Goal: Task Accomplishment & Management: Use online tool/utility

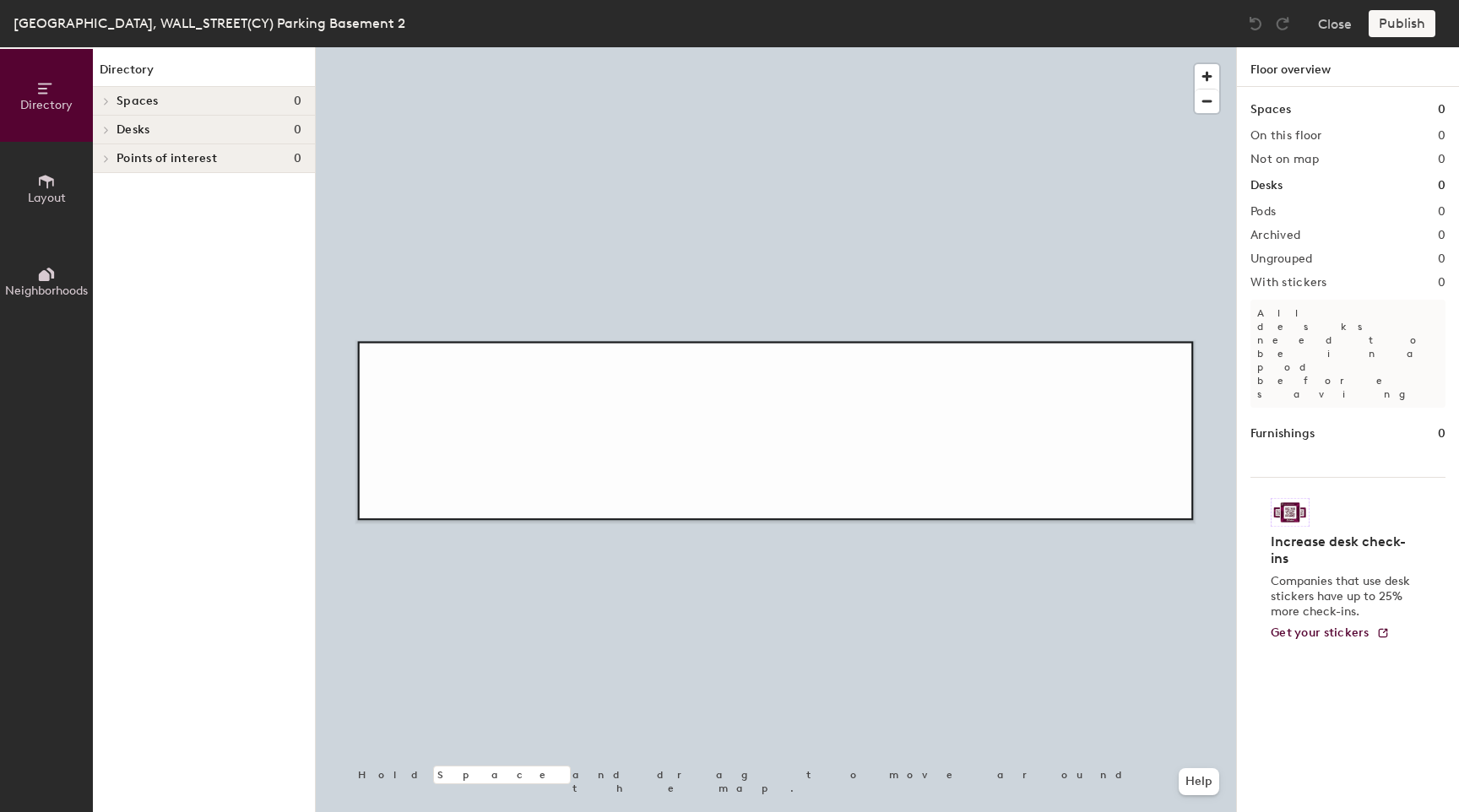
click at [47, 180] on icon at bounding box center [45, 182] width 15 height 14
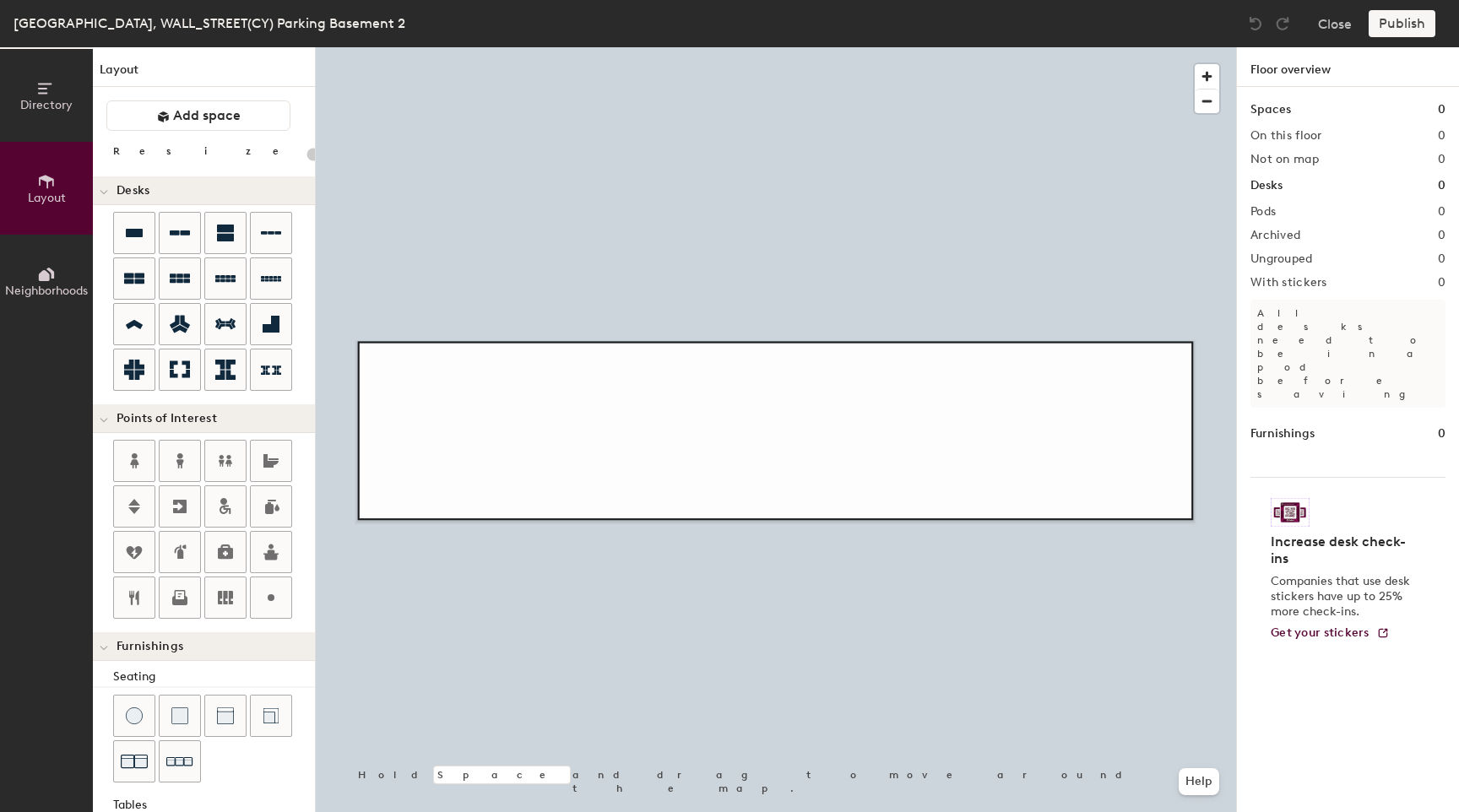
click at [414, 419] on div "Directory Layout Neighborhoods Layout Add space Resize Desks Points of Interest…" at bounding box center [730, 429] width 1459 height 765
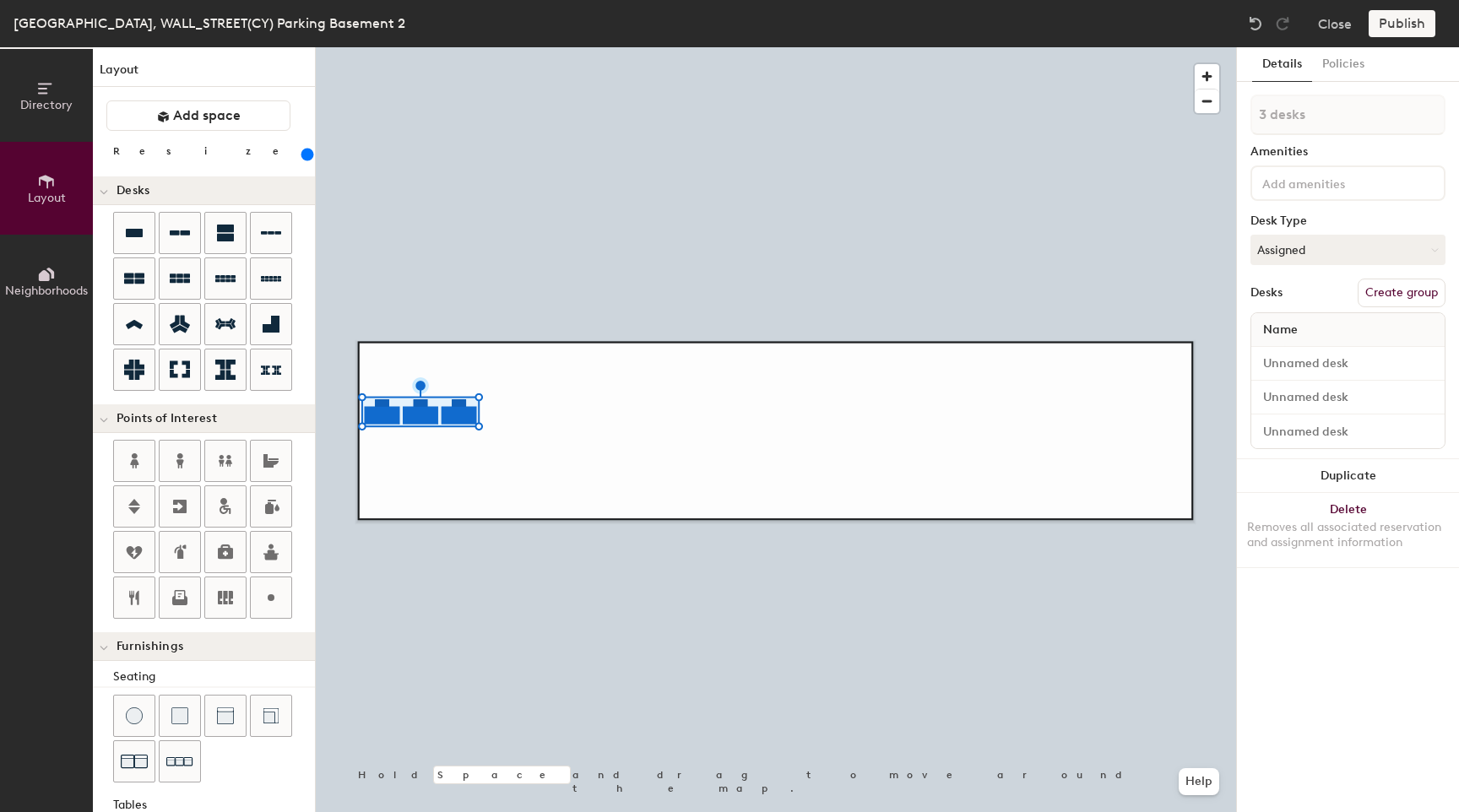
click at [569, 424] on div "Directory Layout Neighborhoods Layout Add space Resize Desks Points of Interest…" at bounding box center [730, 429] width 1459 height 765
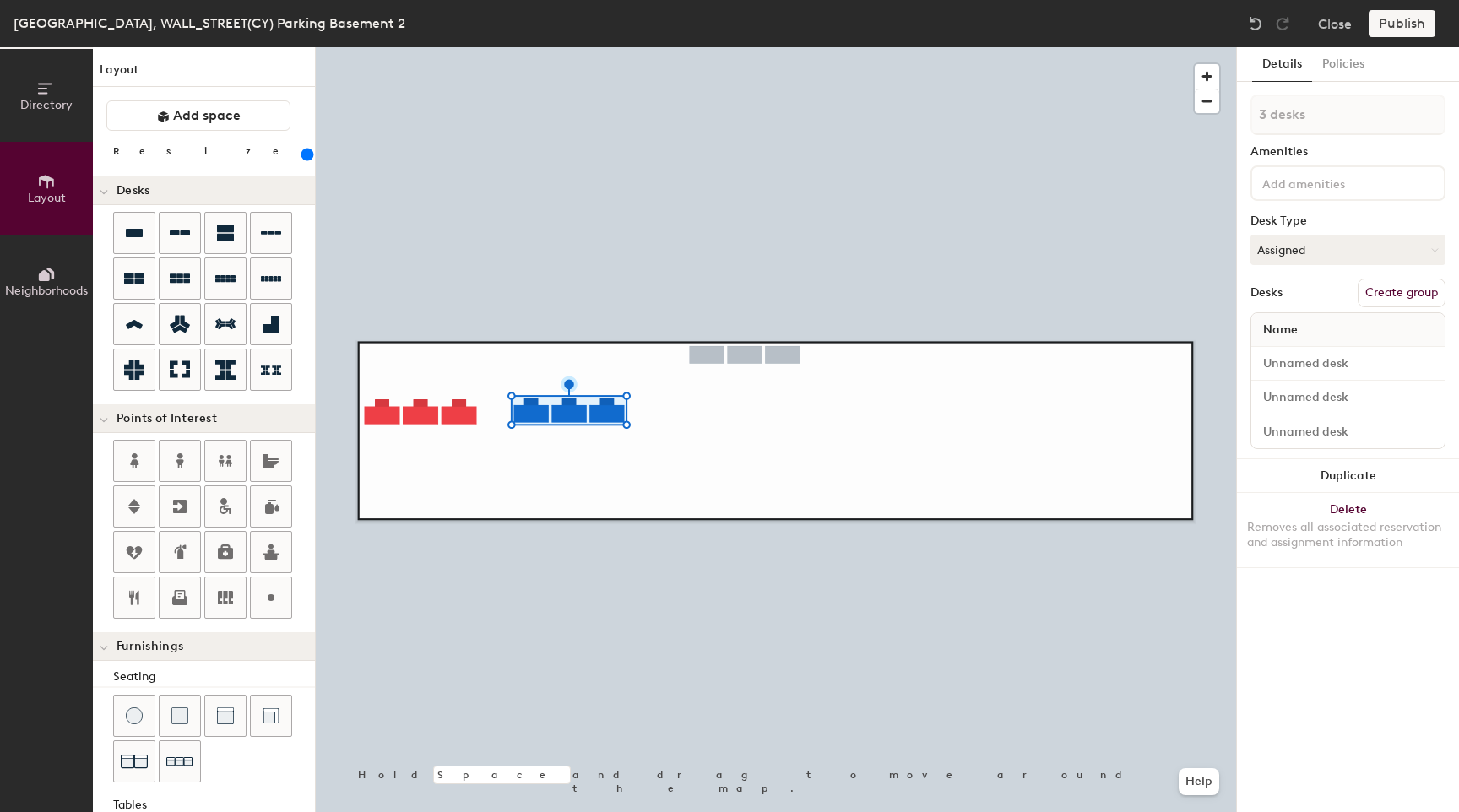
click at [1035, 420] on div "Directory Layout Neighborhoods Layout Add space Resize Desks Points of Interest…" at bounding box center [730, 429] width 1459 height 765
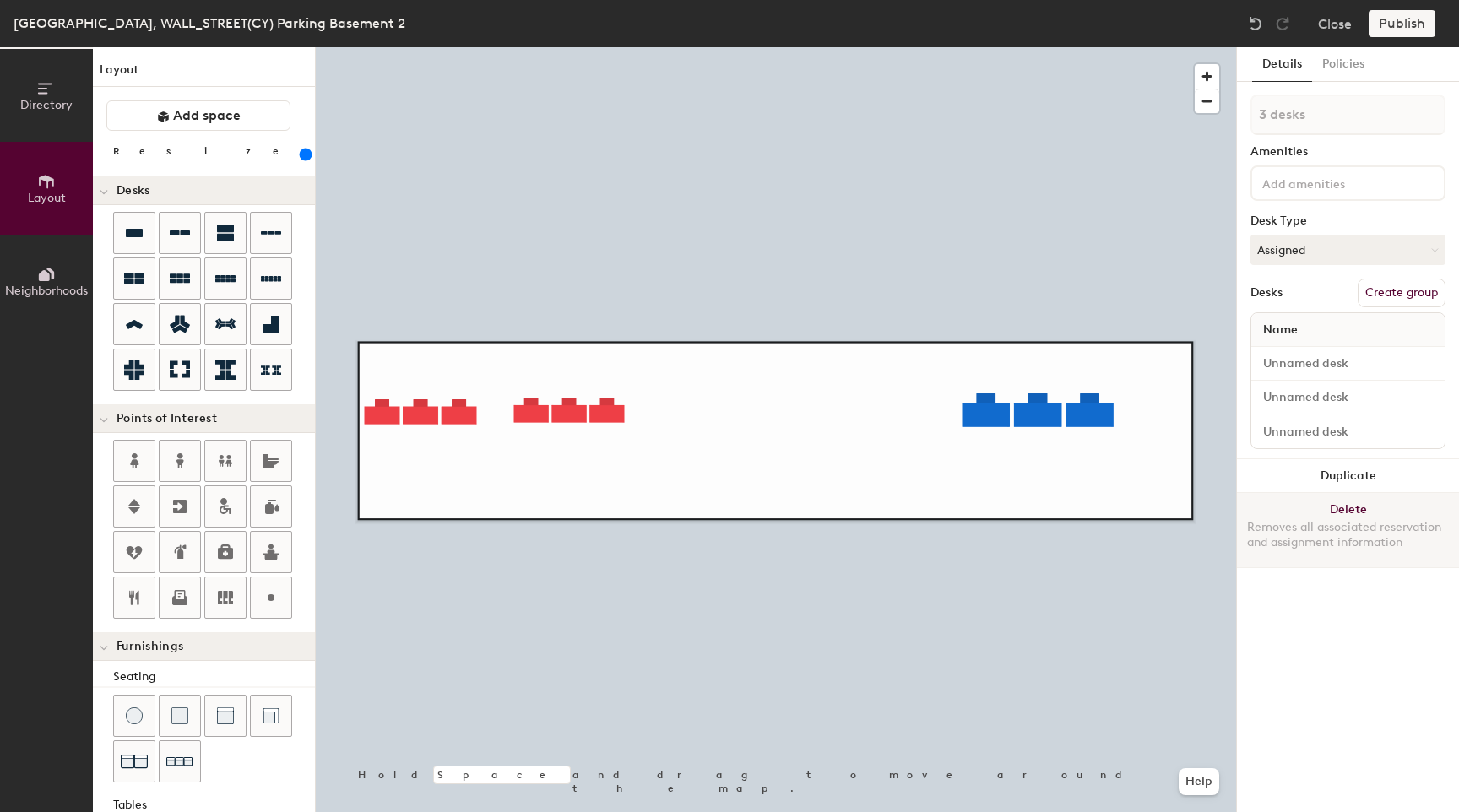
drag, startPoint x: 306, startPoint y: 237, endPoint x: 1242, endPoint y: 509, distance: 974.7
click at [1242, 509] on div "Directory Layout Neighborhoods Layout Add space Resize Desks Points of Interest…" at bounding box center [730, 429] width 1459 height 765
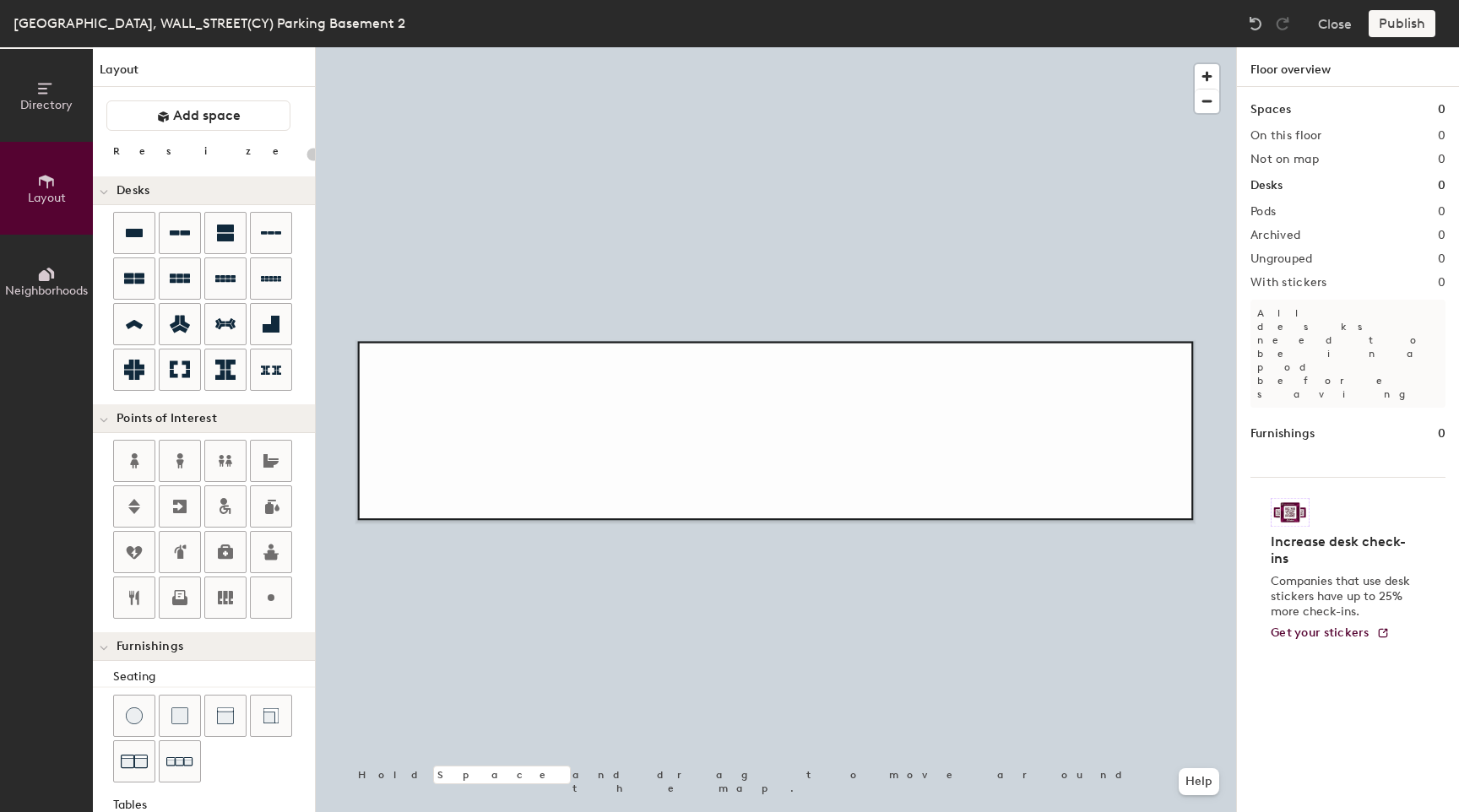
click at [402, 421] on div "Directory Layout Neighborhoods Layout Add space Resize Desks Points of Interest…" at bounding box center [730, 429] width 1459 height 765
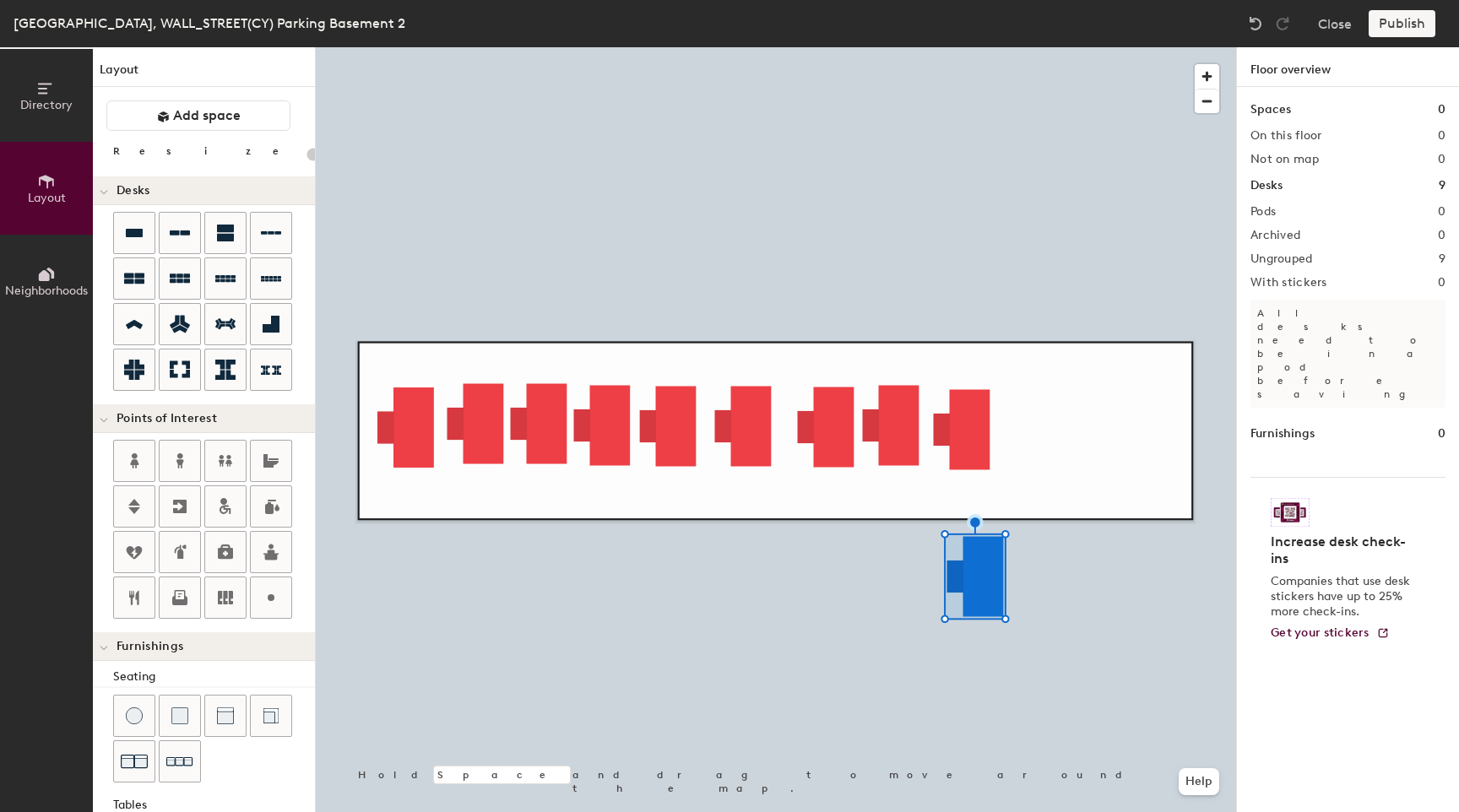
click at [977, 47] on div at bounding box center [776, 47] width 920 height 0
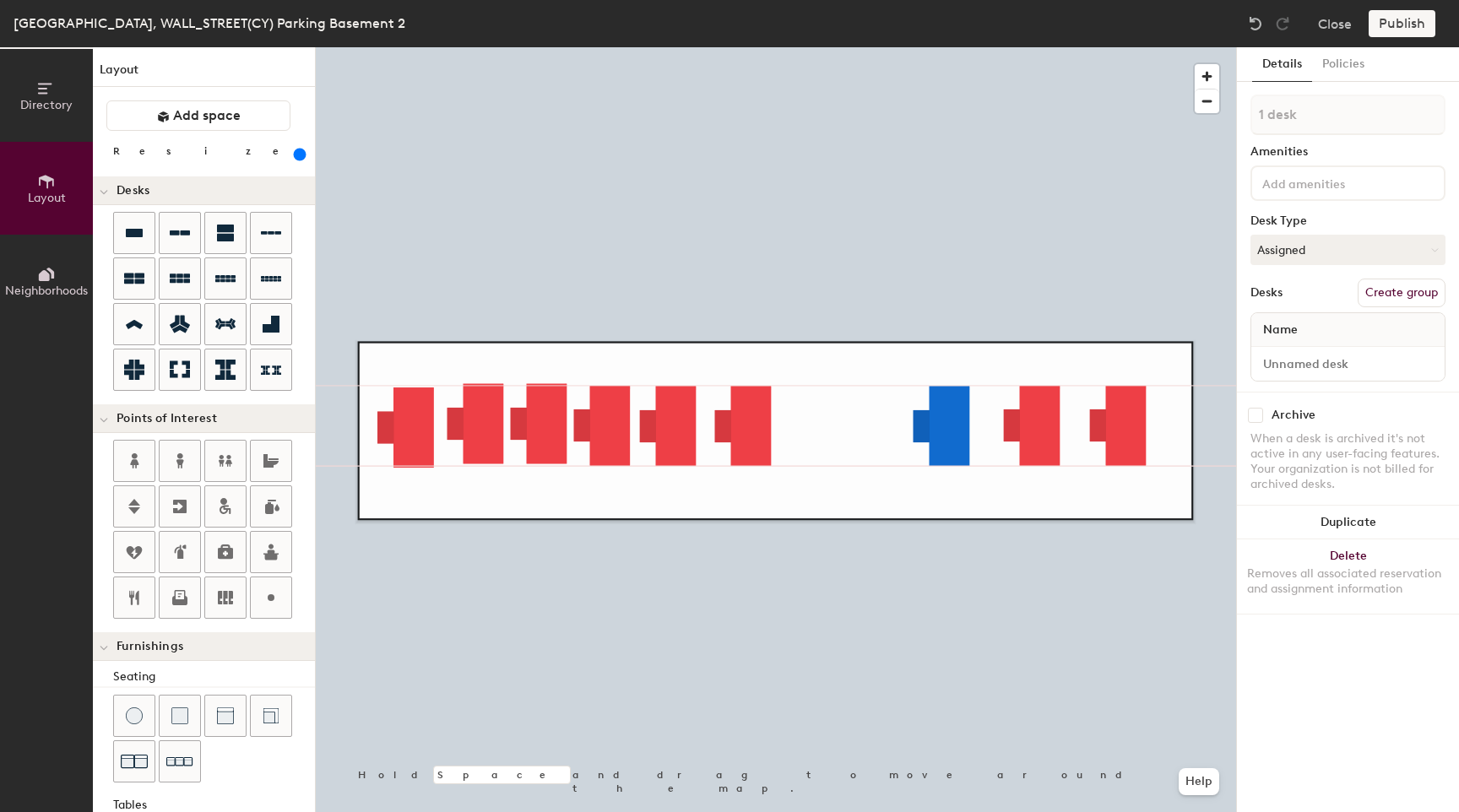
click at [760, 47] on div at bounding box center [776, 47] width 920 height 0
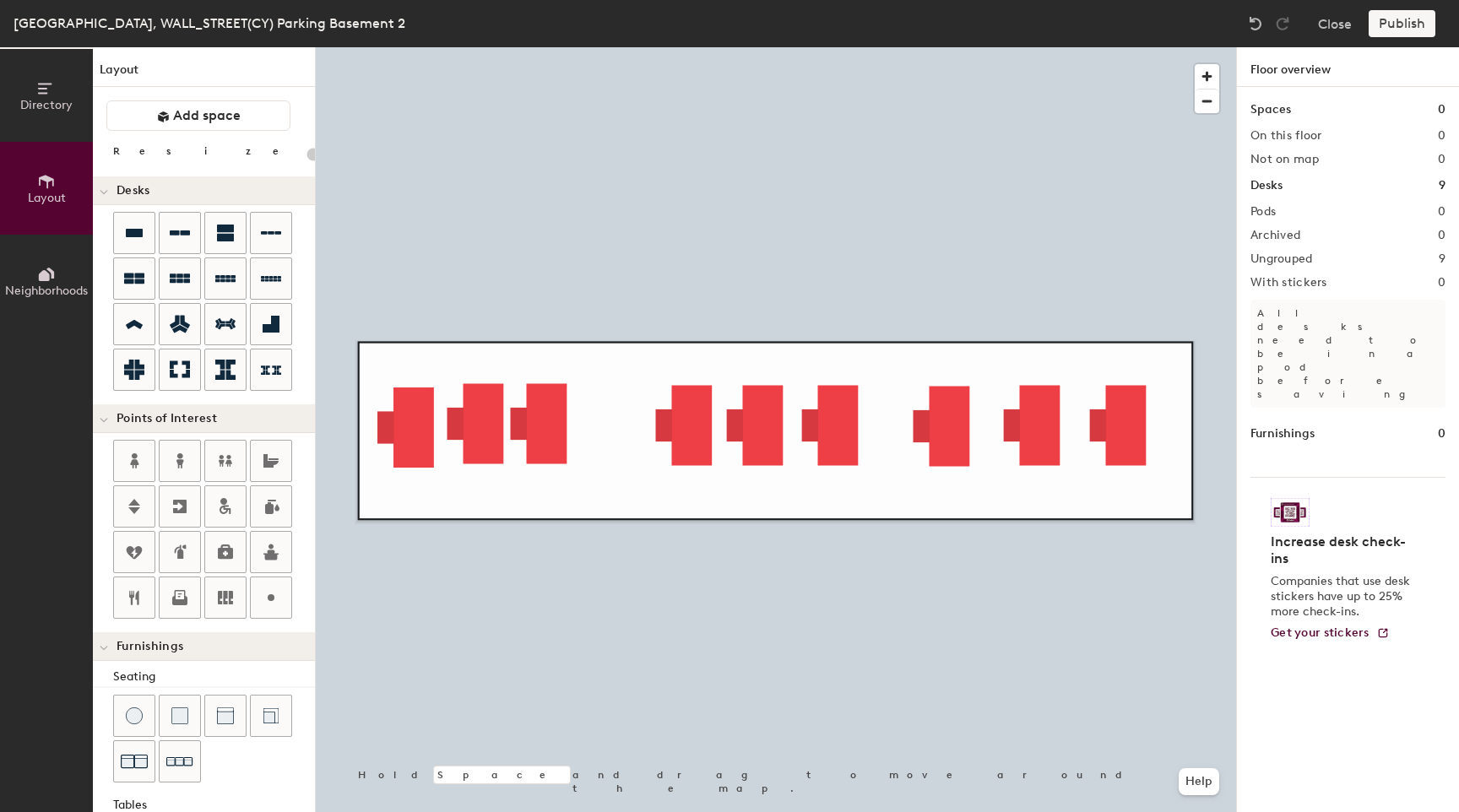
click at [957, 47] on div at bounding box center [776, 47] width 920 height 0
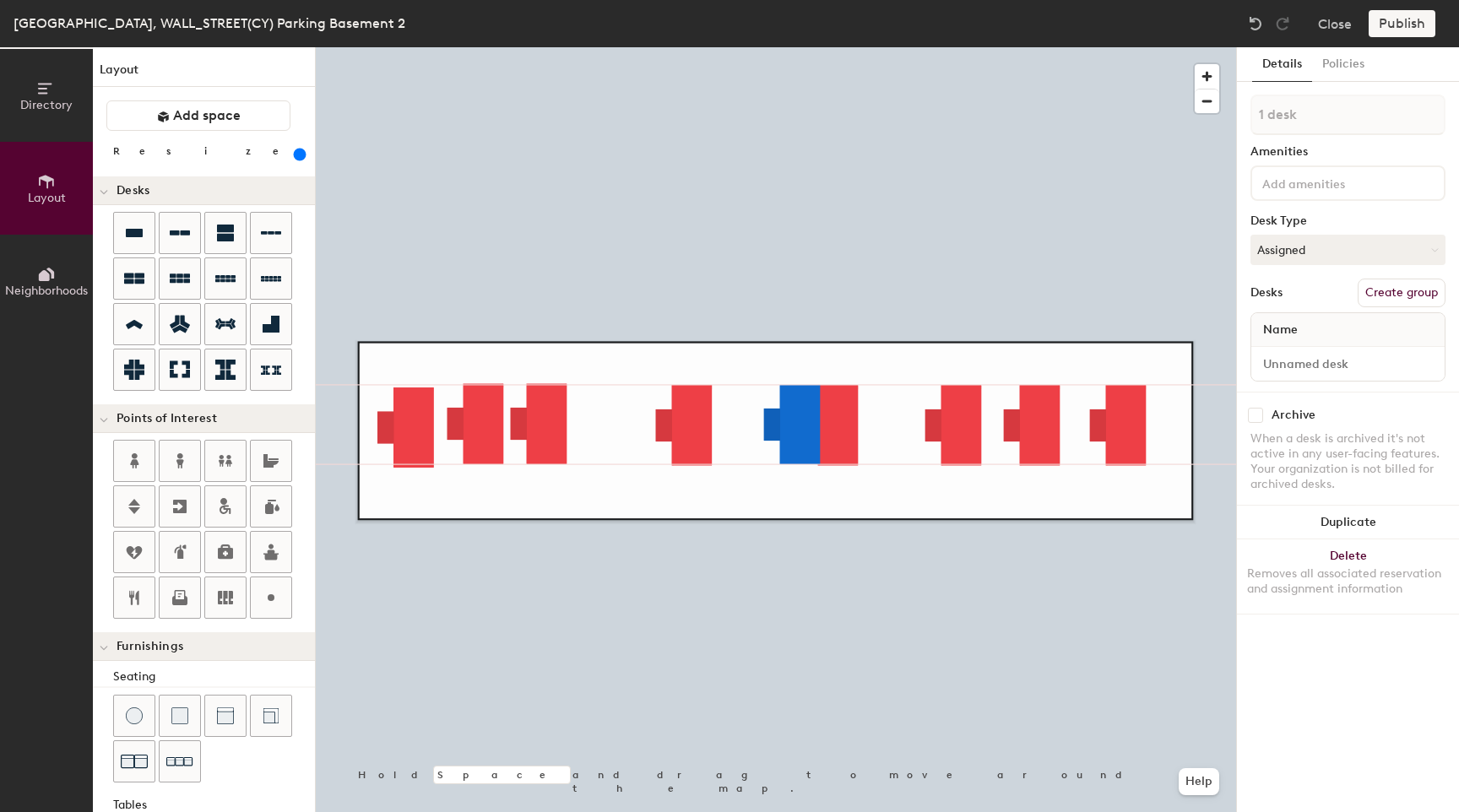
click at [833, 47] on div at bounding box center [776, 47] width 920 height 0
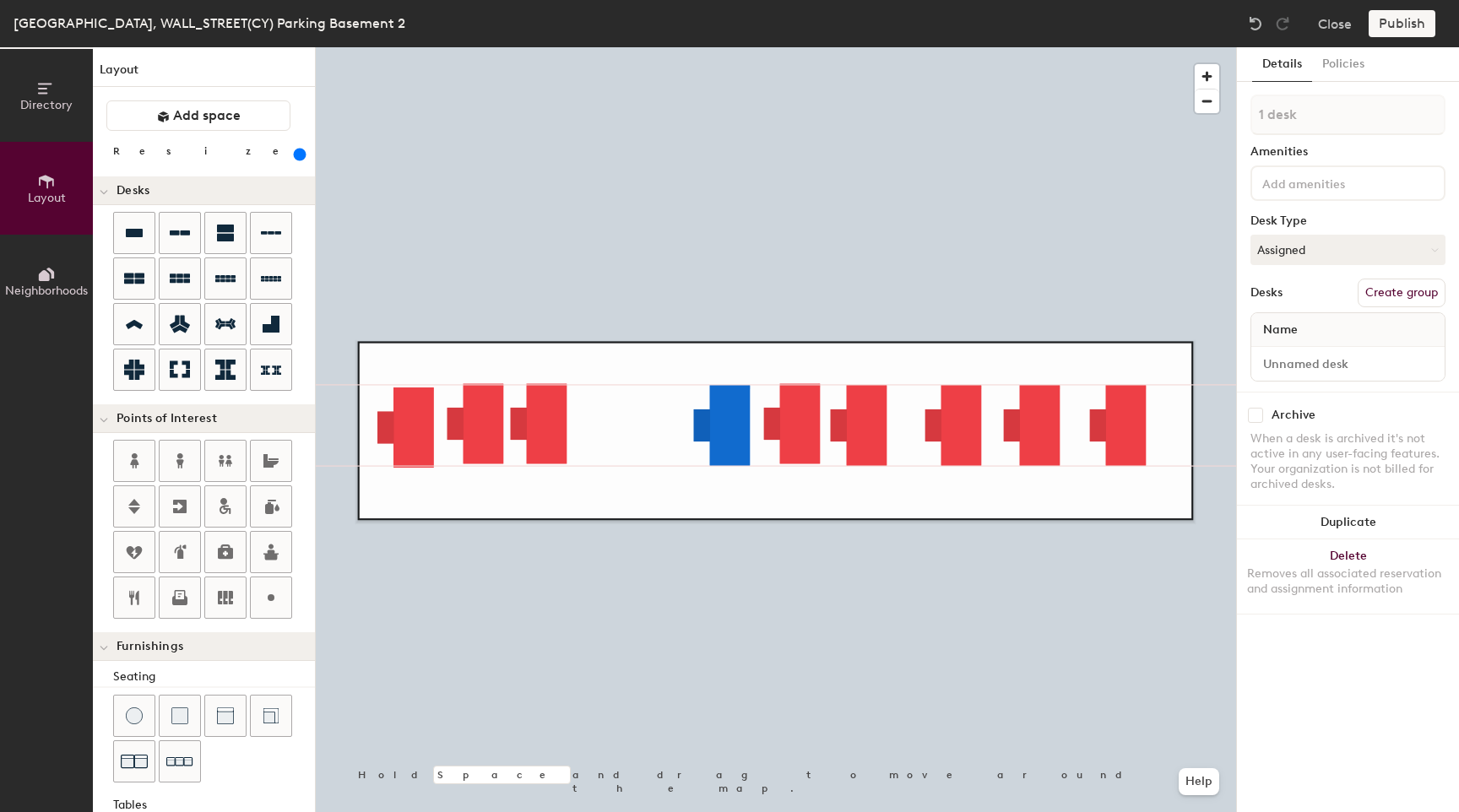
click at [555, 47] on div at bounding box center [776, 47] width 920 height 0
drag, startPoint x: 123, startPoint y: 237, endPoint x: 786, endPoint y: 420, distance: 687.8
click at [786, 47] on div at bounding box center [776, 47] width 920 height 0
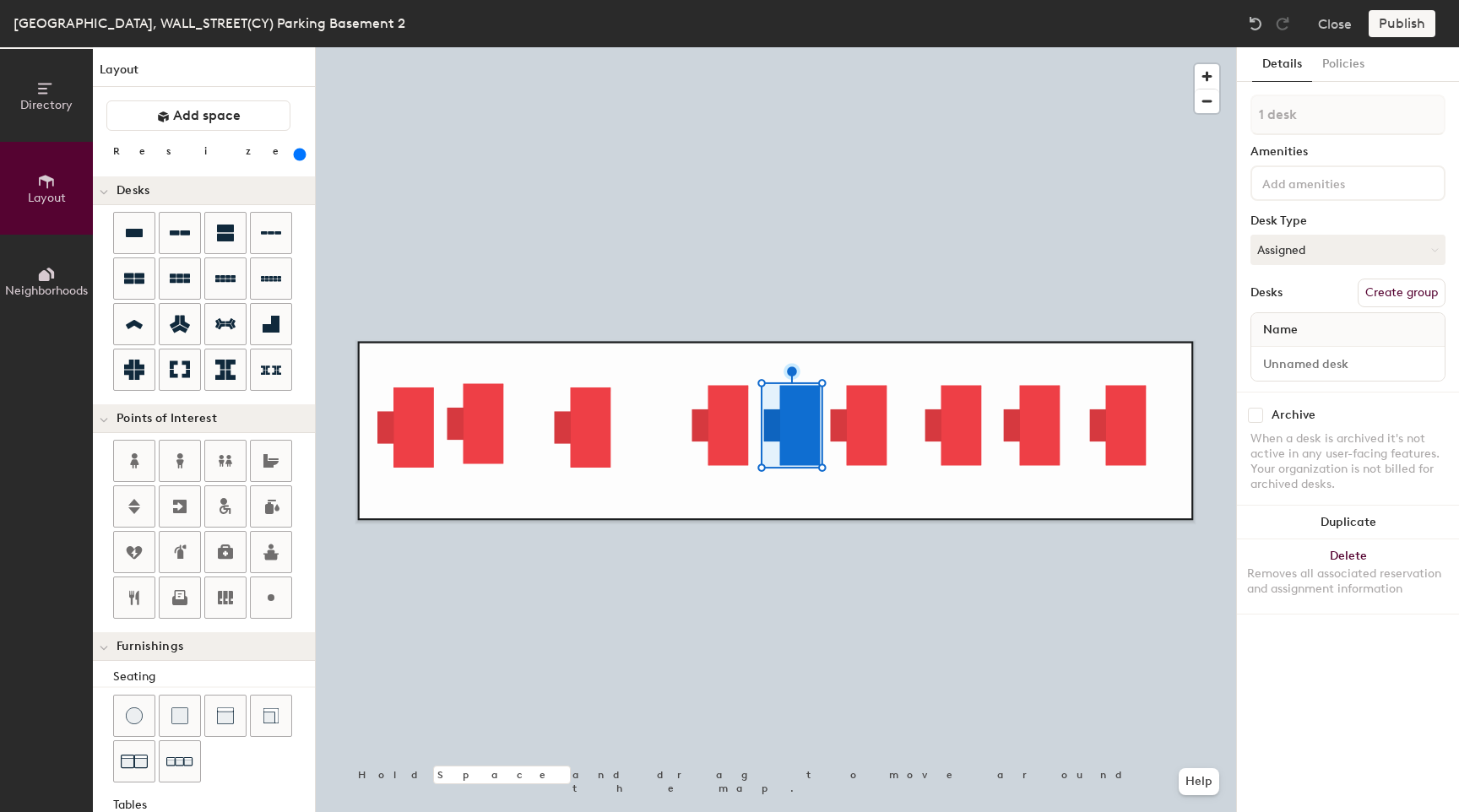
click at [578, 47] on div at bounding box center [776, 47] width 920 height 0
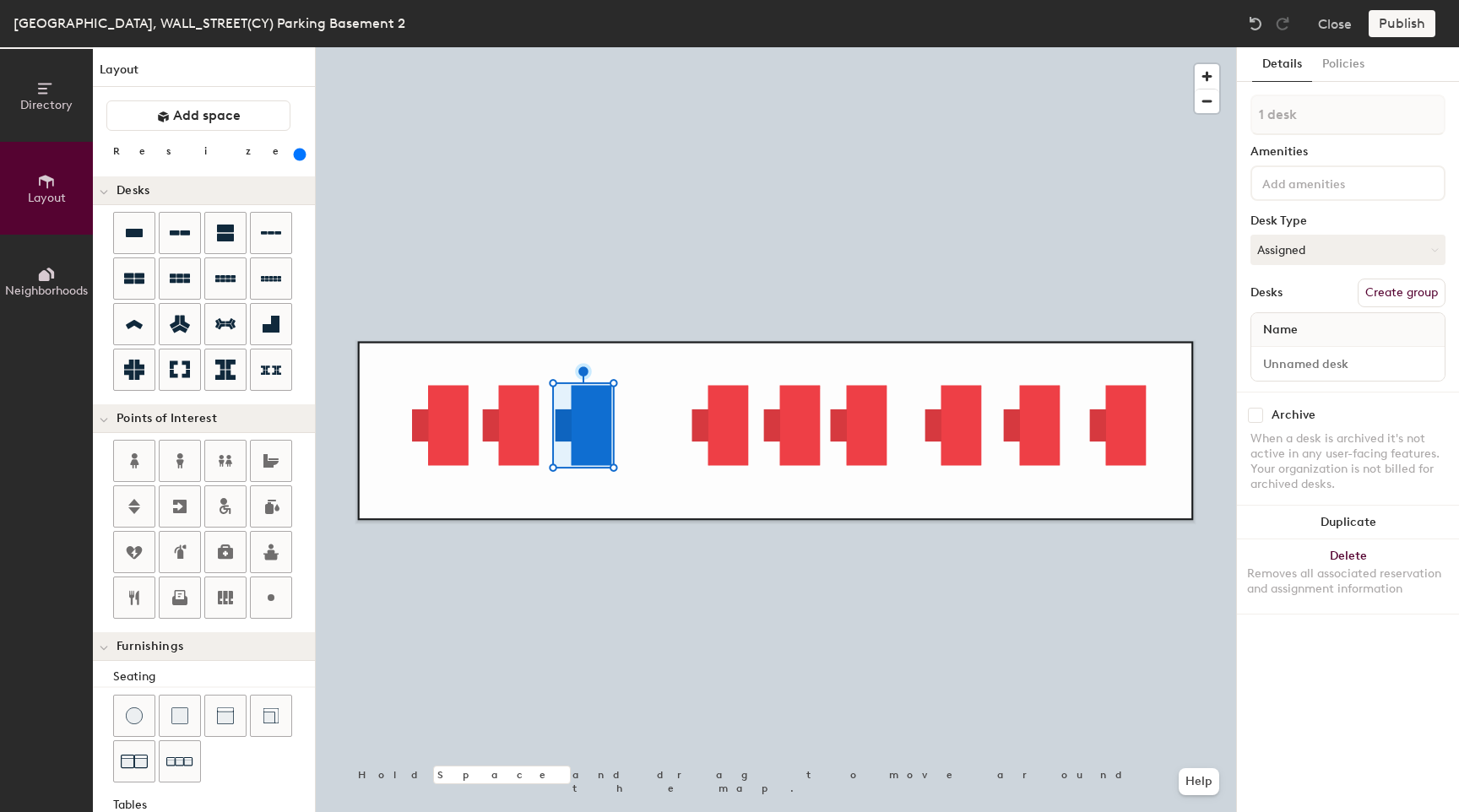
click at [421, 47] on div at bounding box center [776, 47] width 920 height 0
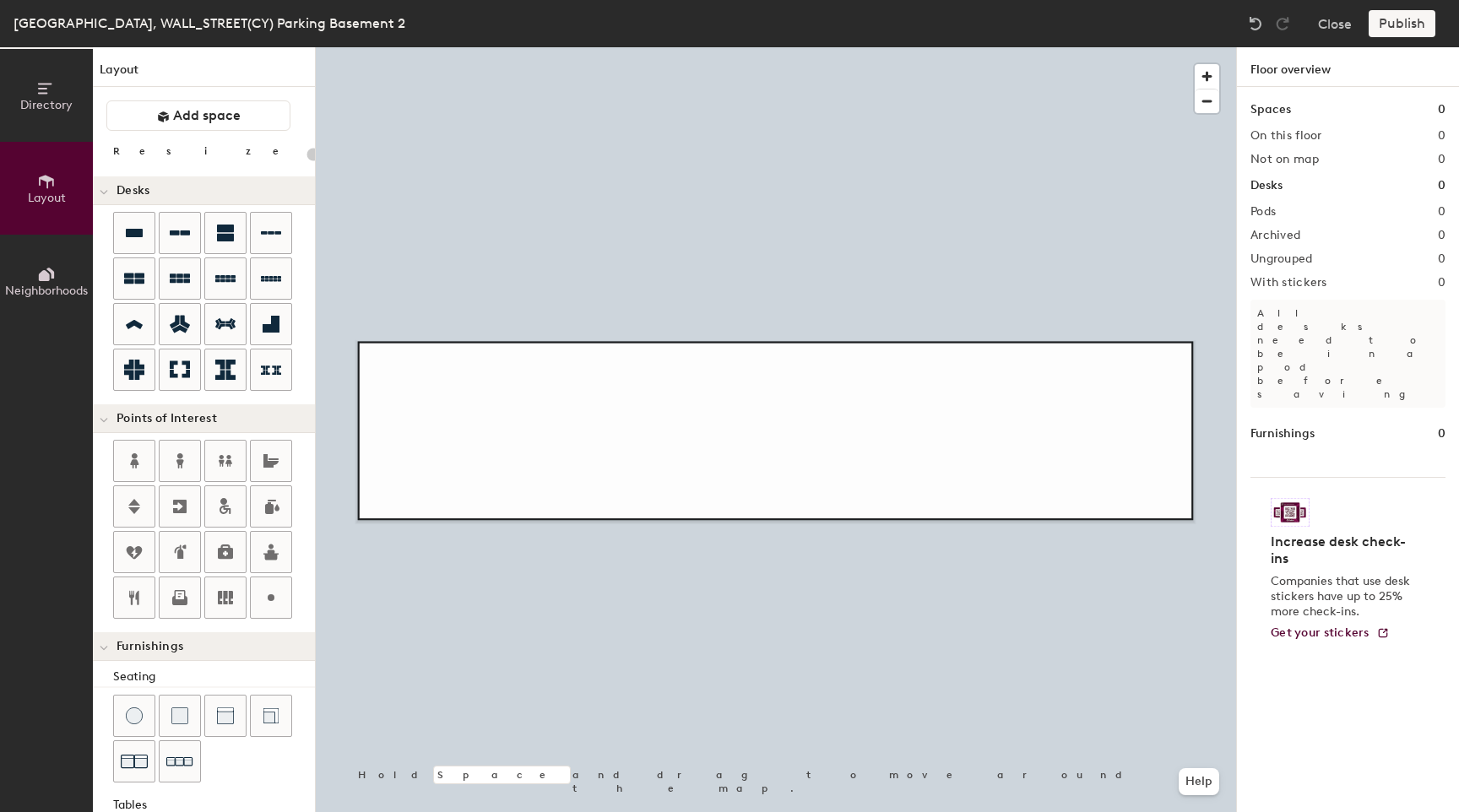
click at [328, 157] on div "Directory Layout Neighborhoods Layout Add space Resize Desks Points of Interest…" at bounding box center [730, 429] width 1459 height 765
click at [278, 236] on icon at bounding box center [271, 232] width 21 height 21
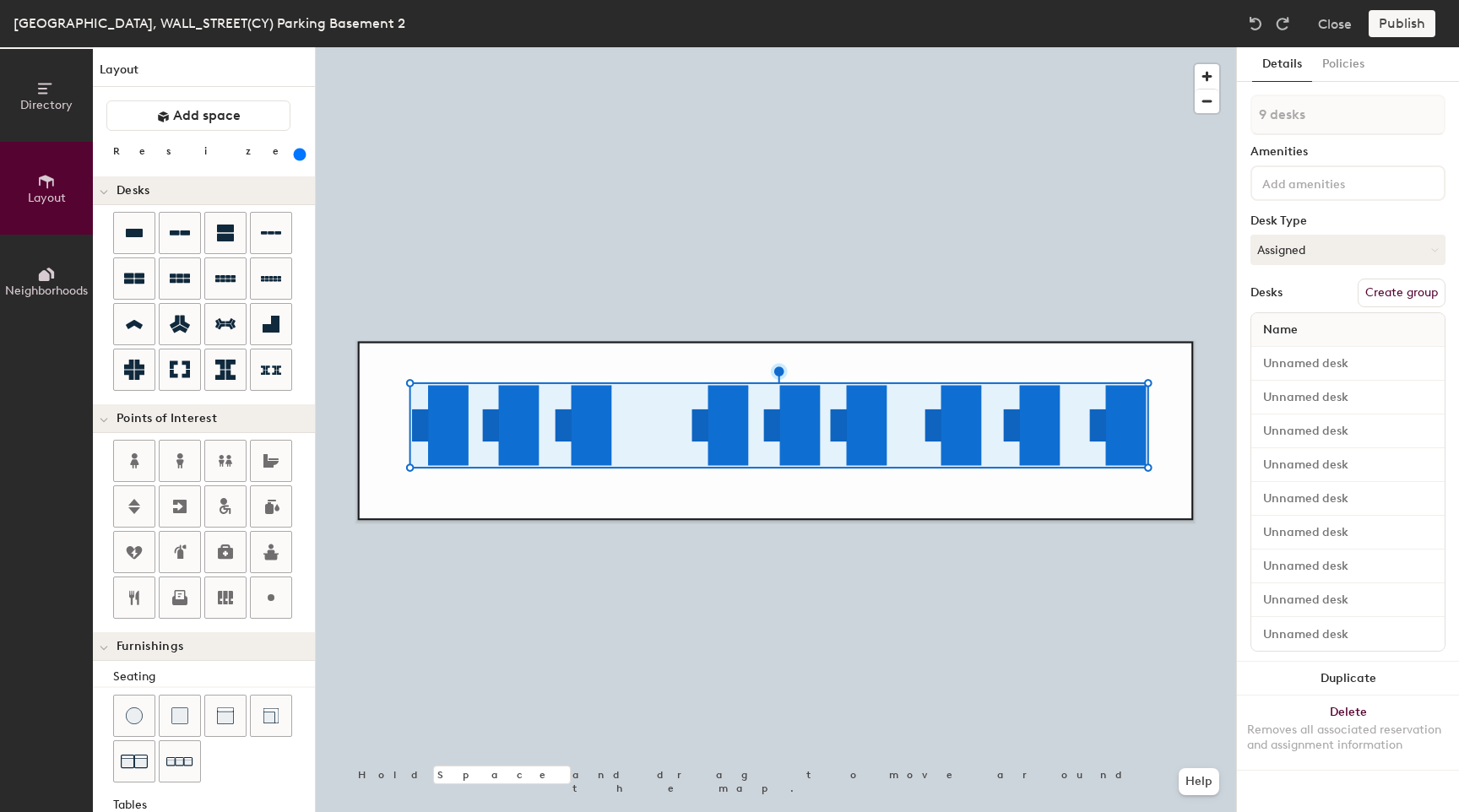
click at [656, 47] on div at bounding box center [776, 47] width 920 height 0
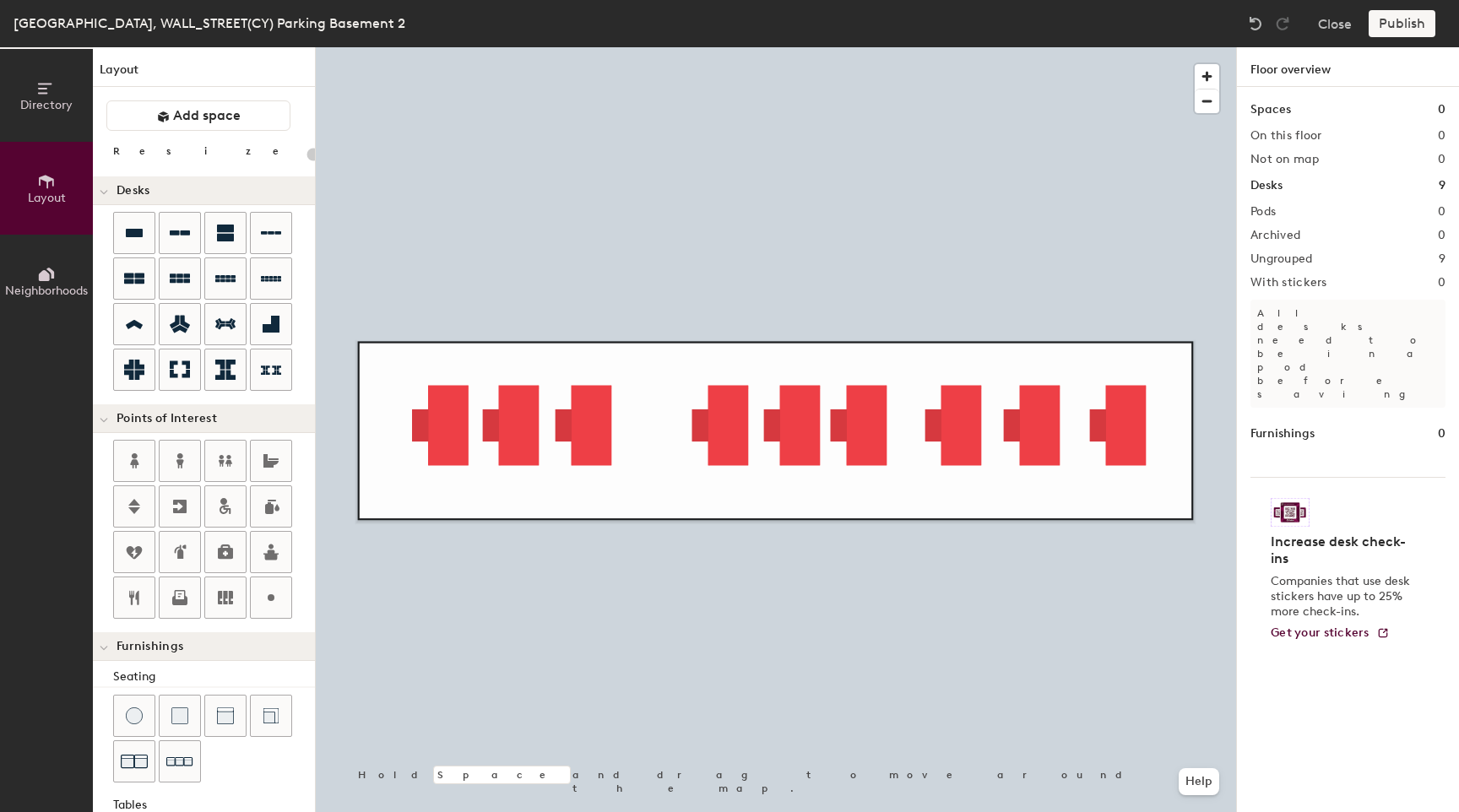
click at [717, 47] on div at bounding box center [776, 47] width 920 height 0
click at [731, 47] on div at bounding box center [776, 47] width 920 height 0
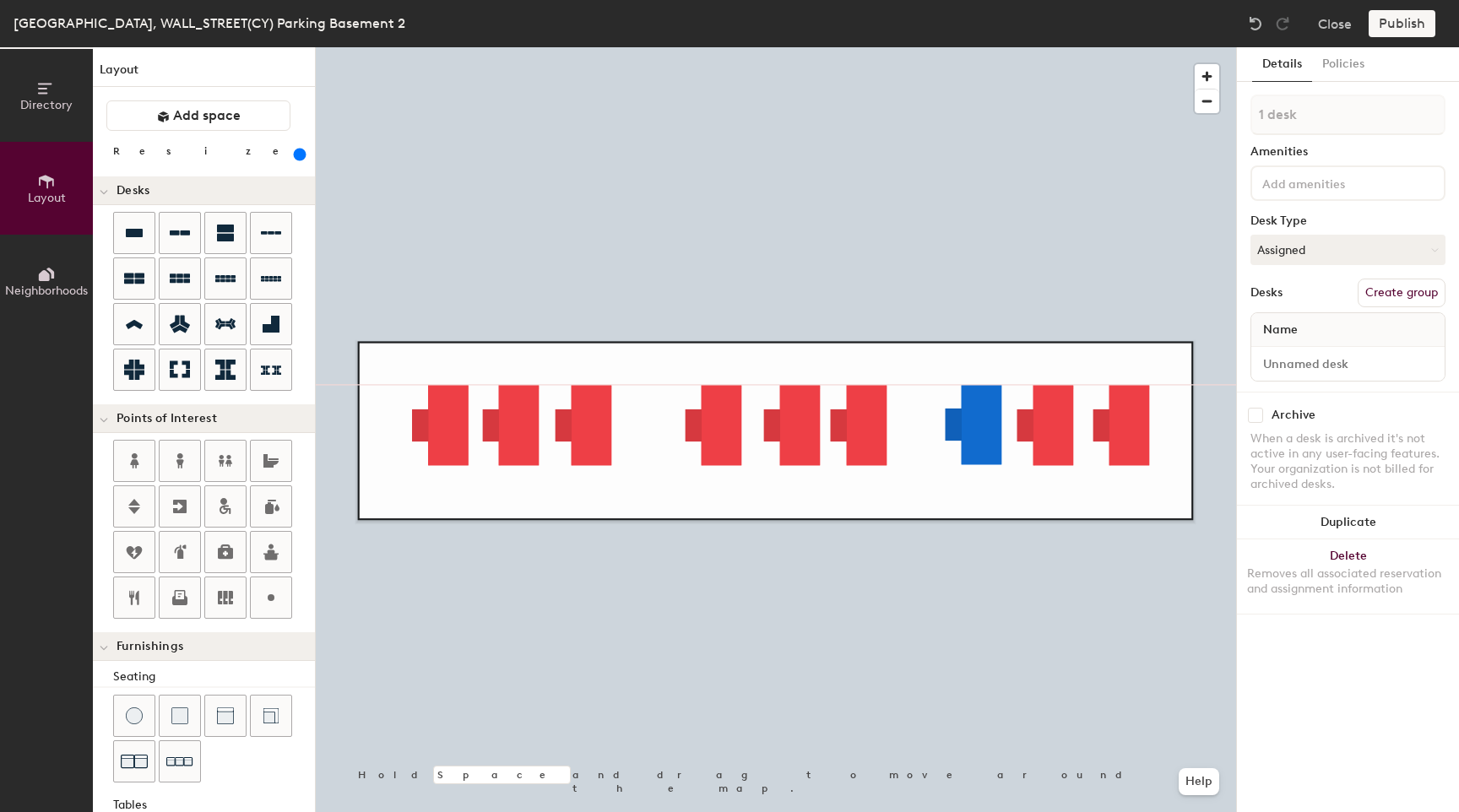
click at [999, 47] on div at bounding box center [776, 47] width 920 height 0
click at [786, 47] on div at bounding box center [776, 47] width 920 height 0
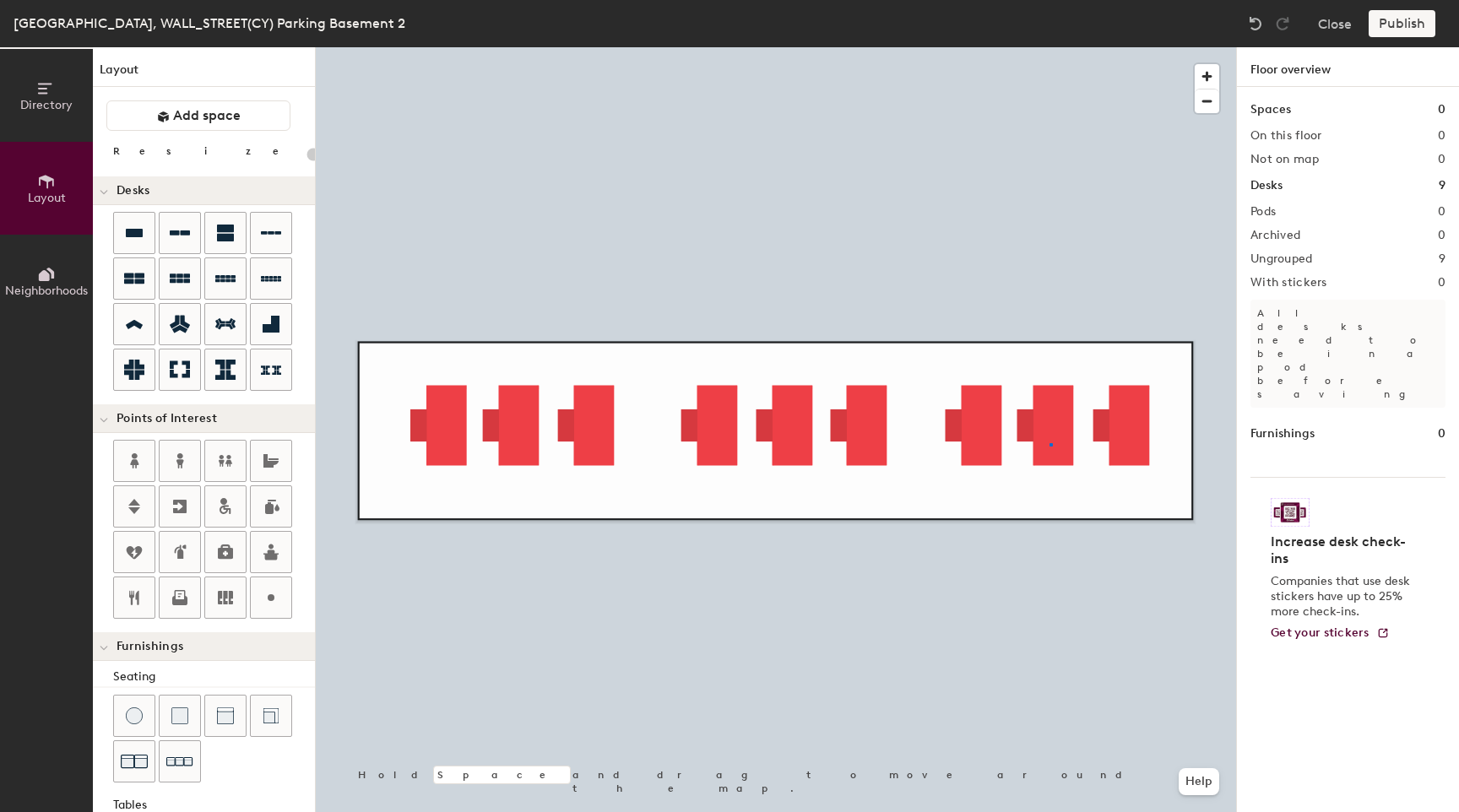
click at [1049, 47] on div at bounding box center [776, 47] width 920 height 0
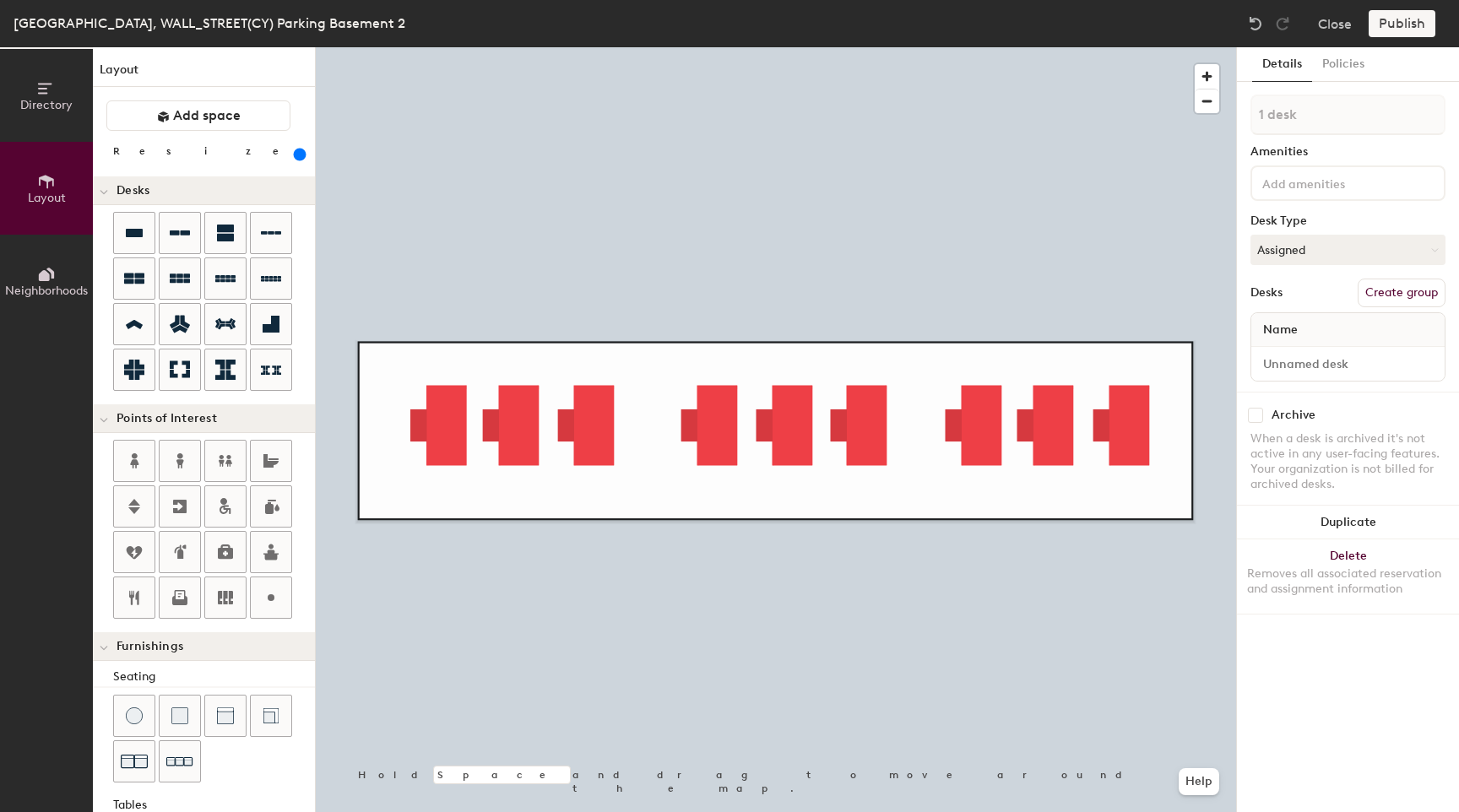
click at [1038, 47] on div at bounding box center [776, 47] width 920 height 0
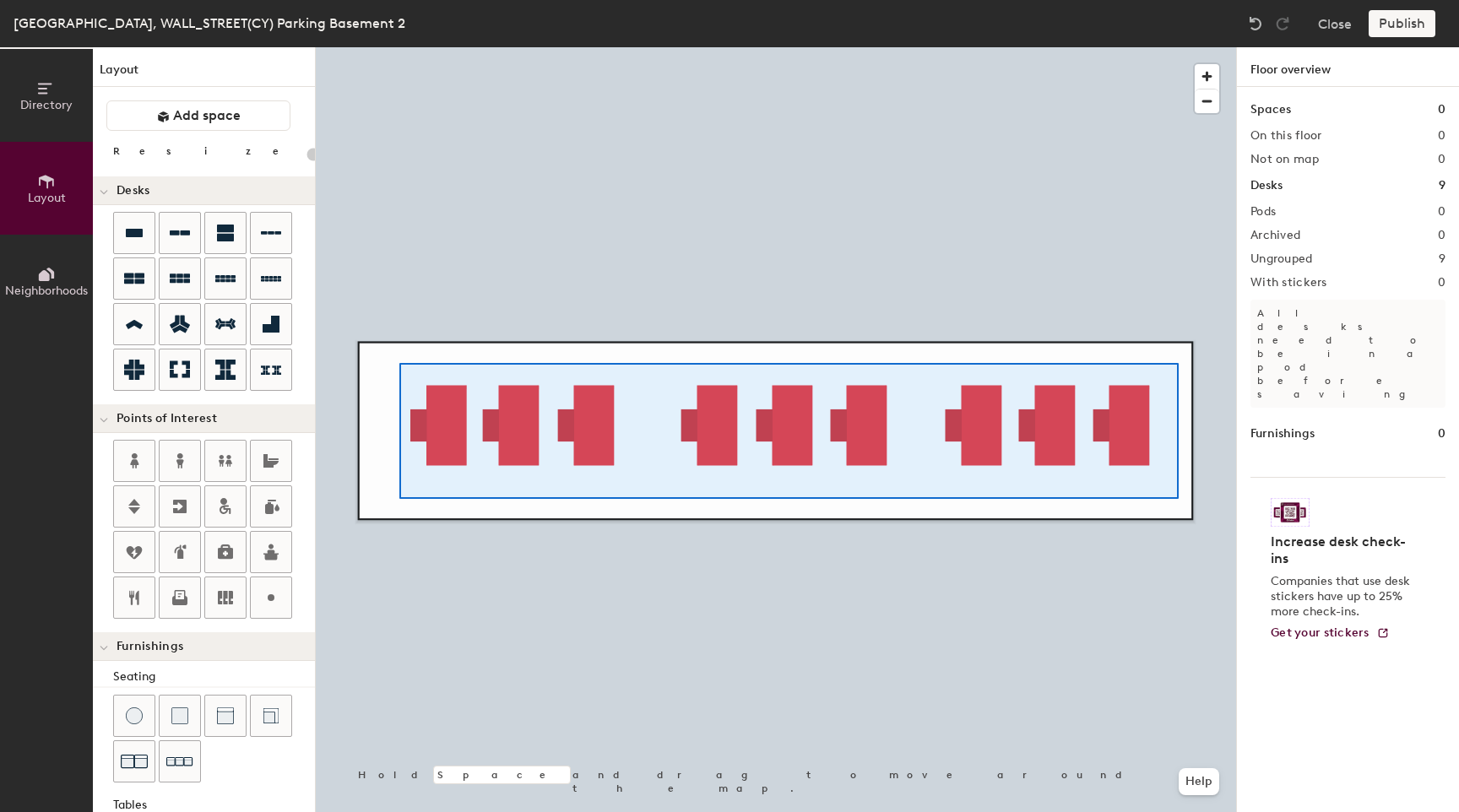
type input "600"
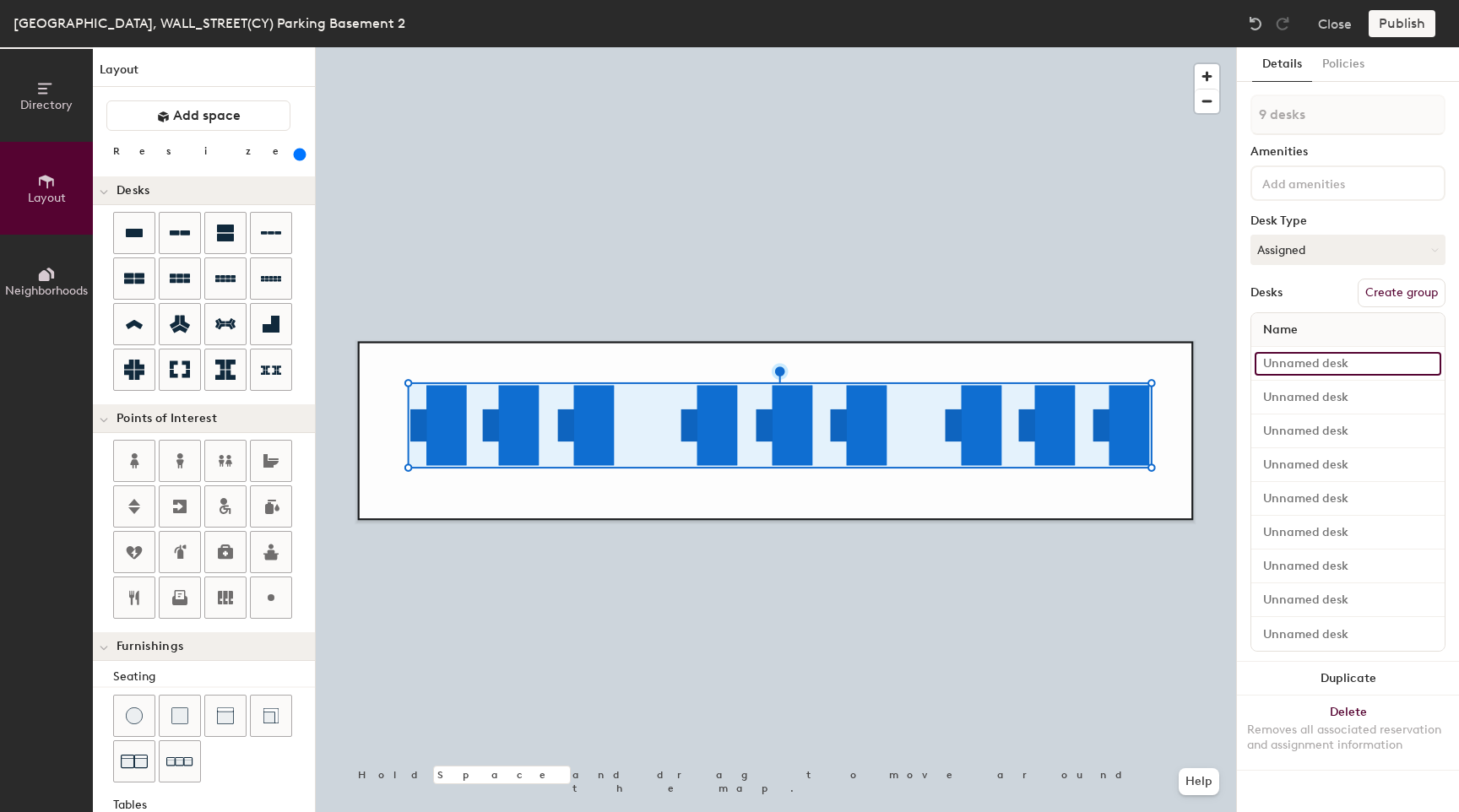
click at [1301, 364] on input at bounding box center [1348, 364] width 187 height 24
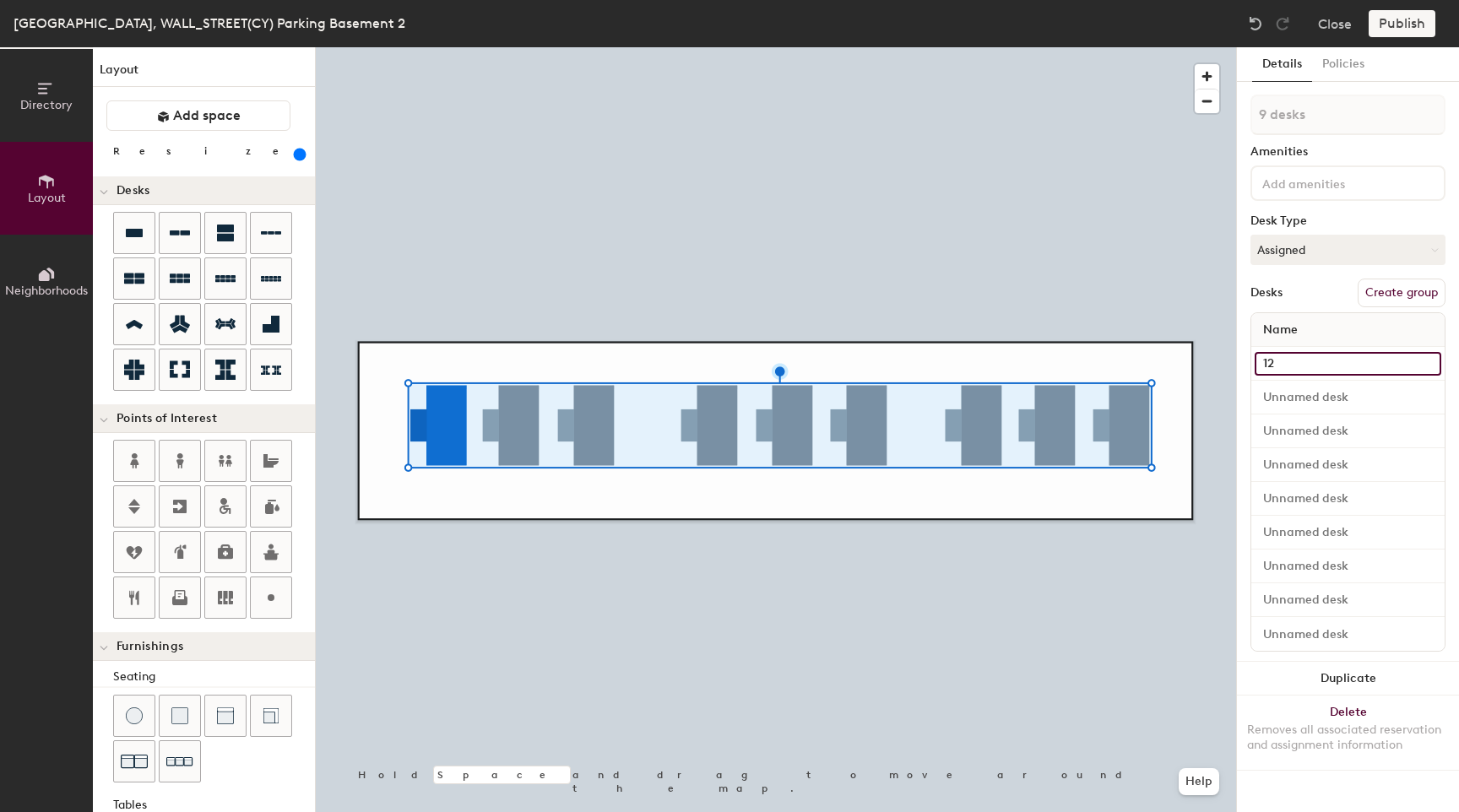
type input "12"
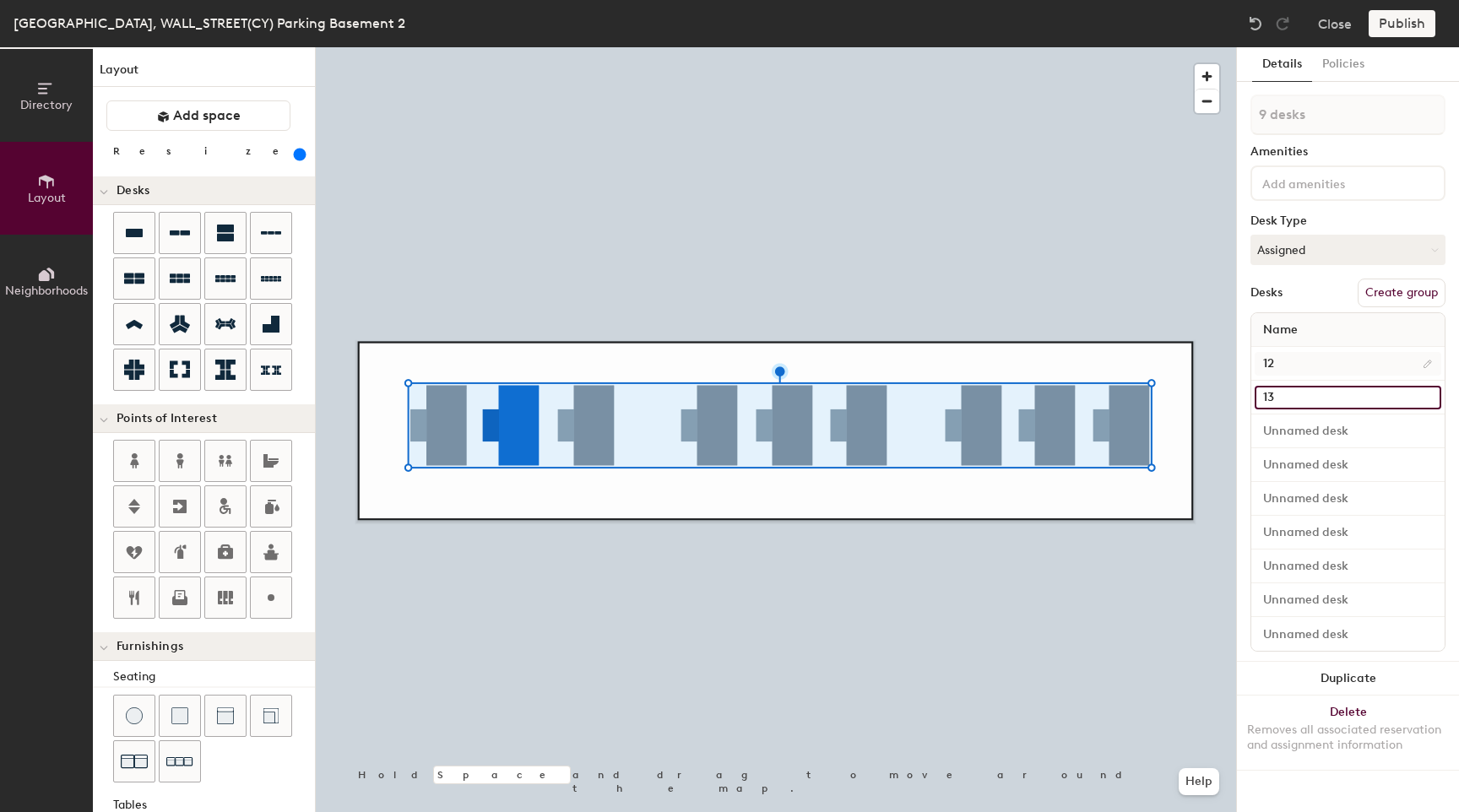
type input "13"
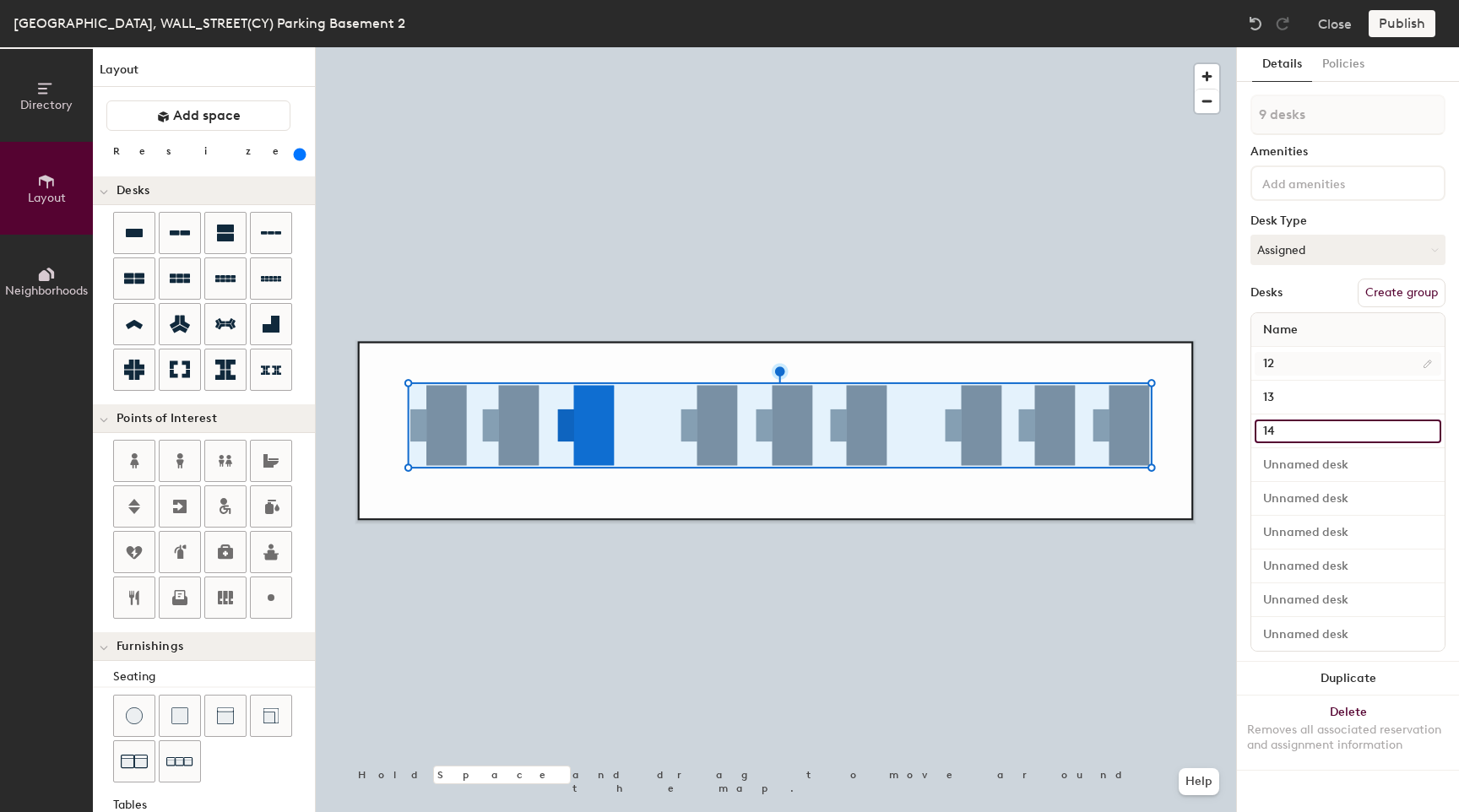
type input "14"
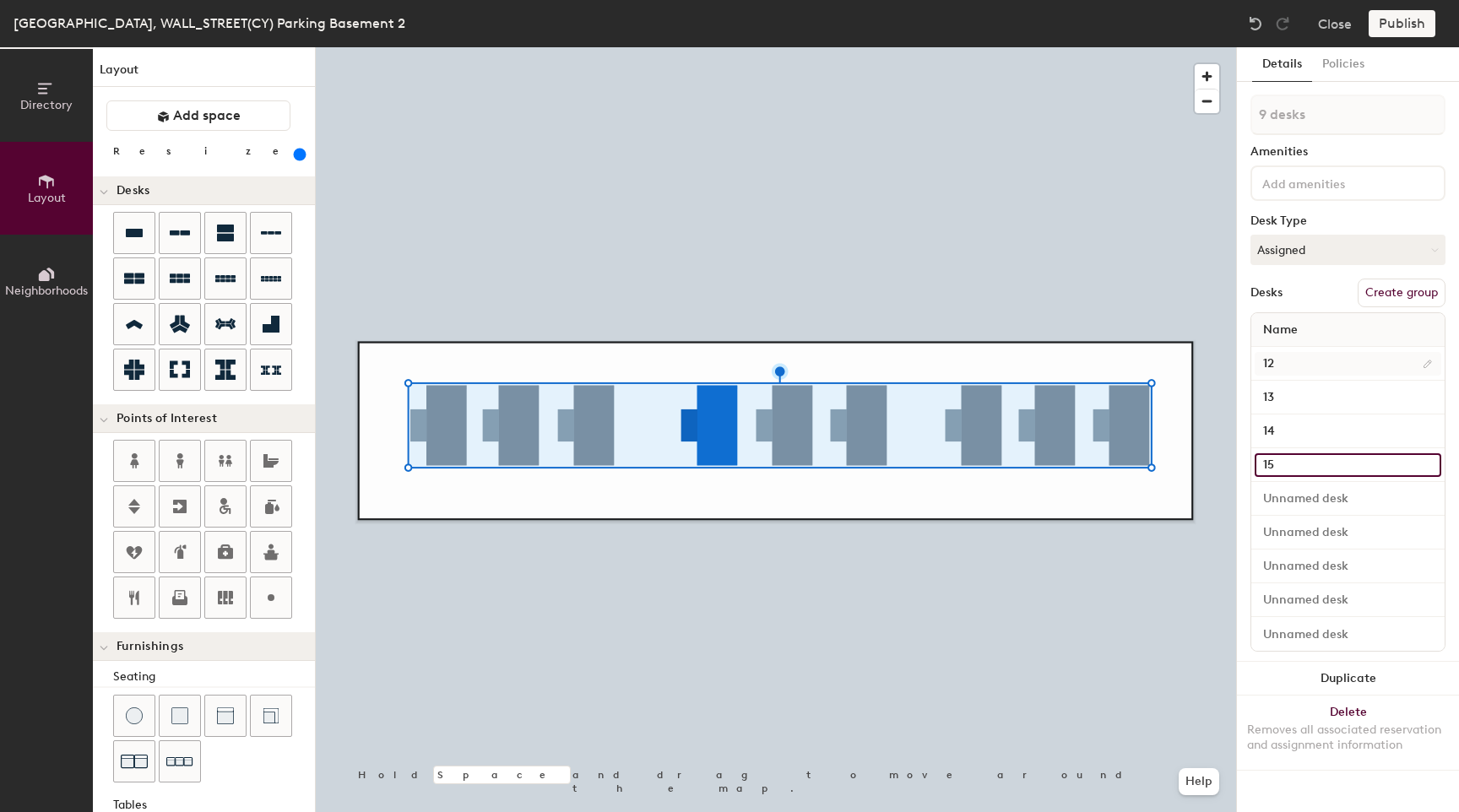
type input "15"
type input "16"
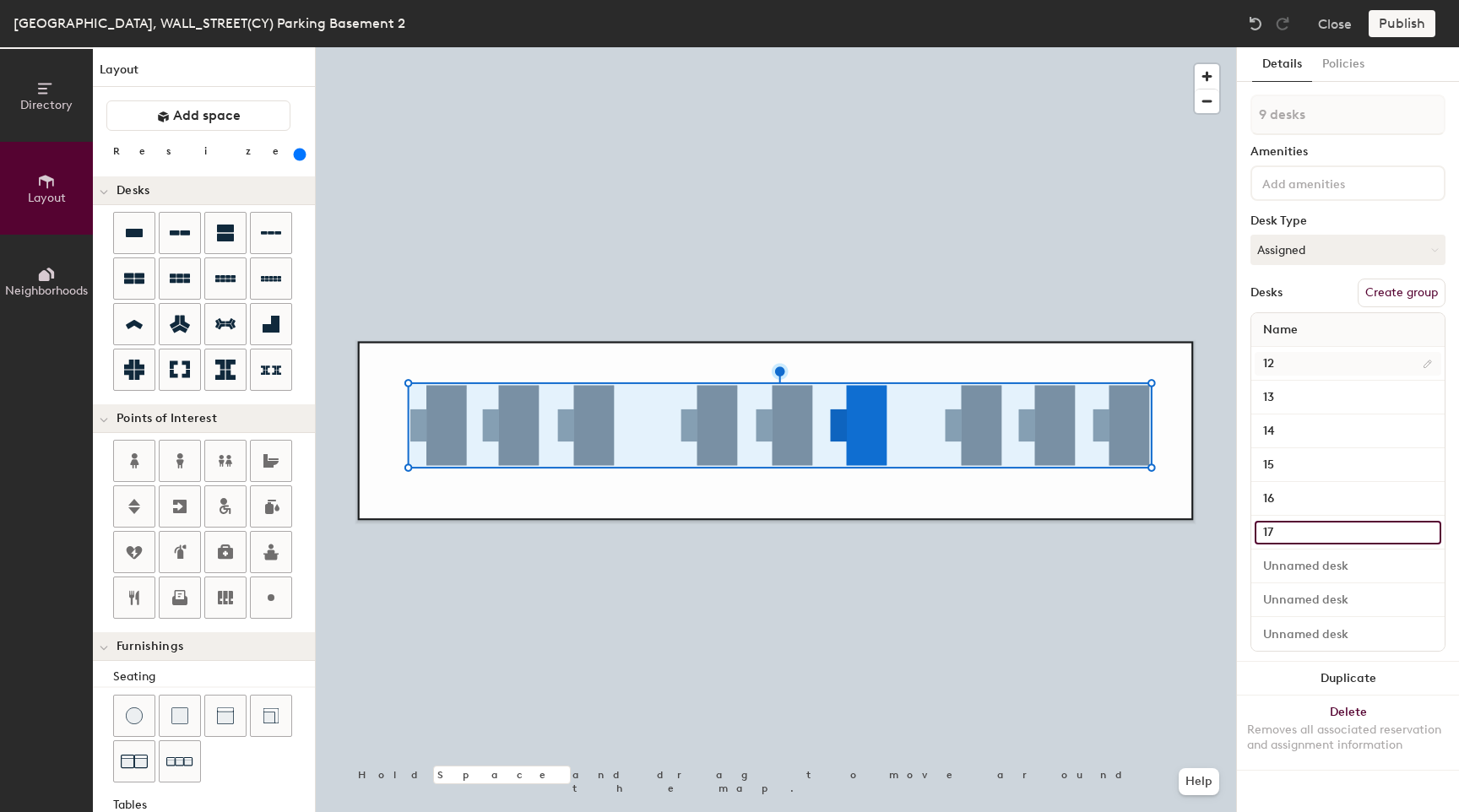
type input "17"
type input "18"
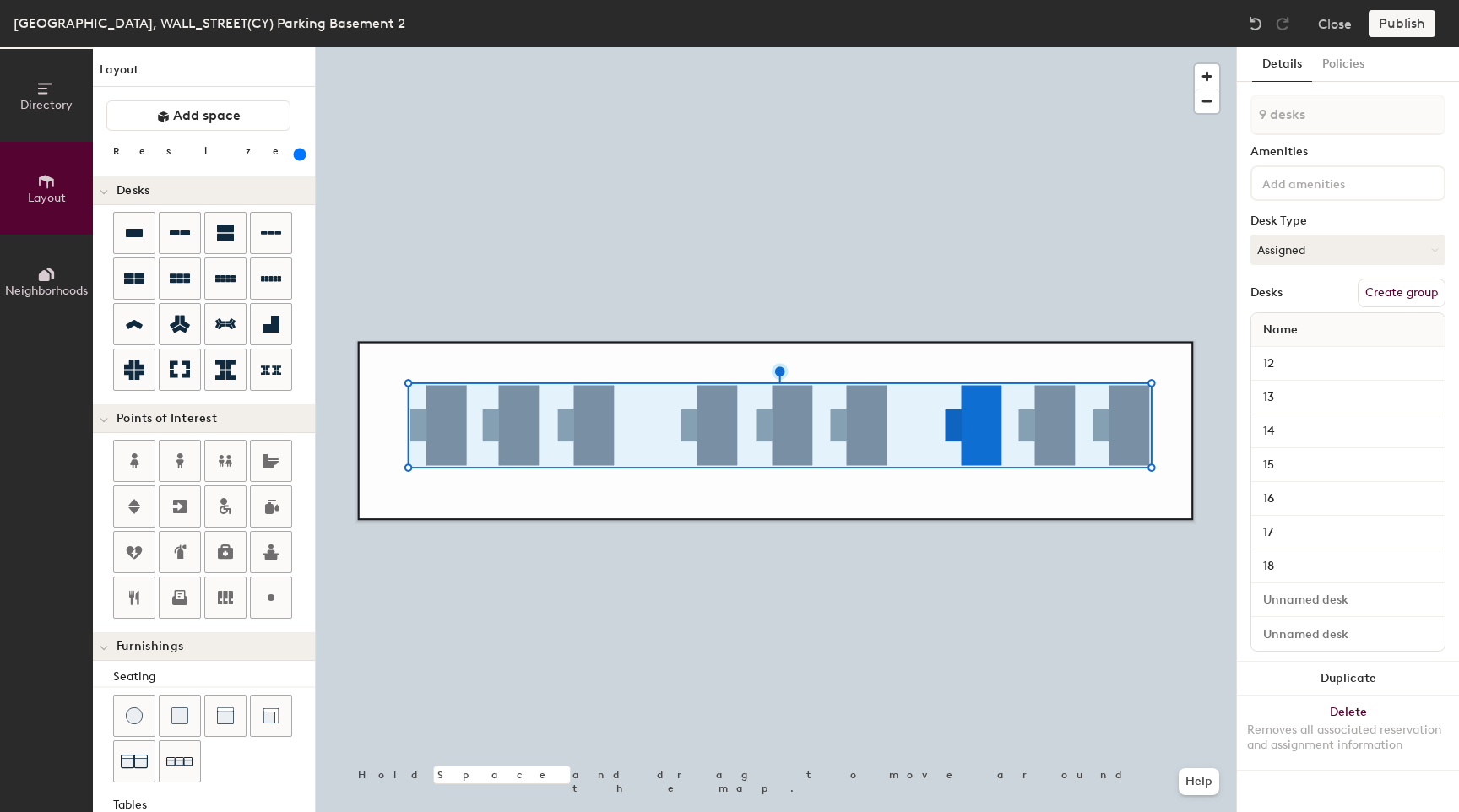
type input "18"
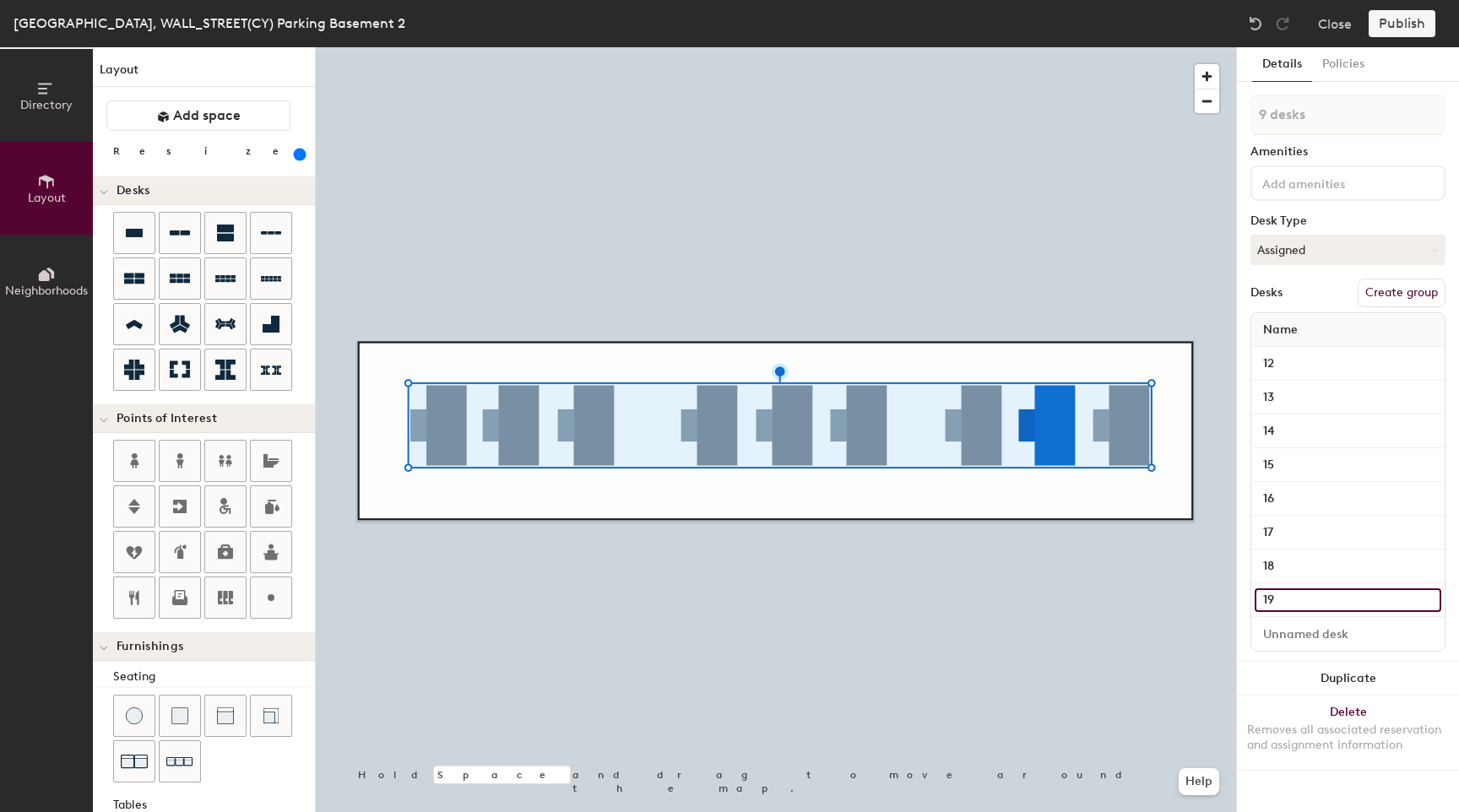
type input "19"
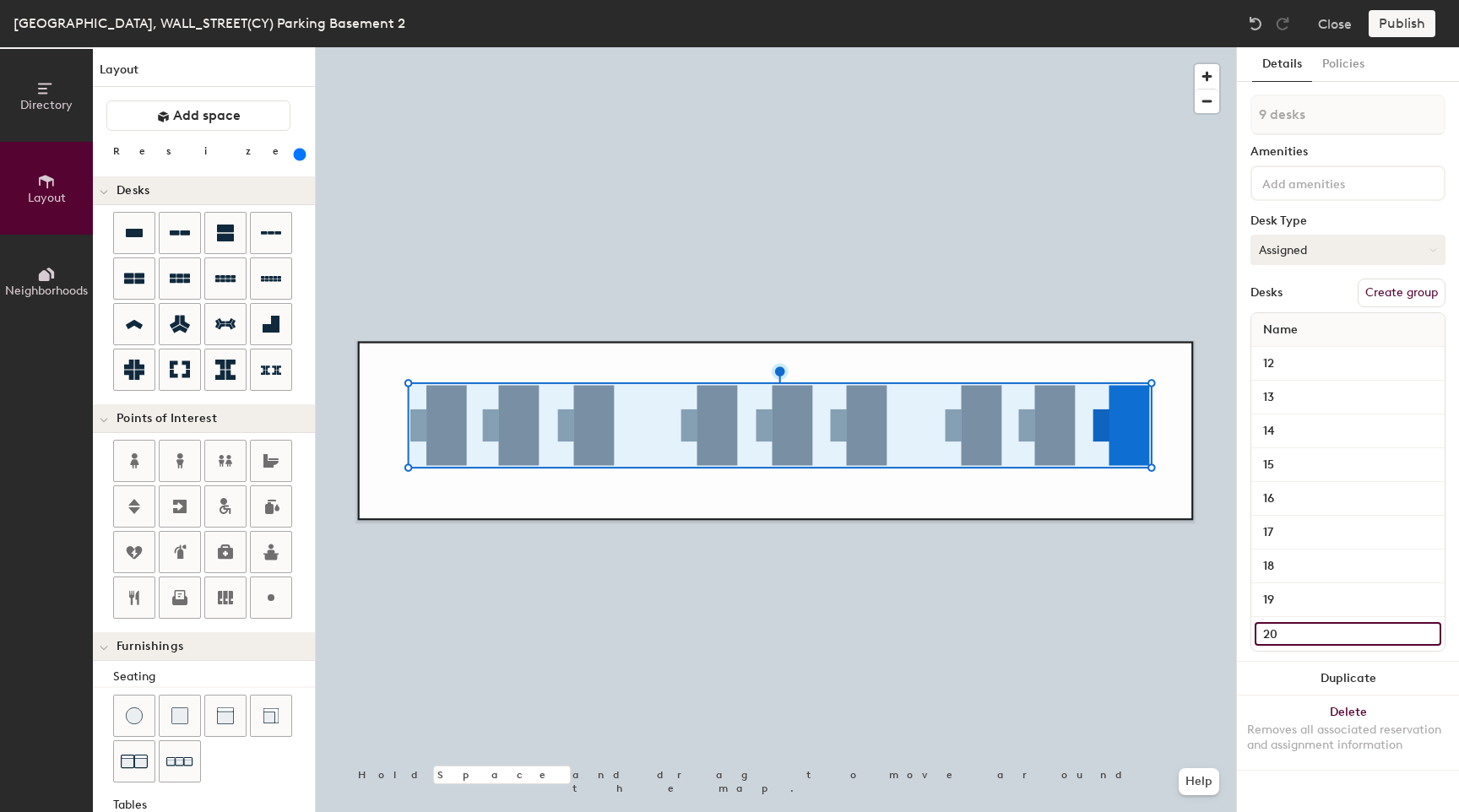
type input "20"
click at [1289, 252] on button "Assigned" at bounding box center [1348, 249] width 195 height 31
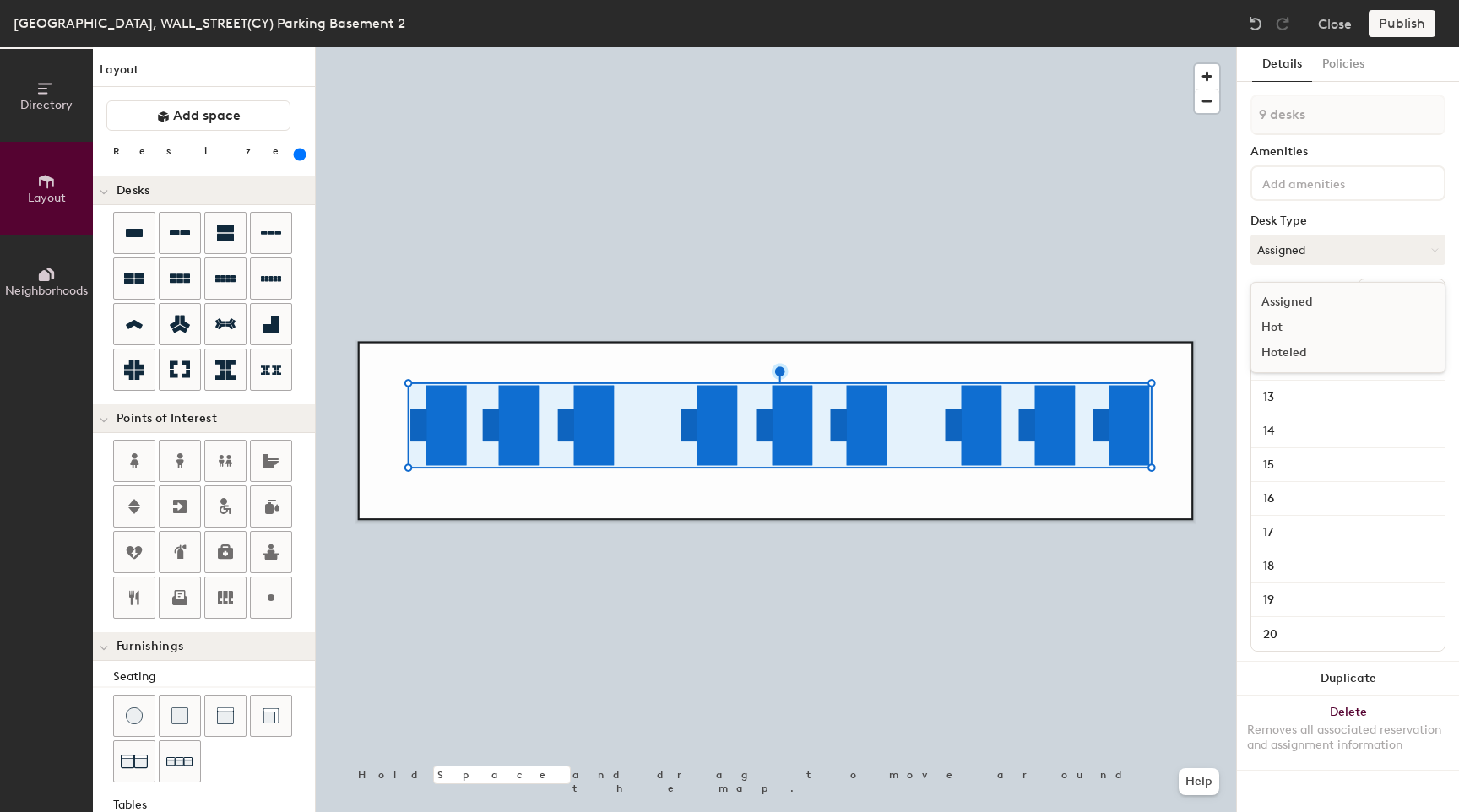
click at [1295, 347] on div "Hoteled" at bounding box center [1336, 353] width 169 height 26
click at [1300, 187] on input at bounding box center [1335, 182] width 152 height 21
click at [1338, 154] on div "Amenities" at bounding box center [1348, 153] width 195 height 14
click at [1380, 296] on button "Create group" at bounding box center [1401, 292] width 88 height 29
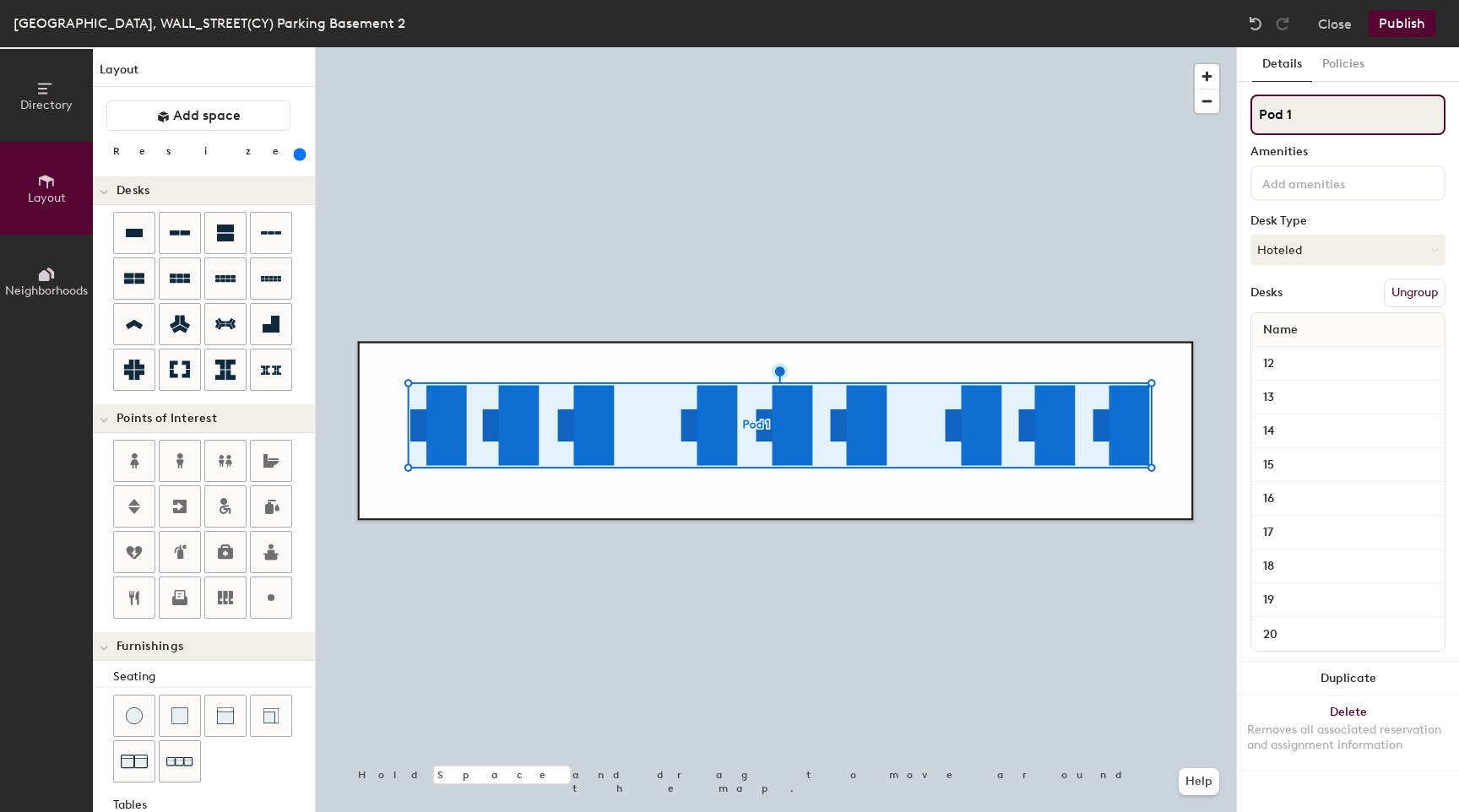
paste input "arking Basement 2"
type input "Parking Basement 2"
click at [1122, 47] on div at bounding box center [776, 47] width 920 height 0
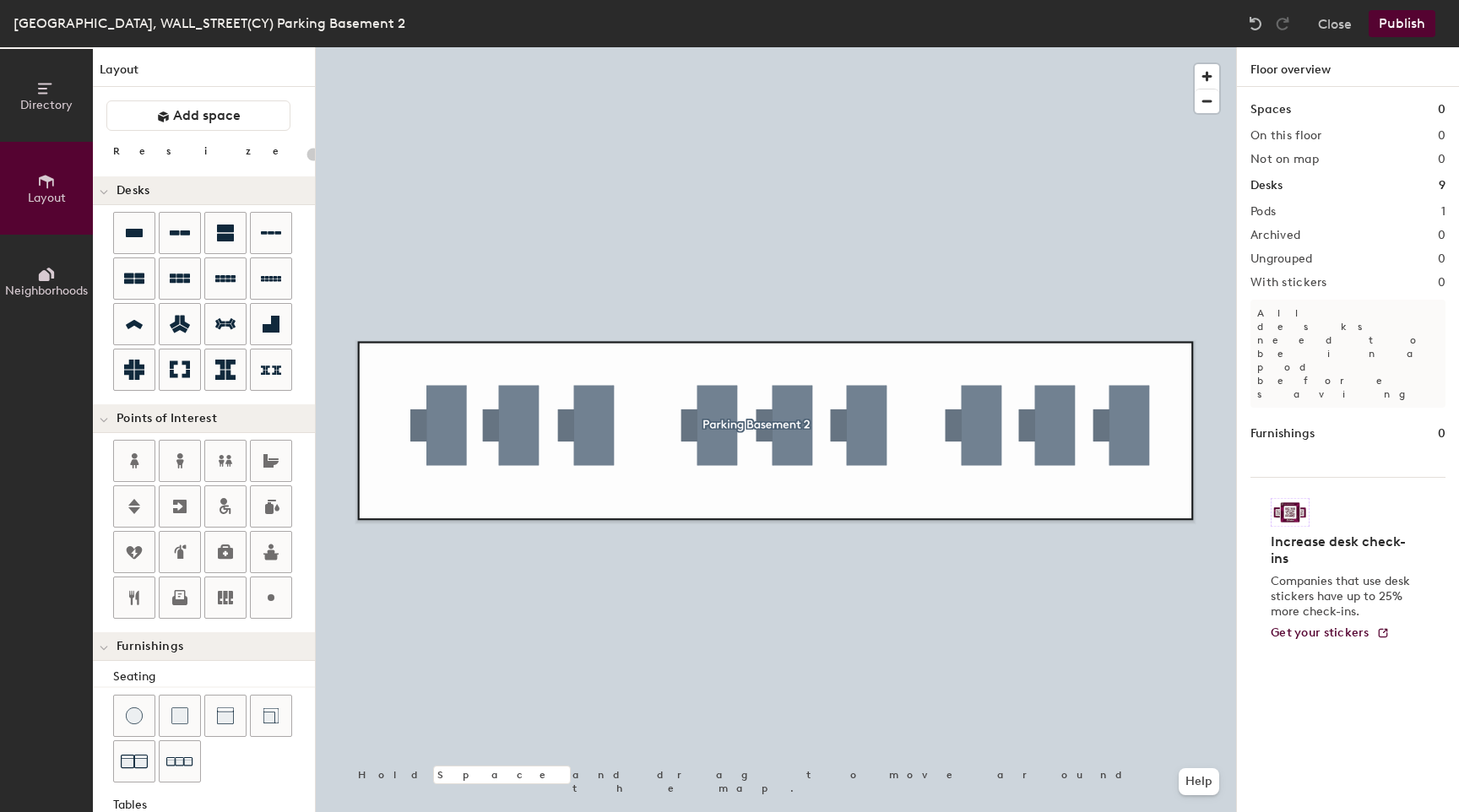
click at [918, 47] on div at bounding box center [776, 47] width 920 height 0
type input "600"
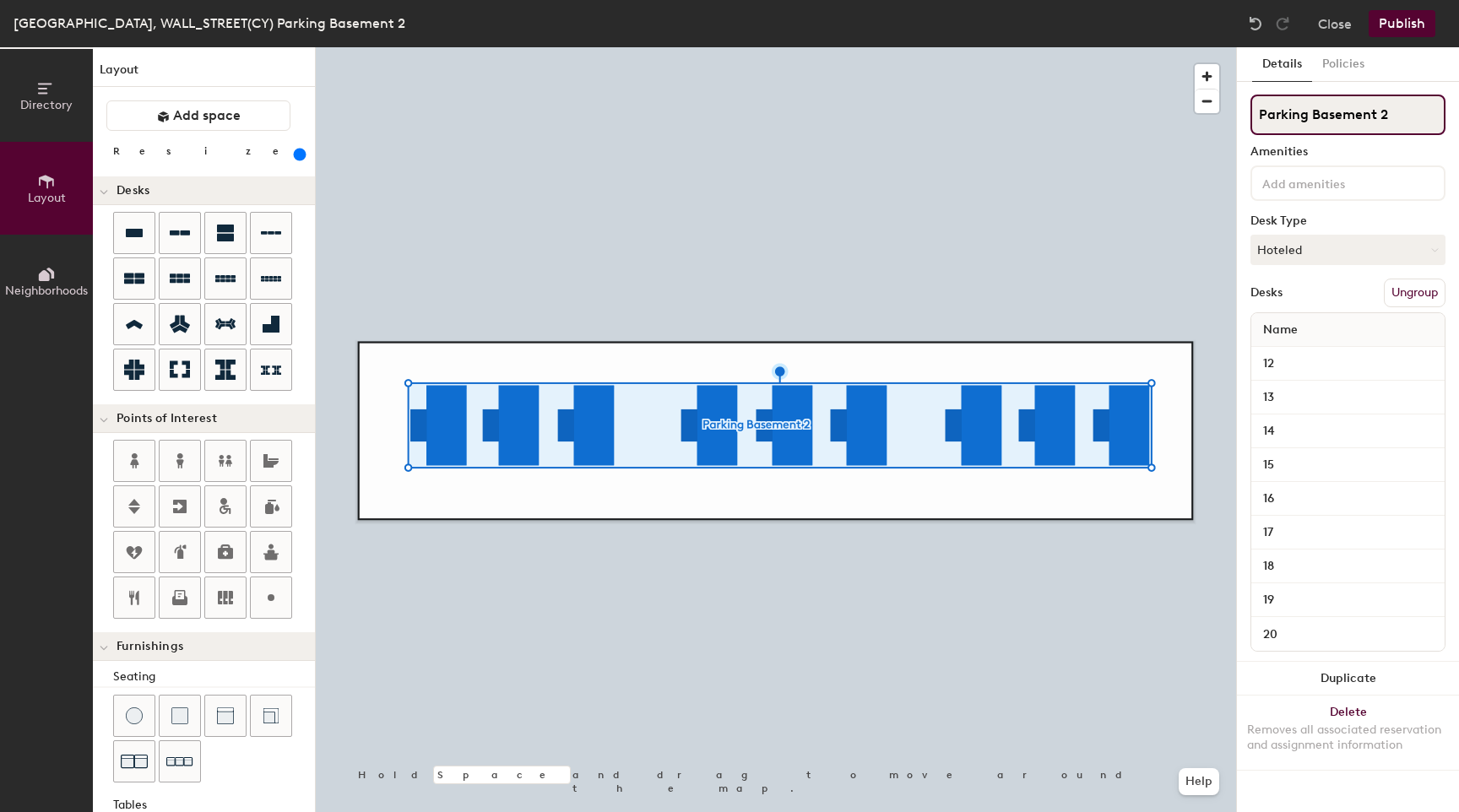
click at [1313, 119] on input "Parking Basement 2" at bounding box center [1348, 114] width 195 height 40
drag, startPoint x: 1313, startPoint y: 116, endPoint x: 1375, endPoint y: 112, distance: 62.1
click at [1375, 112] on input "Parking Basement 2" at bounding box center [1348, 114] width 195 height 40
type input "Parking 2"
click at [1081, 47] on div at bounding box center [776, 47] width 920 height 0
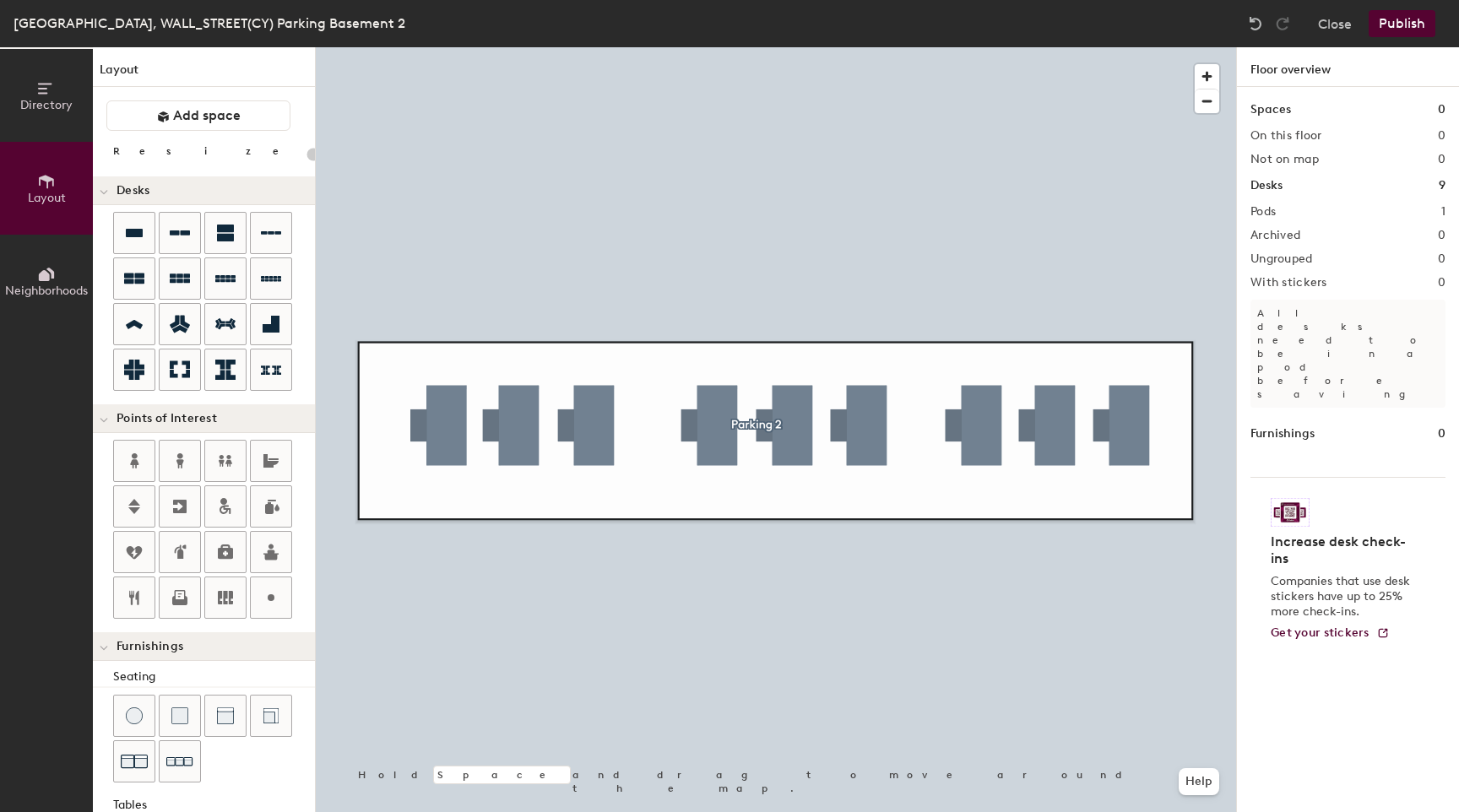
type input "600"
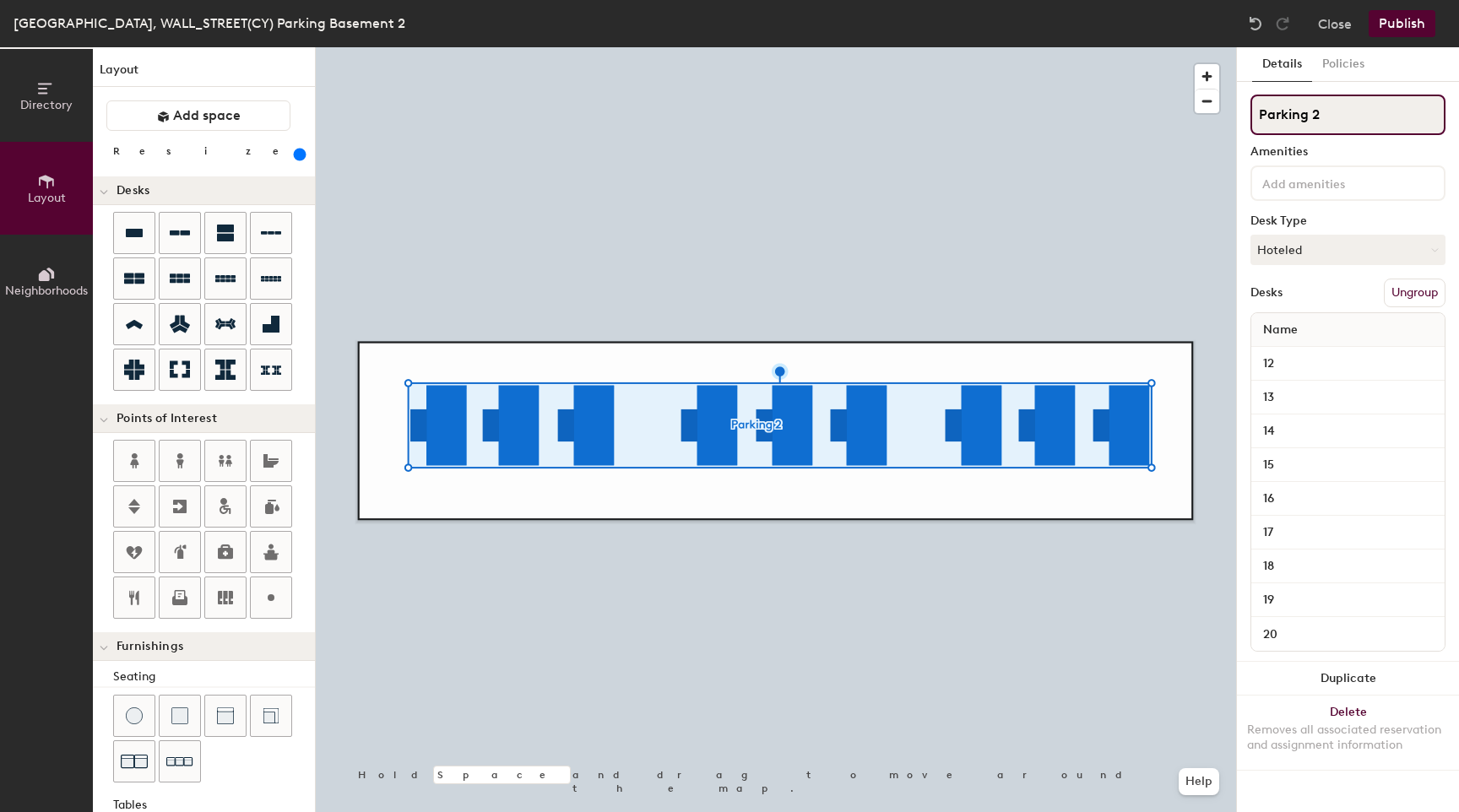
click at [1319, 110] on input "Parking 2" at bounding box center [1348, 114] width 195 height 40
drag, startPoint x: 1331, startPoint y: 111, endPoint x: 1259, endPoint y: 118, distance: 72.3
click at [1260, 117] on input "Parking 2" at bounding box center [1348, 114] width 195 height 40
click at [1248, 231] on div "Details Policies Amenities Desk Type Hoteled Desks Ungroup Name 12 13 14 15 16 …" at bounding box center [1348, 429] width 222 height 765
click at [1135, 47] on div at bounding box center [776, 47] width 920 height 0
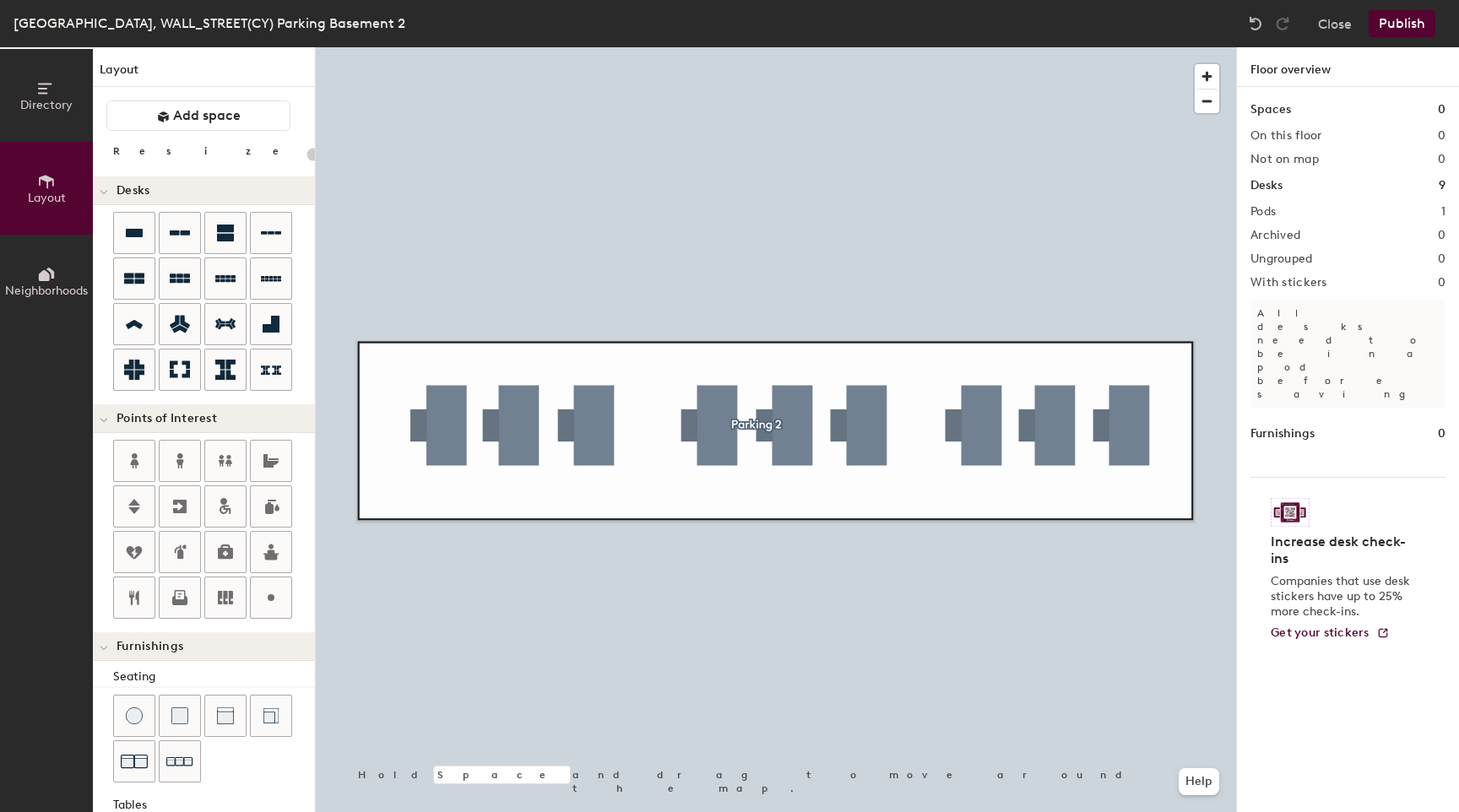
click at [957, 47] on div at bounding box center [776, 47] width 920 height 0
type input "600"
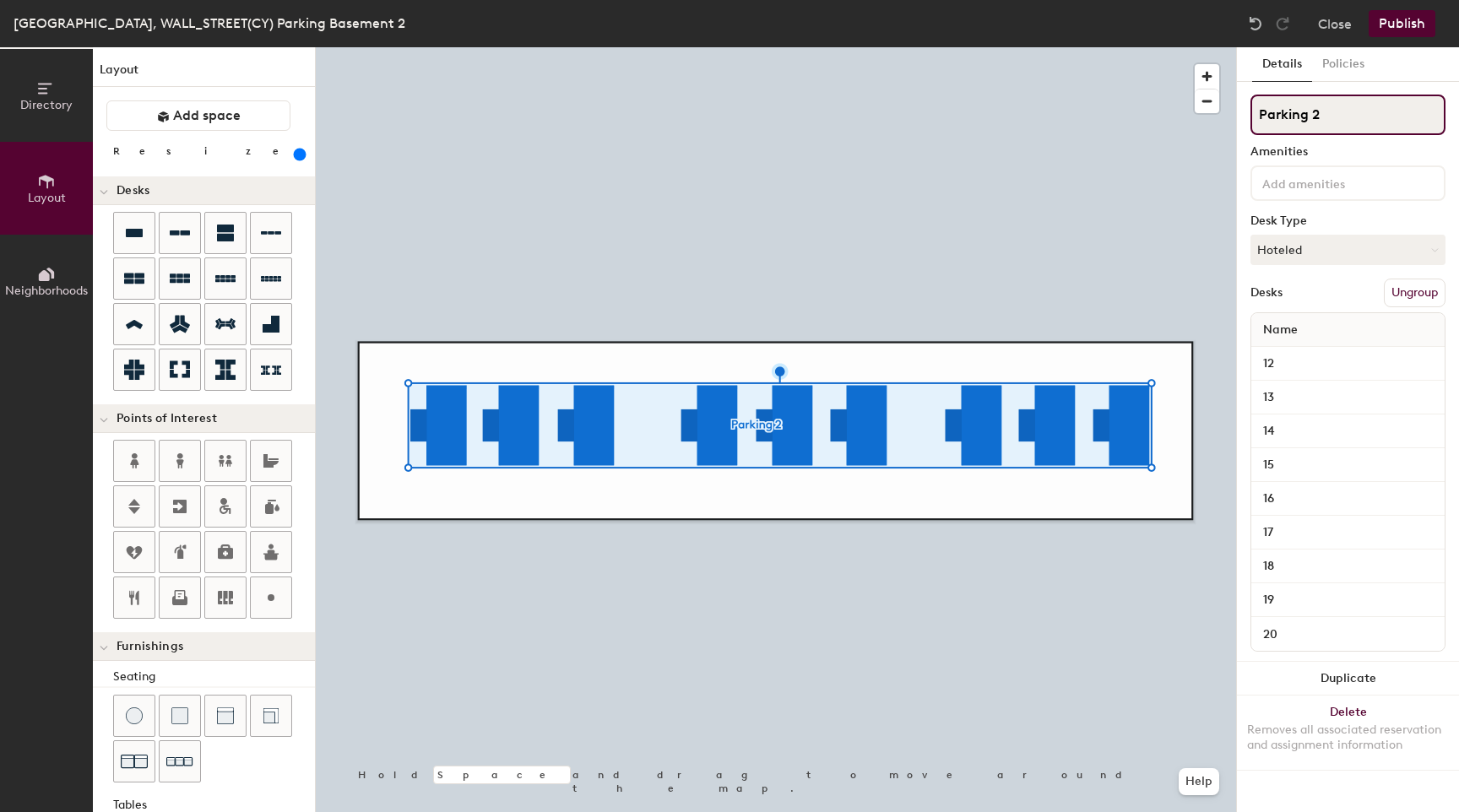
drag, startPoint x: 1315, startPoint y: 116, endPoint x: 1259, endPoint y: 115, distance: 56.0
click at [1259, 115] on input "Parking 2" at bounding box center [1348, 114] width 195 height 40
type input "З"
type input "P2"
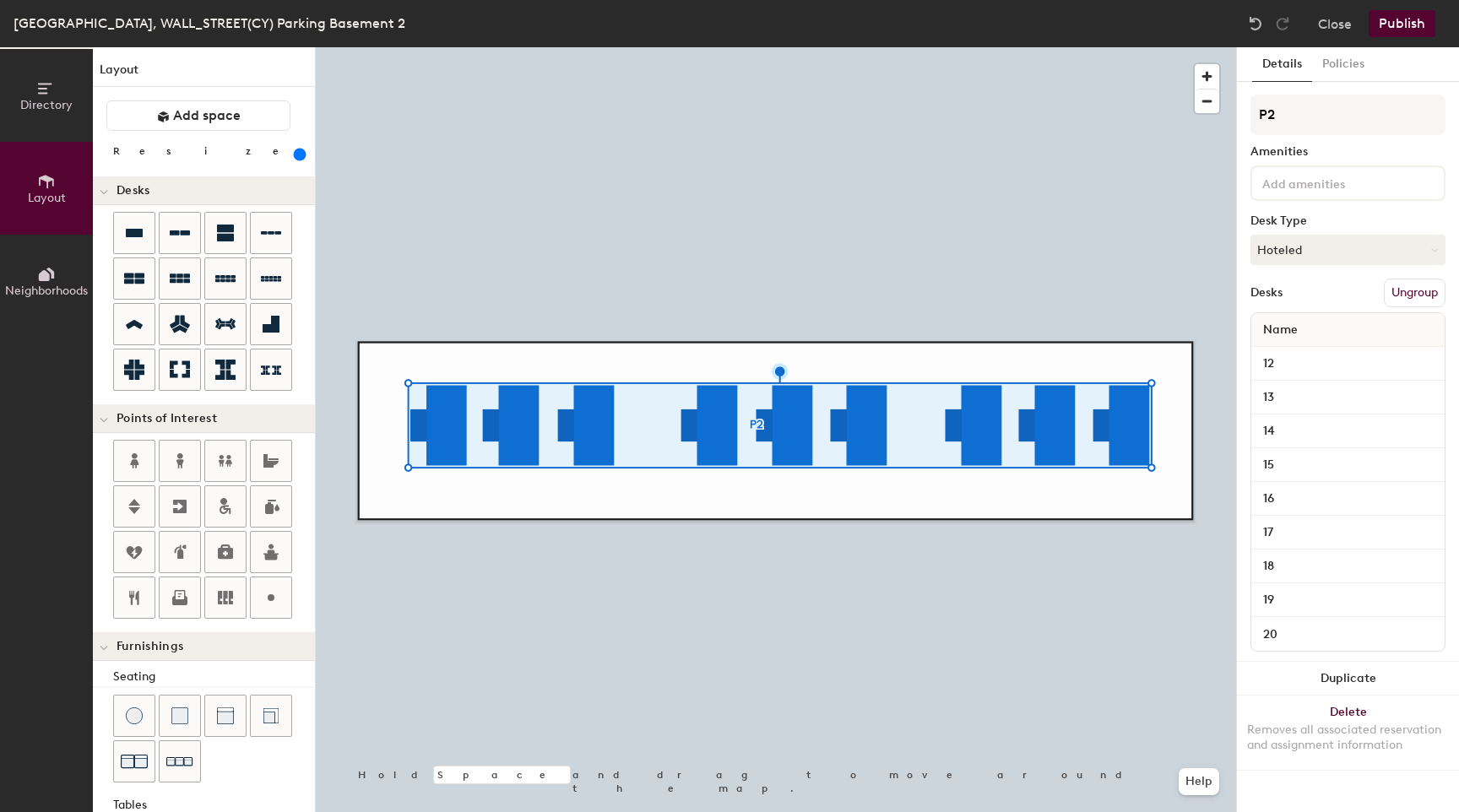
click at [1326, 153] on div "Amenities" at bounding box center [1348, 153] width 195 height 14
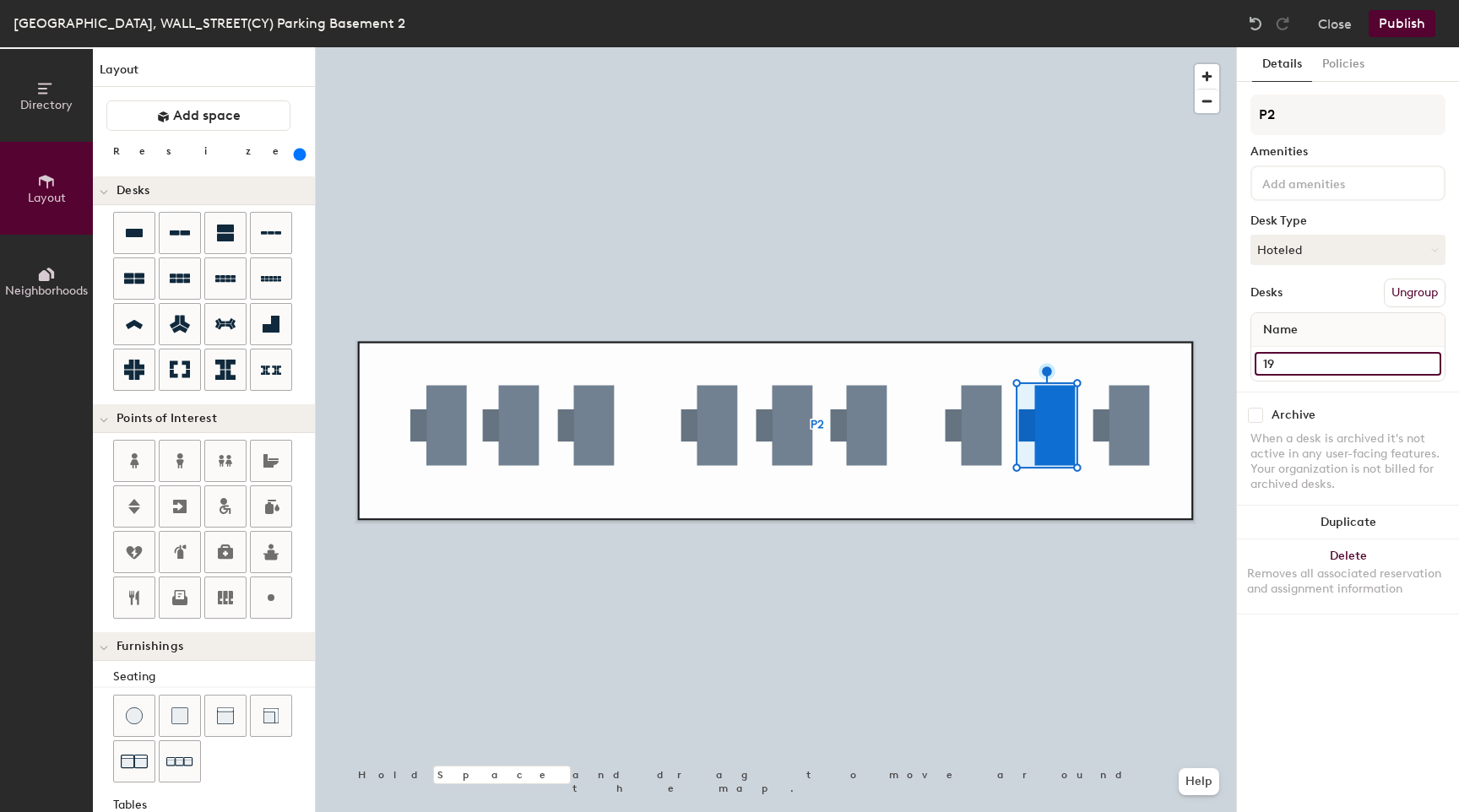
click at [1311, 359] on input "19" at bounding box center [1348, 364] width 187 height 24
click at [1319, 323] on div "Name" at bounding box center [1348, 330] width 193 height 33
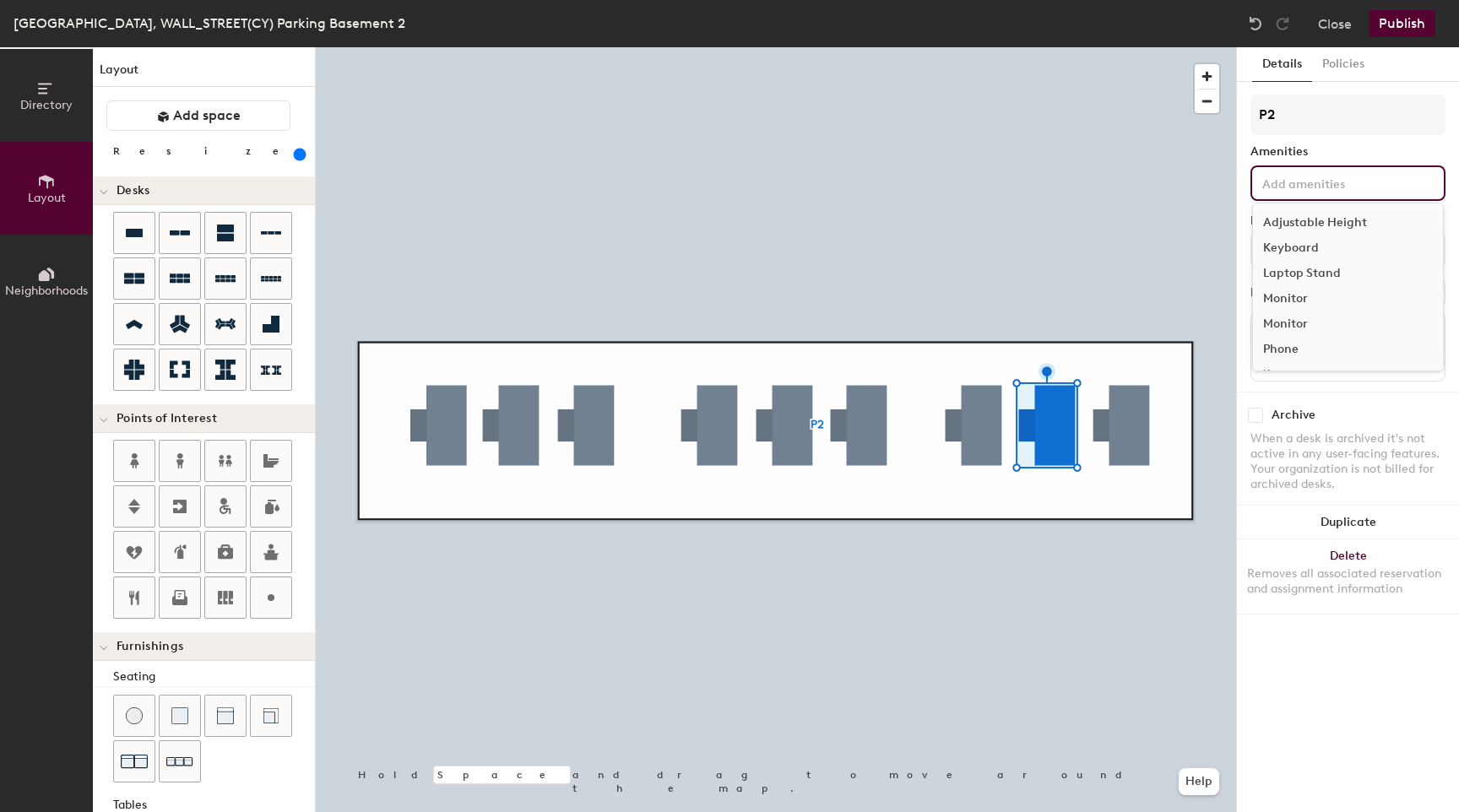
click at [1319, 187] on input at bounding box center [1335, 182] width 152 height 21
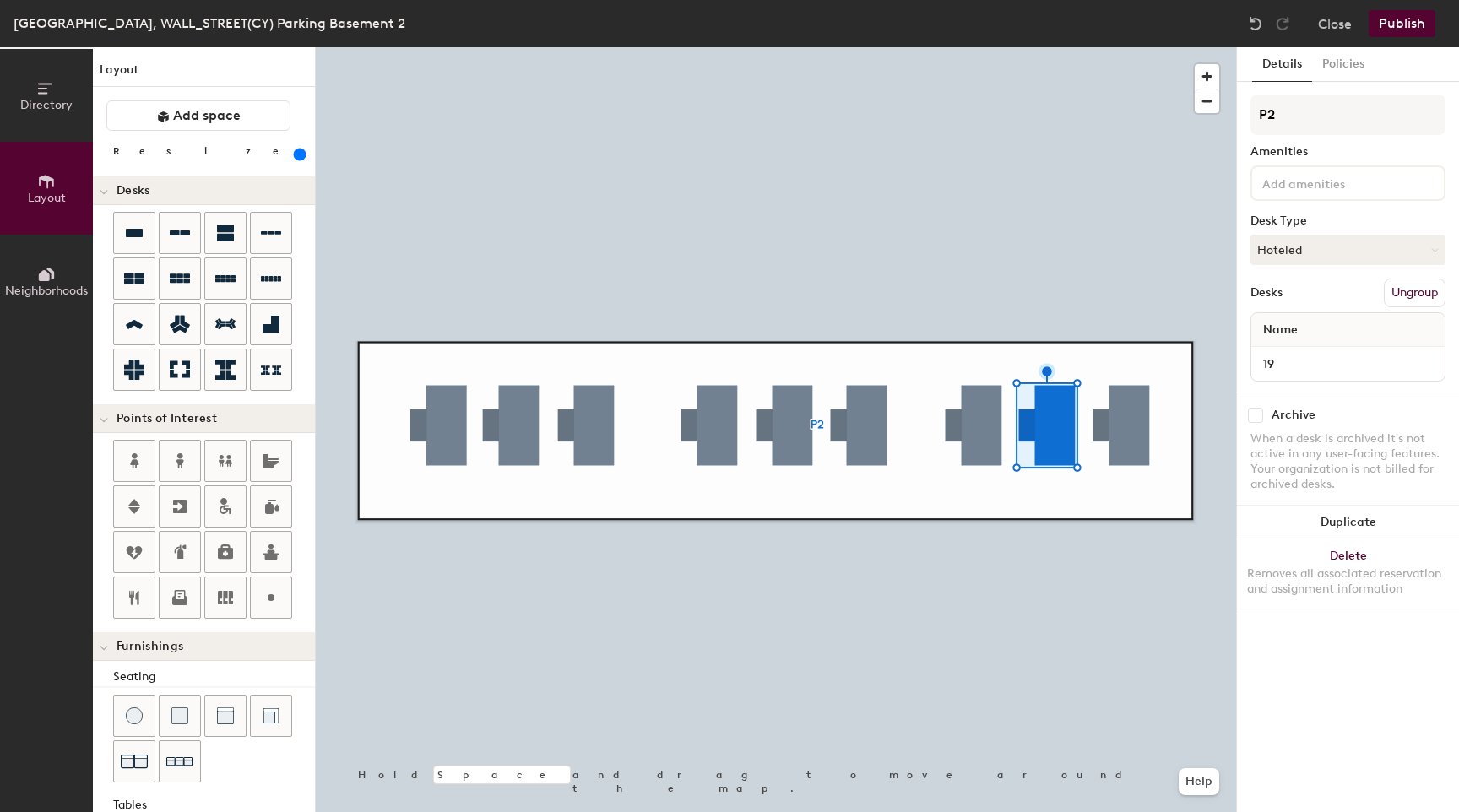
click at [1325, 148] on div "Amenities" at bounding box center [1348, 153] width 195 height 14
click at [1306, 370] on input "19" at bounding box center [1348, 364] width 187 height 24
click at [1307, 368] on input "19" at bounding box center [1348, 364] width 187 height 24
click at [1313, 395] on div "Archive When a desk is archived it's not active in any user-facing features. Yo…" at bounding box center [1348, 452] width 222 height 121
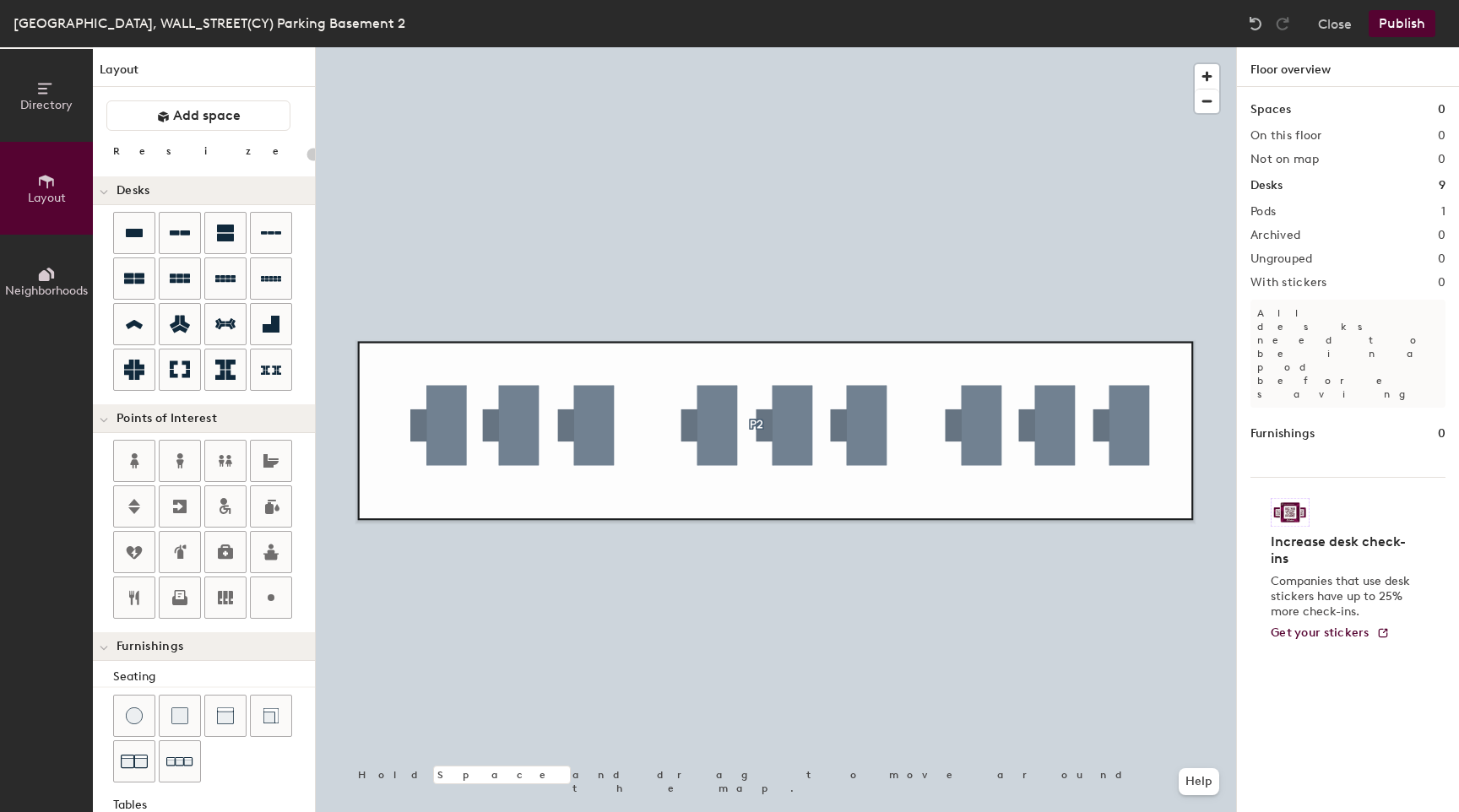
click at [742, 592] on div "Directory Layout Neighborhoods Layout Add space Resize Desks Points of Interest…" at bounding box center [730, 429] width 1459 height 765
type input "600"
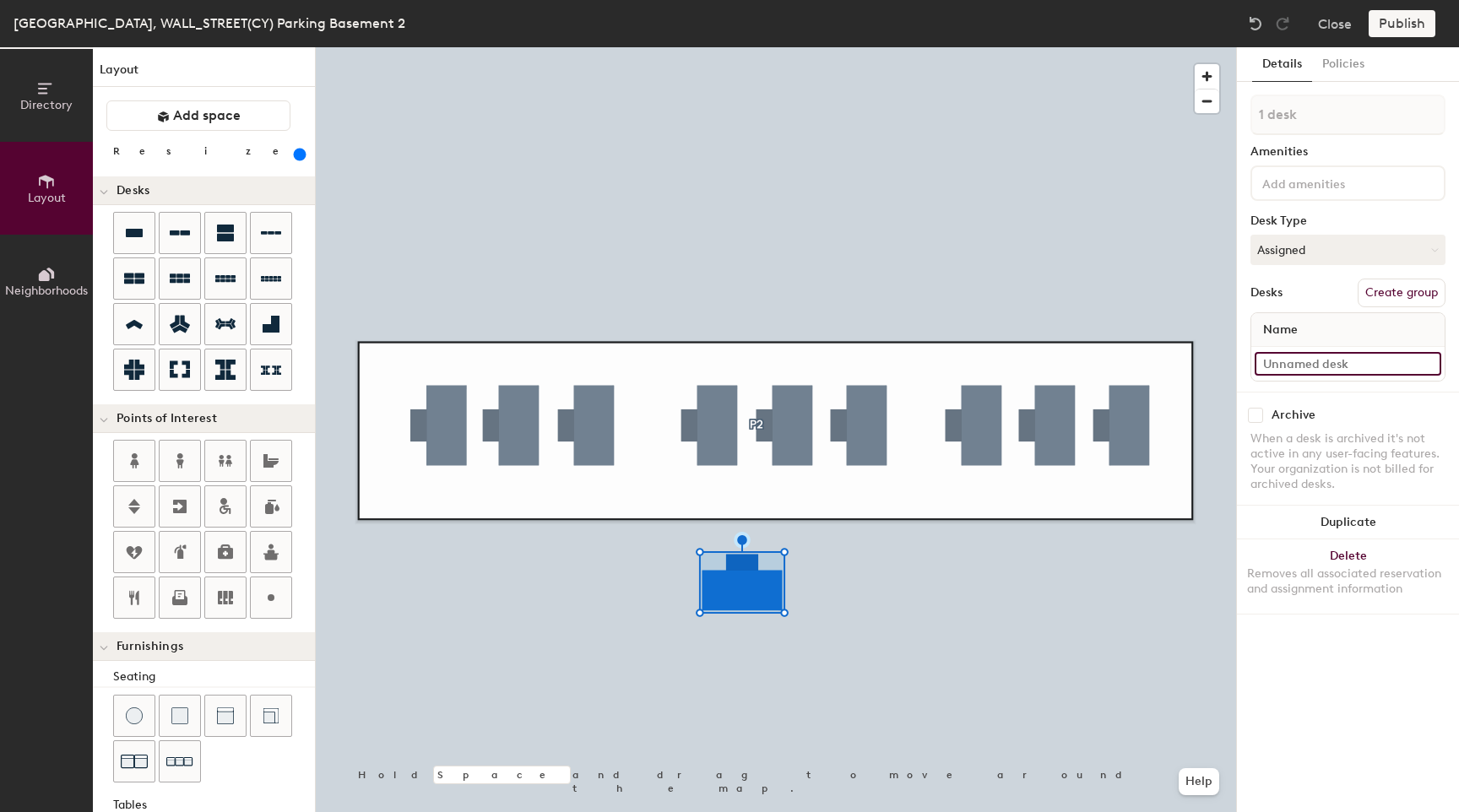
click at [1382, 366] on input at bounding box center [1348, 364] width 187 height 24
type input "19"
click at [1316, 382] on div "1 desk Amenities Desk Type Assigned Desks Create group Name 19" at bounding box center [1348, 243] width 195 height 297
click at [1308, 247] on button "Assigned" at bounding box center [1348, 249] width 195 height 31
click at [1285, 326] on div "Hot" at bounding box center [1336, 328] width 169 height 26
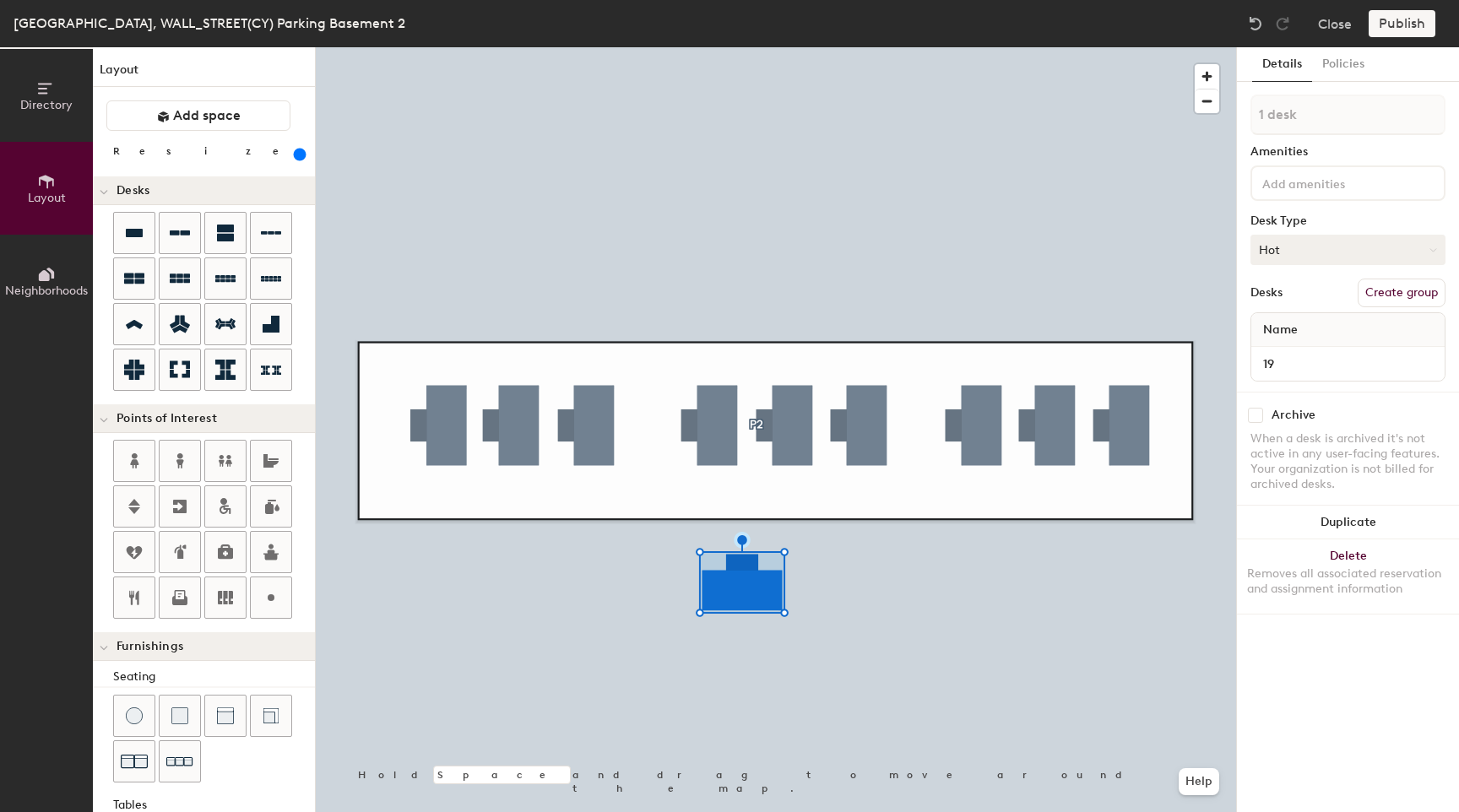
click at [1295, 248] on button "Hot" at bounding box center [1348, 249] width 195 height 31
click at [1288, 346] on div "Hoteled" at bounding box center [1336, 353] width 169 height 26
click at [1317, 244] on button "Hoteled" at bounding box center [1348, 249] width 195 height 31
click at [1298, 327] on div "Hot" at bounding box center [1336, 328] width 169 height 26
click at [1312, 261] on button "Hot" at bounding box center [1348, 249] width 195 height 31
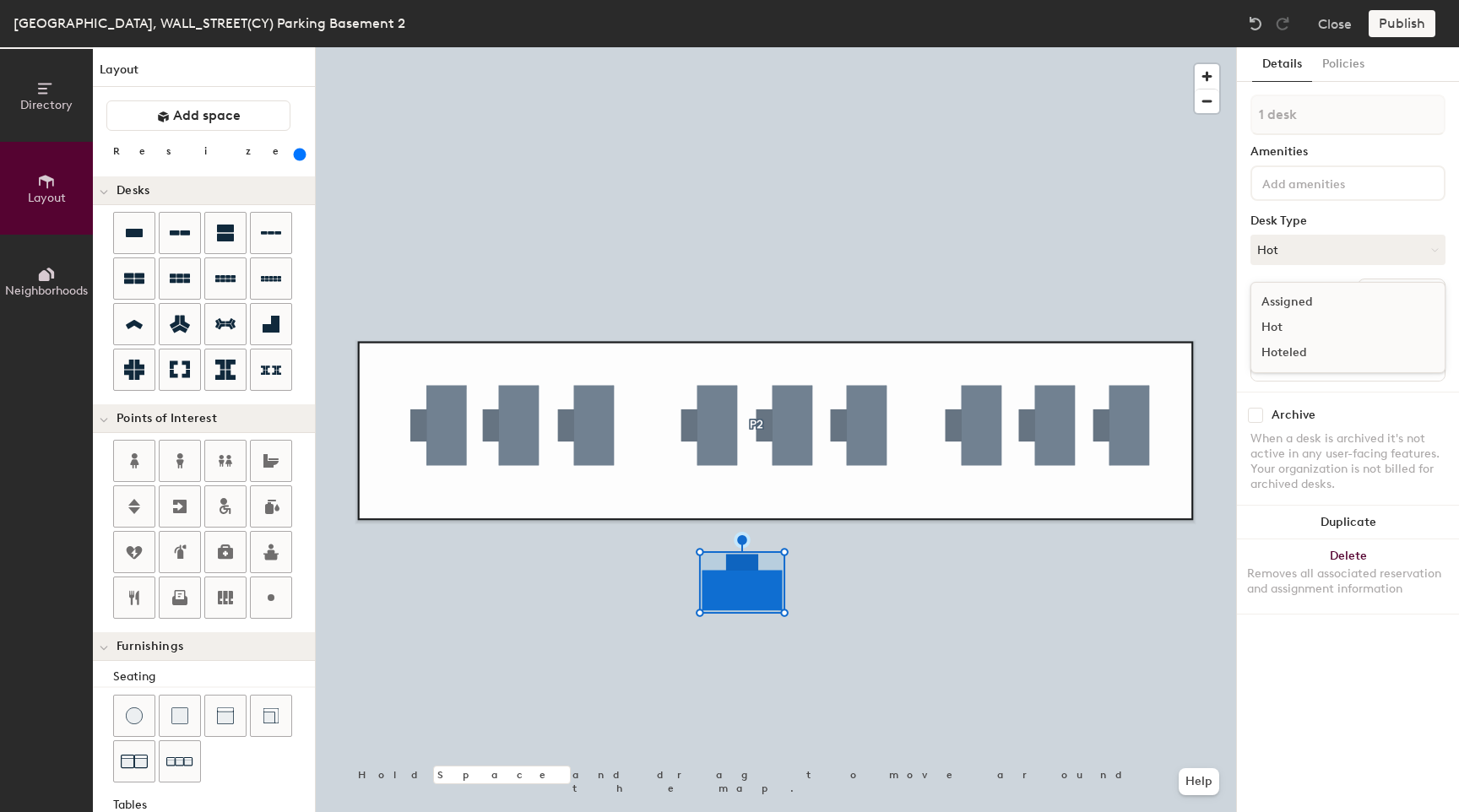
click at [1314, 358] on div "Hoteled" at bounding box center [1336, 353] width 169 height 26
click at [1378, 292] on button "Create group" at bounding box center [1401, 292] width 88 height 29
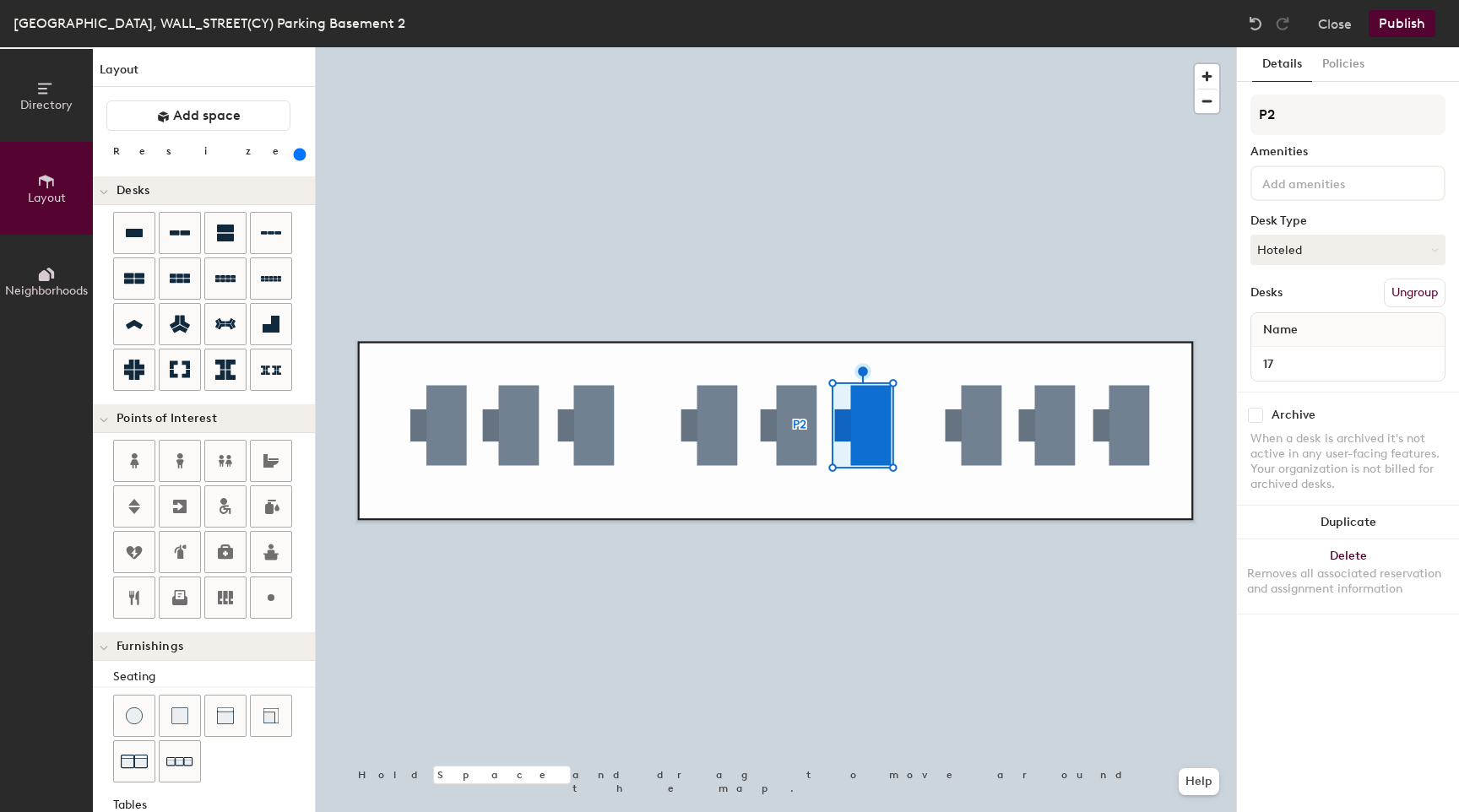
click at [942, 47] on div at bounding box center [776, 47] width 920 height 0
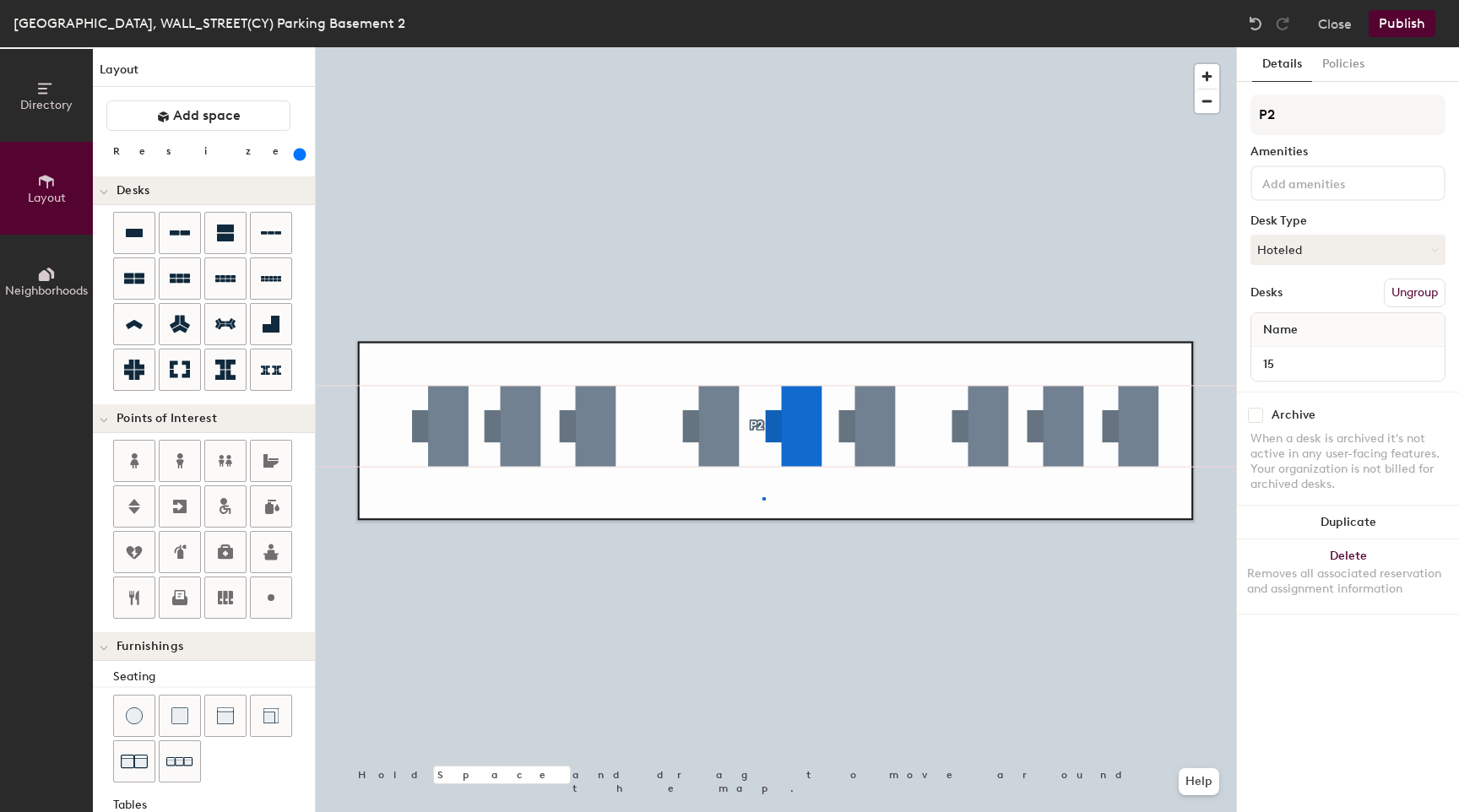
click at [762, 47] on div at bounding box center [776, 47] width 920 height 0
click at [888, 47] on div at bounding box center [776, 47] width 920 height 0
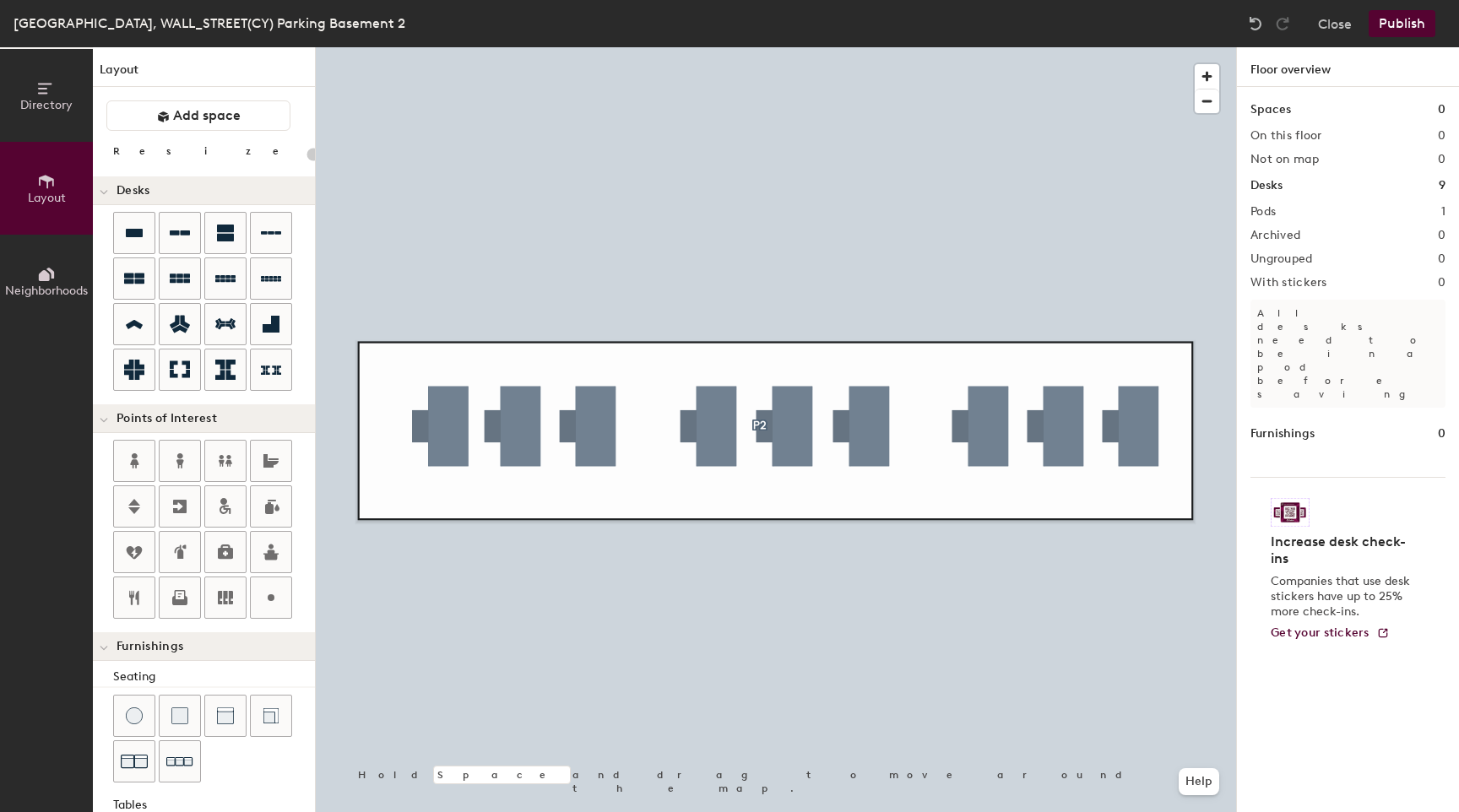
type input "600"
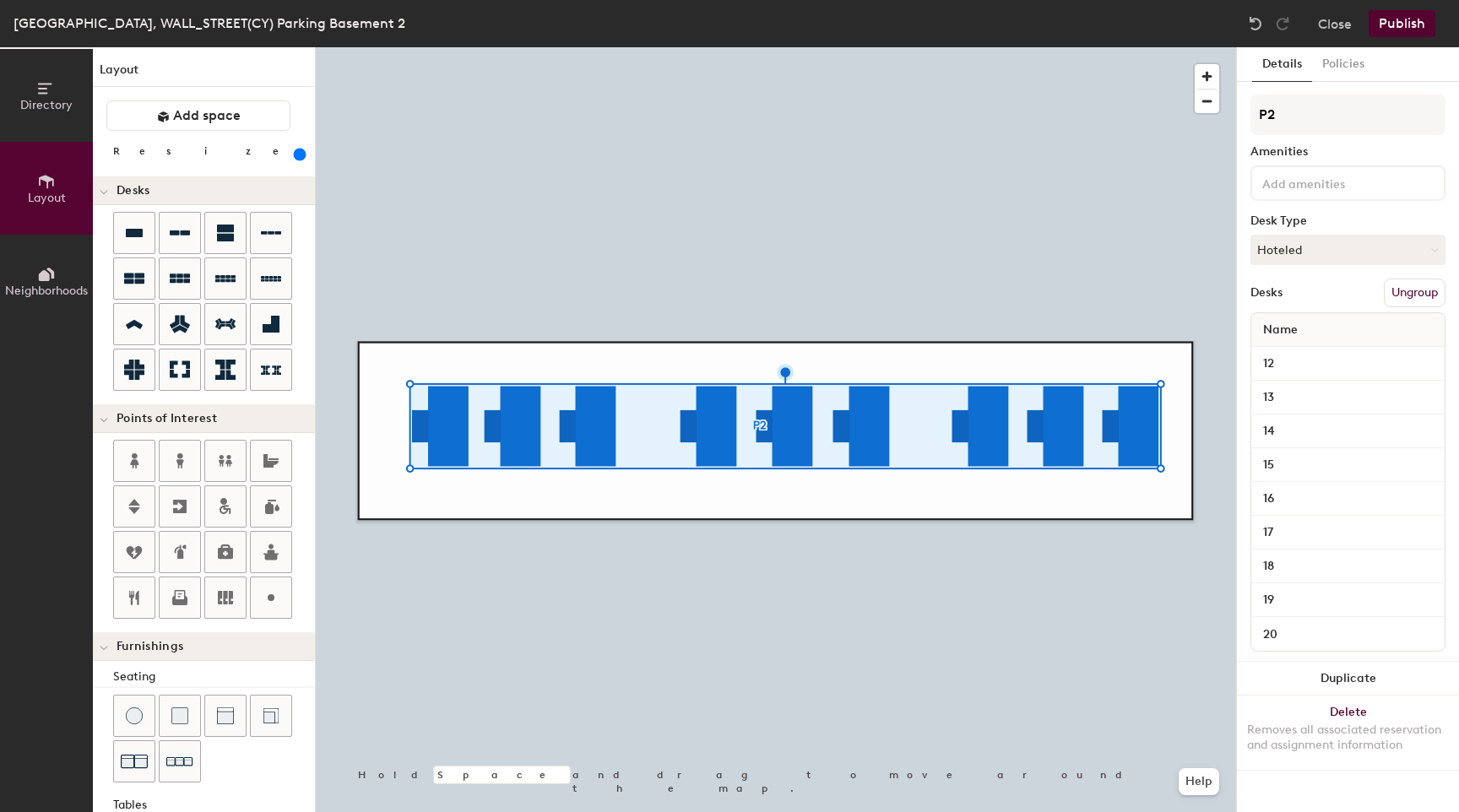
click at [1400, 299] on button "Ungroup" at bounding box center [1415, 292] width 62 height 29
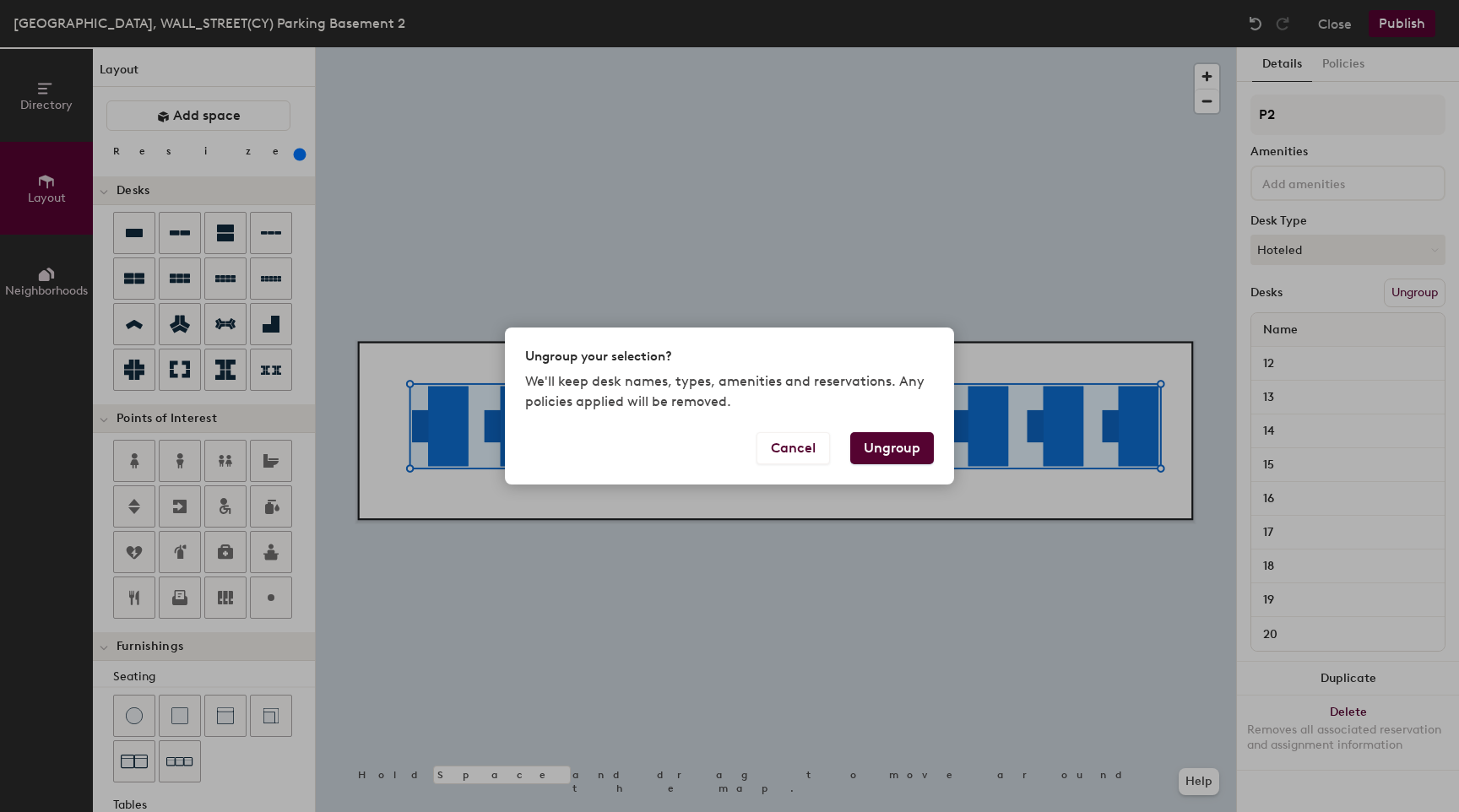
click at [912, 455] on button "Ungroup" at bounding box center [892, 448] width 84 height 32
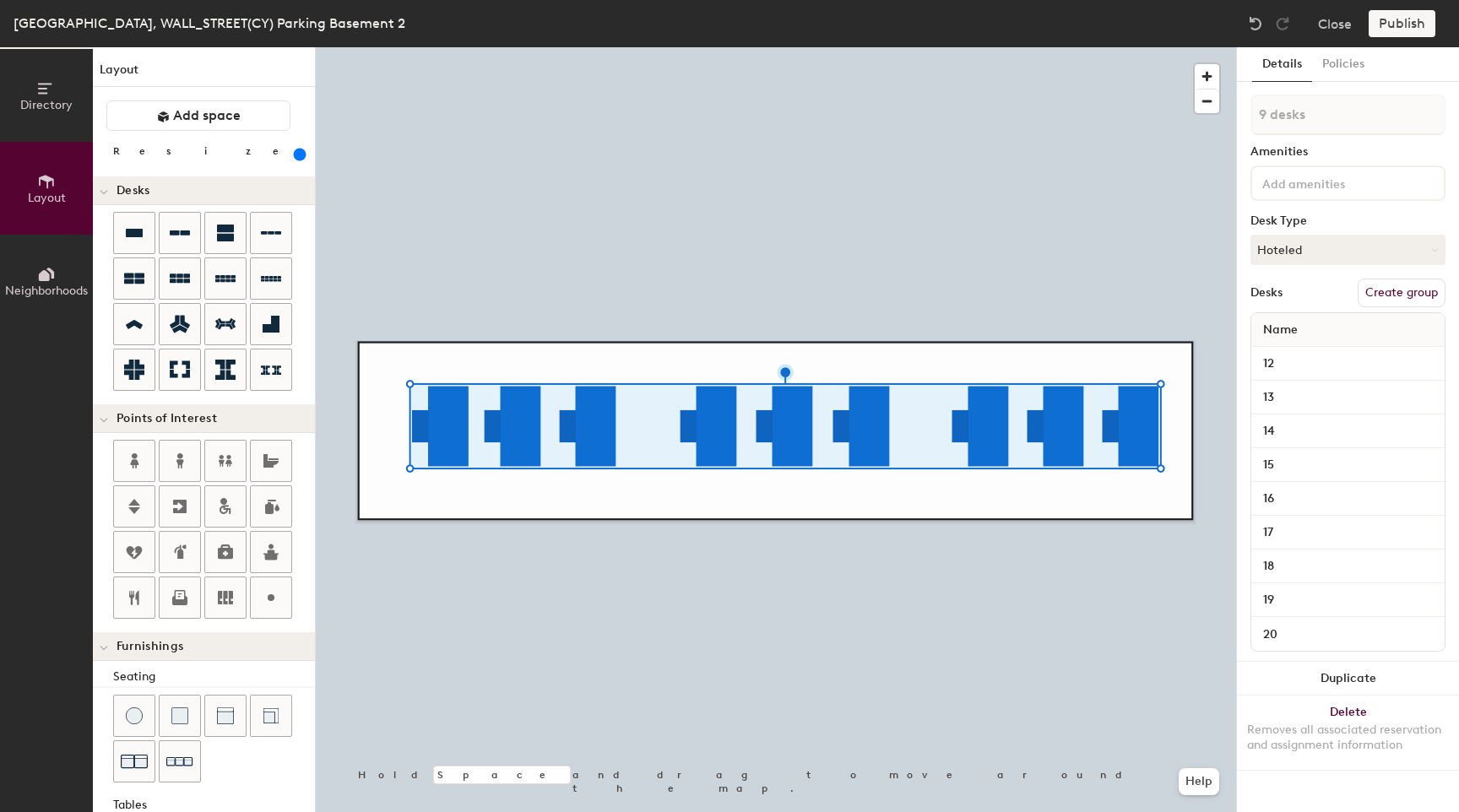
click at [1377, 293] on button "Create group" at bounding box center [1401, 292] width 88 height 29
click at [1217, 123] on div "Directory Layout Neighborhoods Layout Add space Resize Desks Points of Interest…" at bounding box center [730, 429] width 1459 height 765
type input "P"
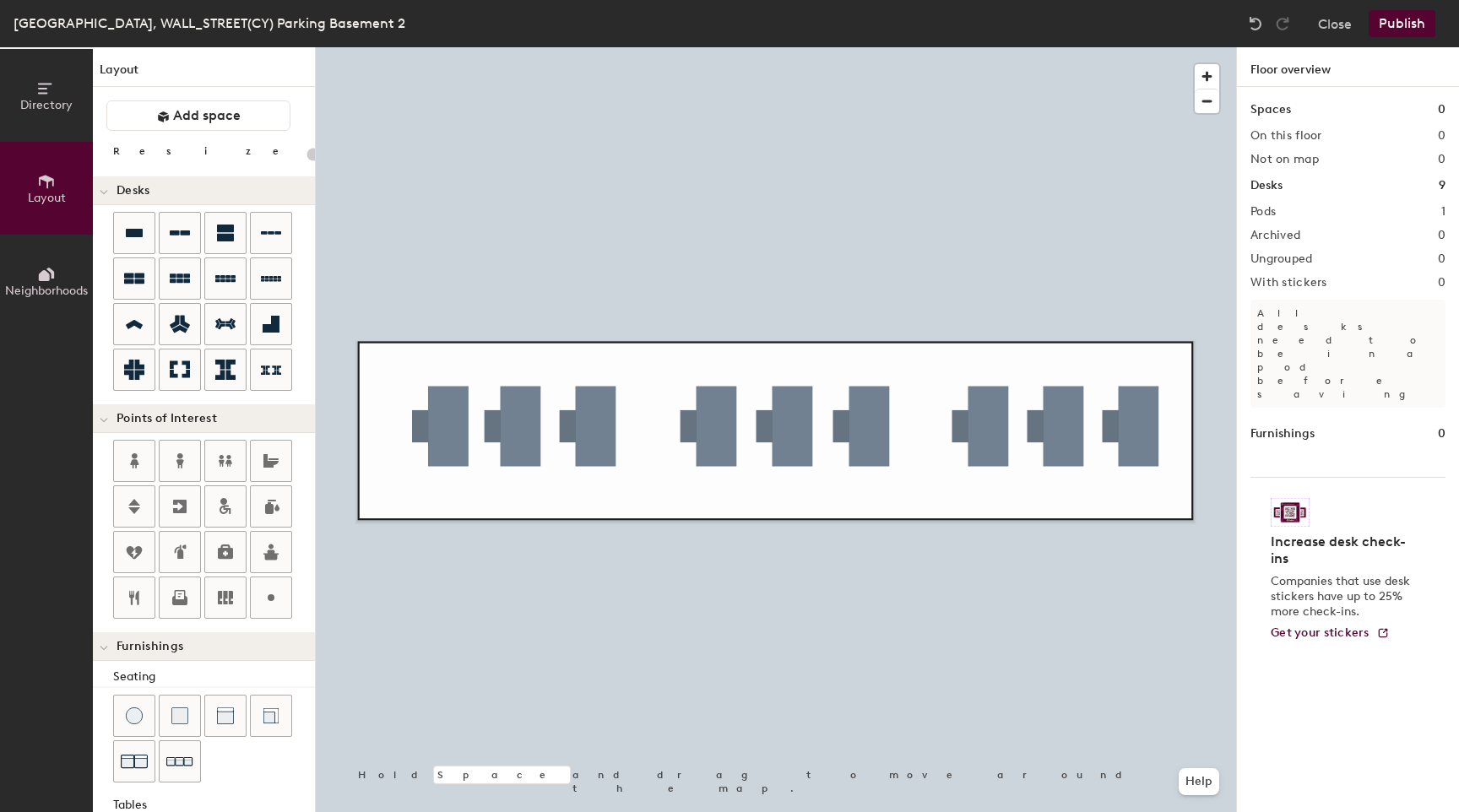
click at [803, 47] on div at bounding box center [776, 47] width 920 height 0
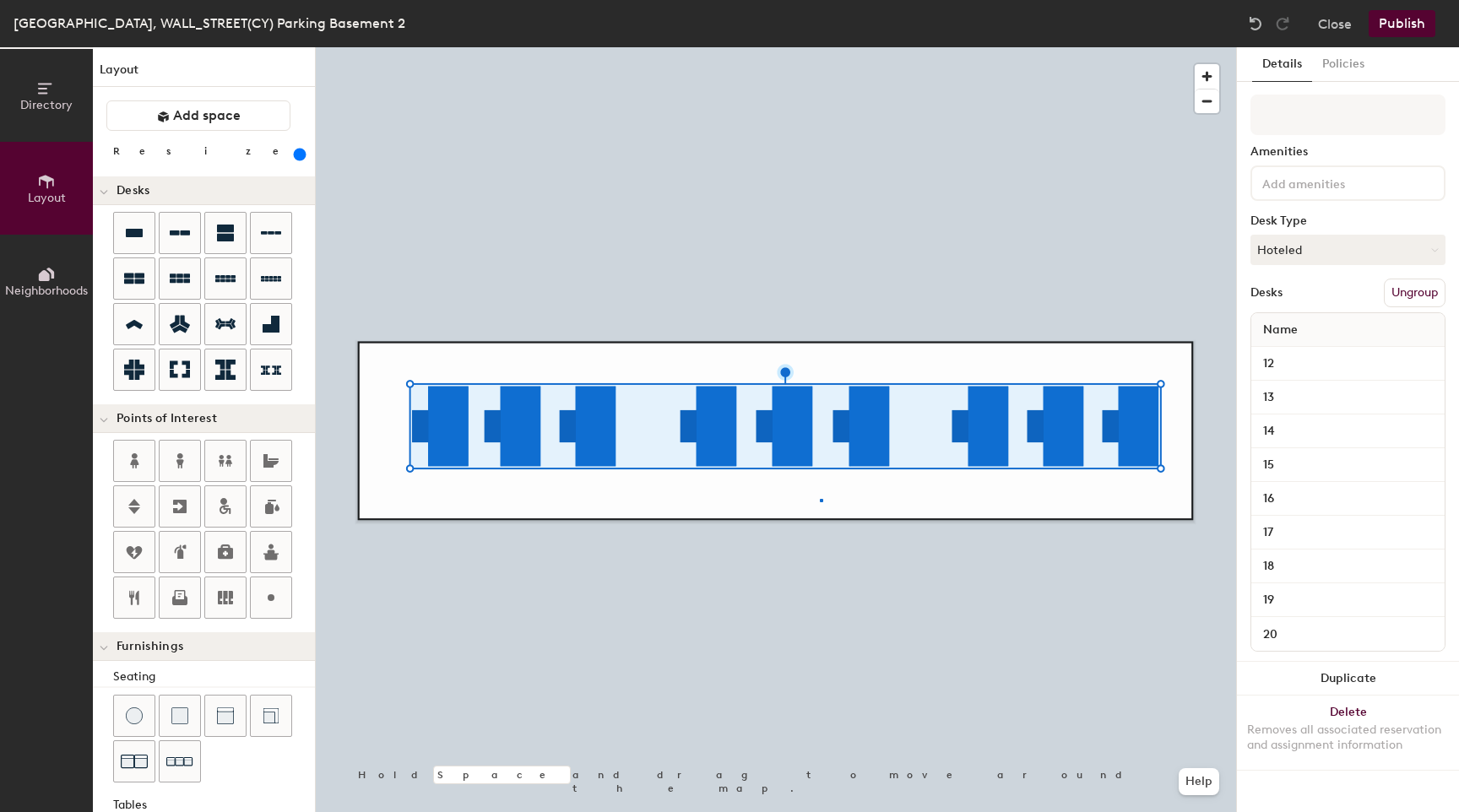
drag, startPoint x: 1293, startPoint y: 115, endPoint x: 802, endPoint y: 436, distance: 586.6
click at [820, 47] on div at bounding box center [776, 47] width 920 height 0
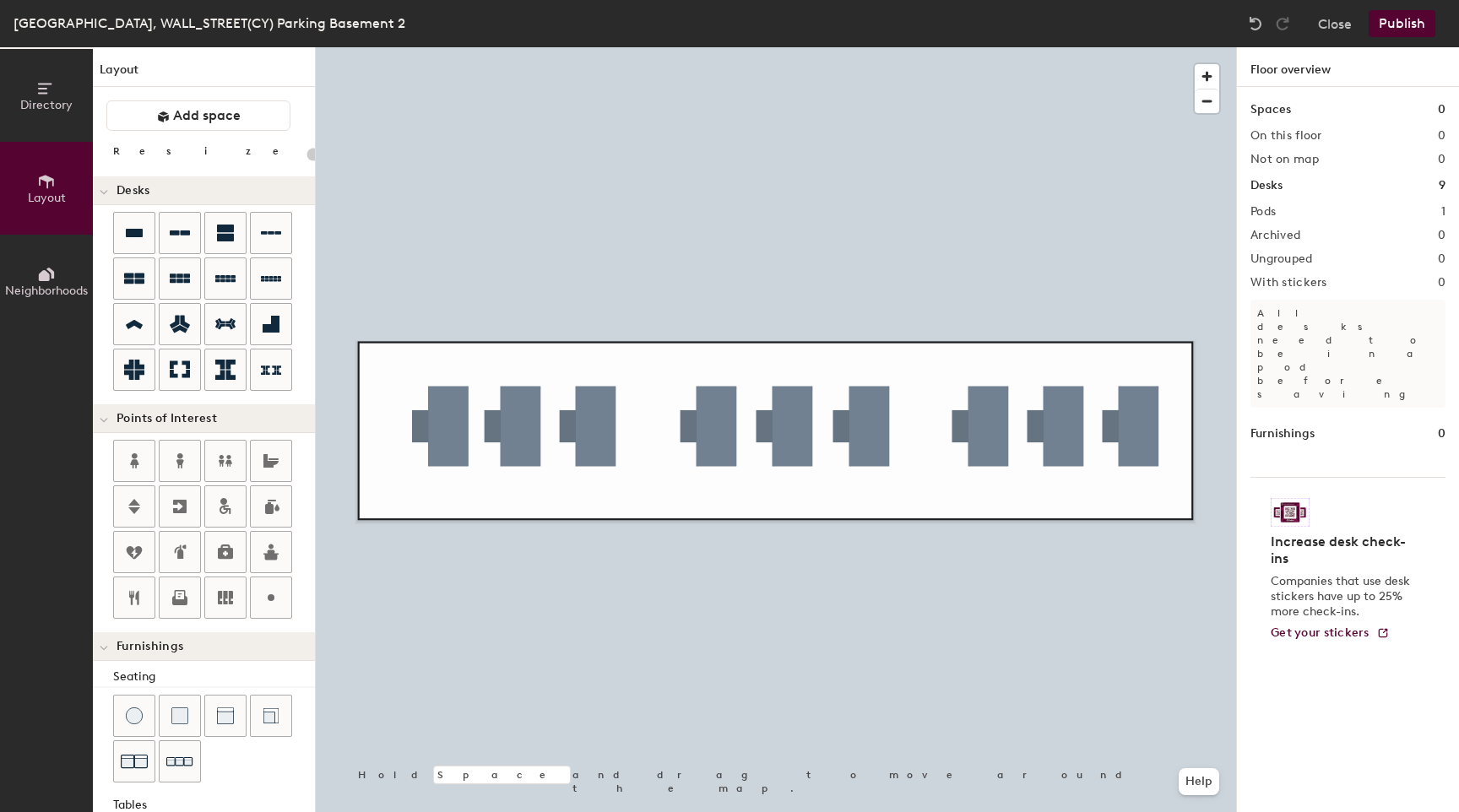
click at [1390, 26] on button "Publish" at bounding box center [1402, 23] width 67 height 27
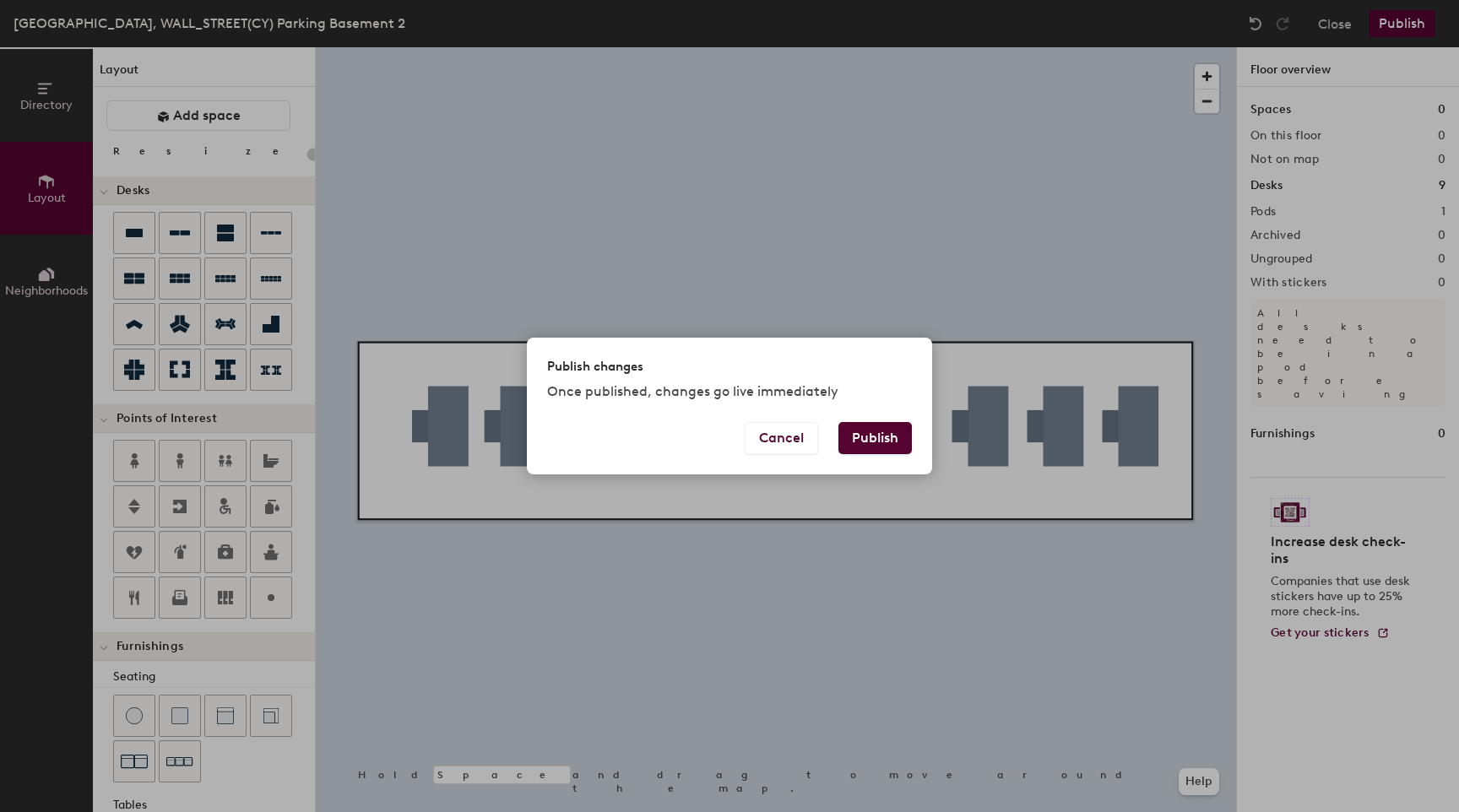
click at [868, 437] on button "Publish" at bounding box center [875, 438] width 74 height 32
type input "20"
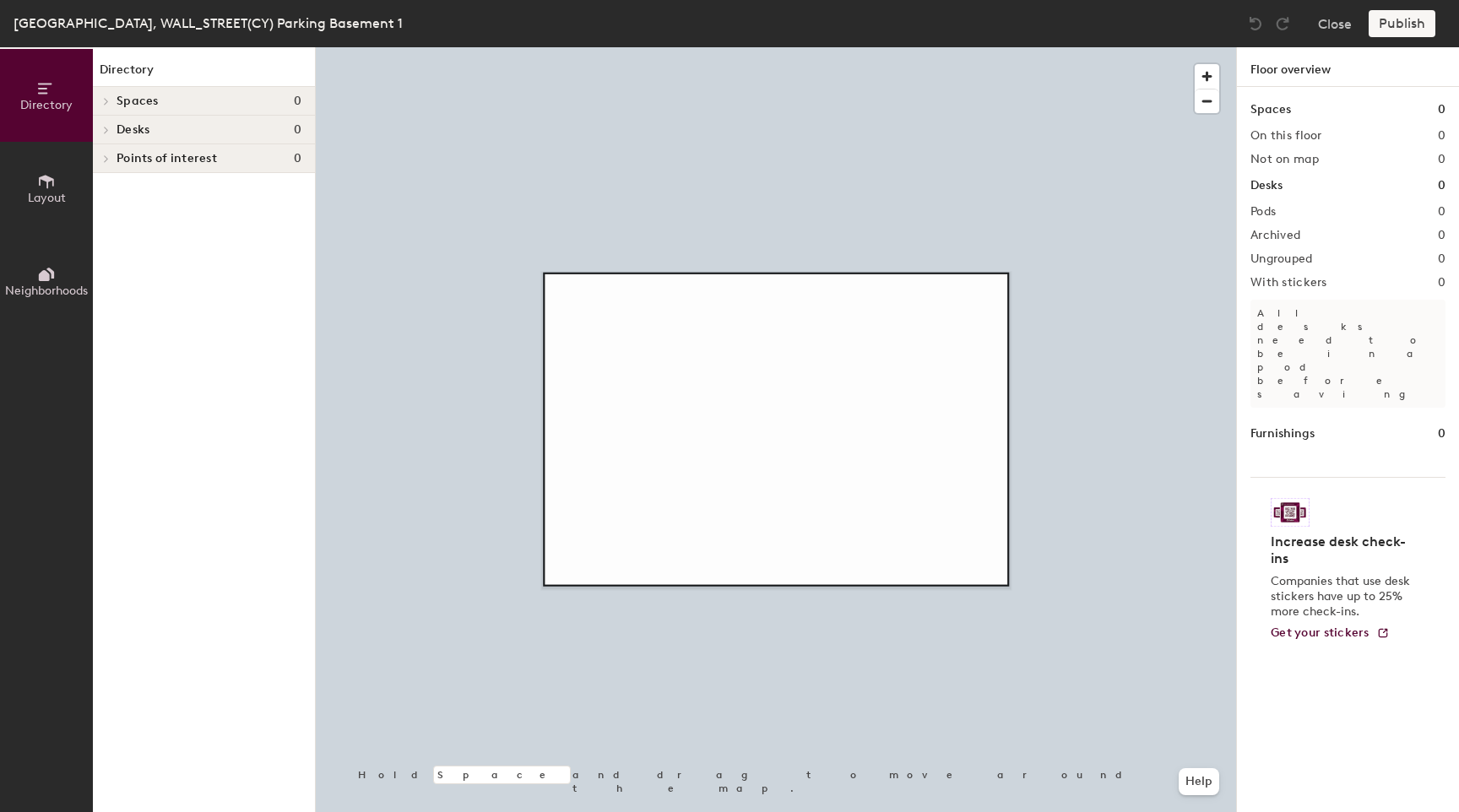
click at [33, 179] on button "Layout" at bounding box center [46, 188] width 93 height 93
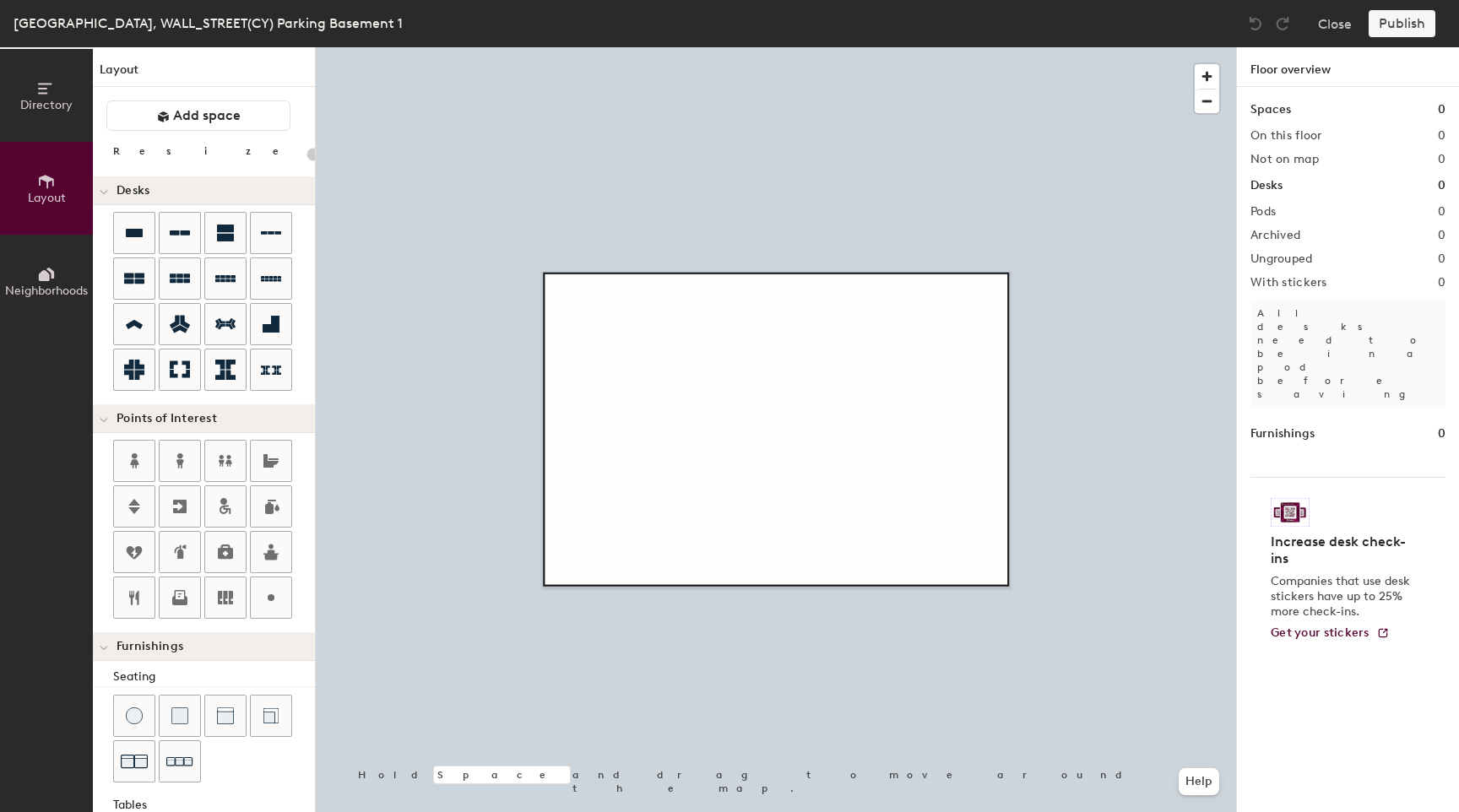
click at [655, 417] on div "Directory Layout Neighborhoods Layout Add space Resize Desks Points of Interest…" at bounding box center [730, 429] width 1459 height 765
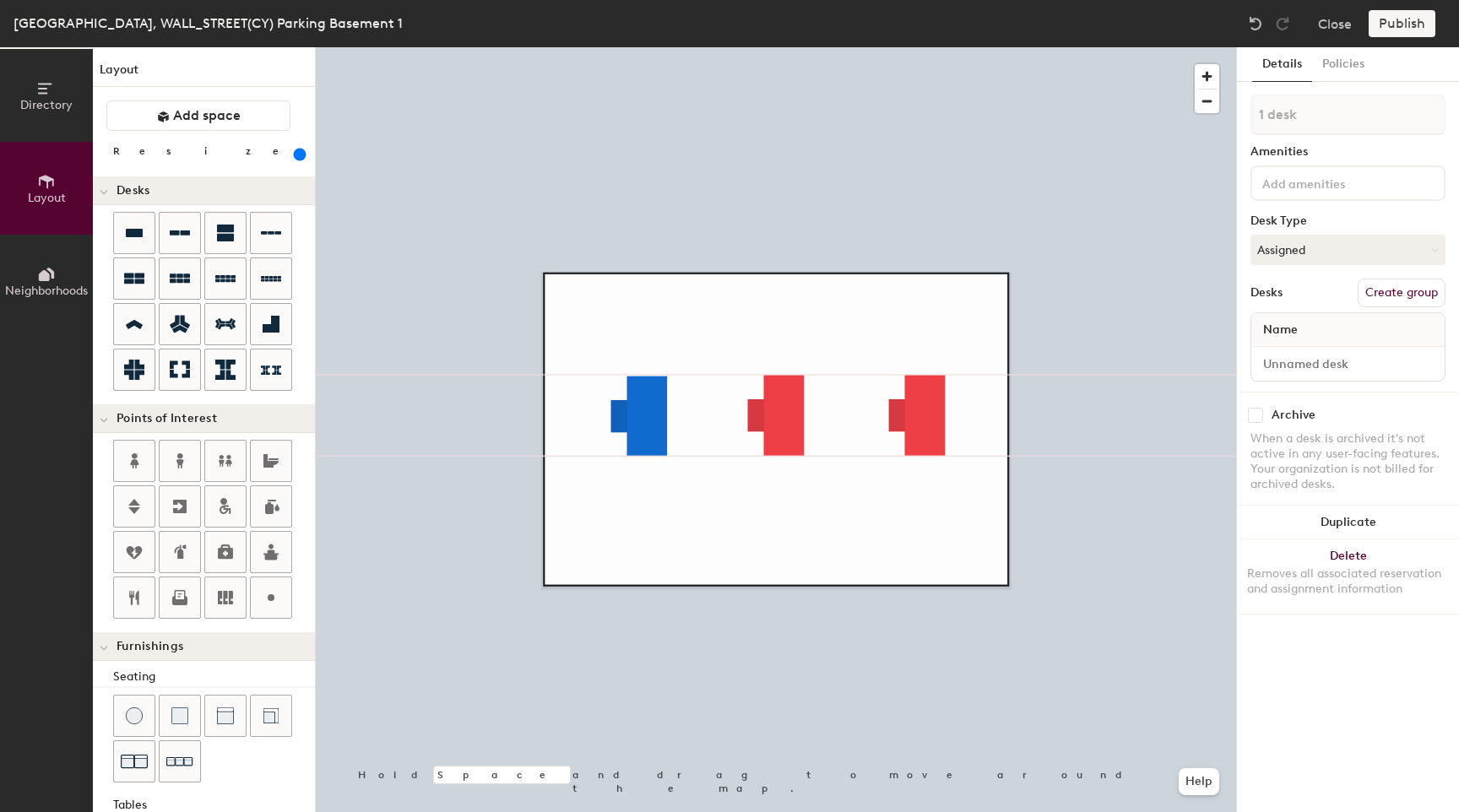
click at [736, 47] on div at bounding box center [776, 47] width 920 height 0
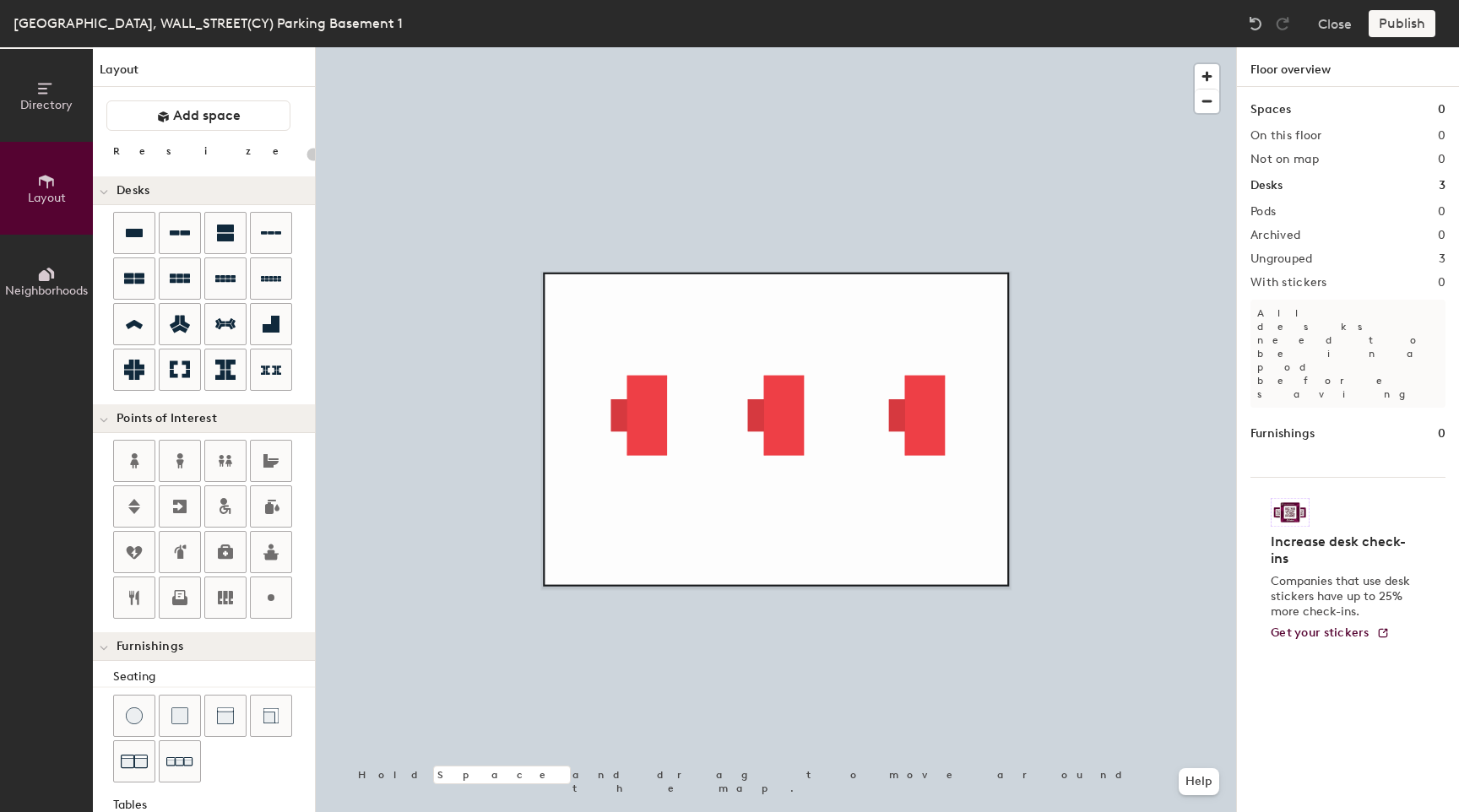
click at [790, 47] on div at bounding box center [776, 47] width 920 height 0
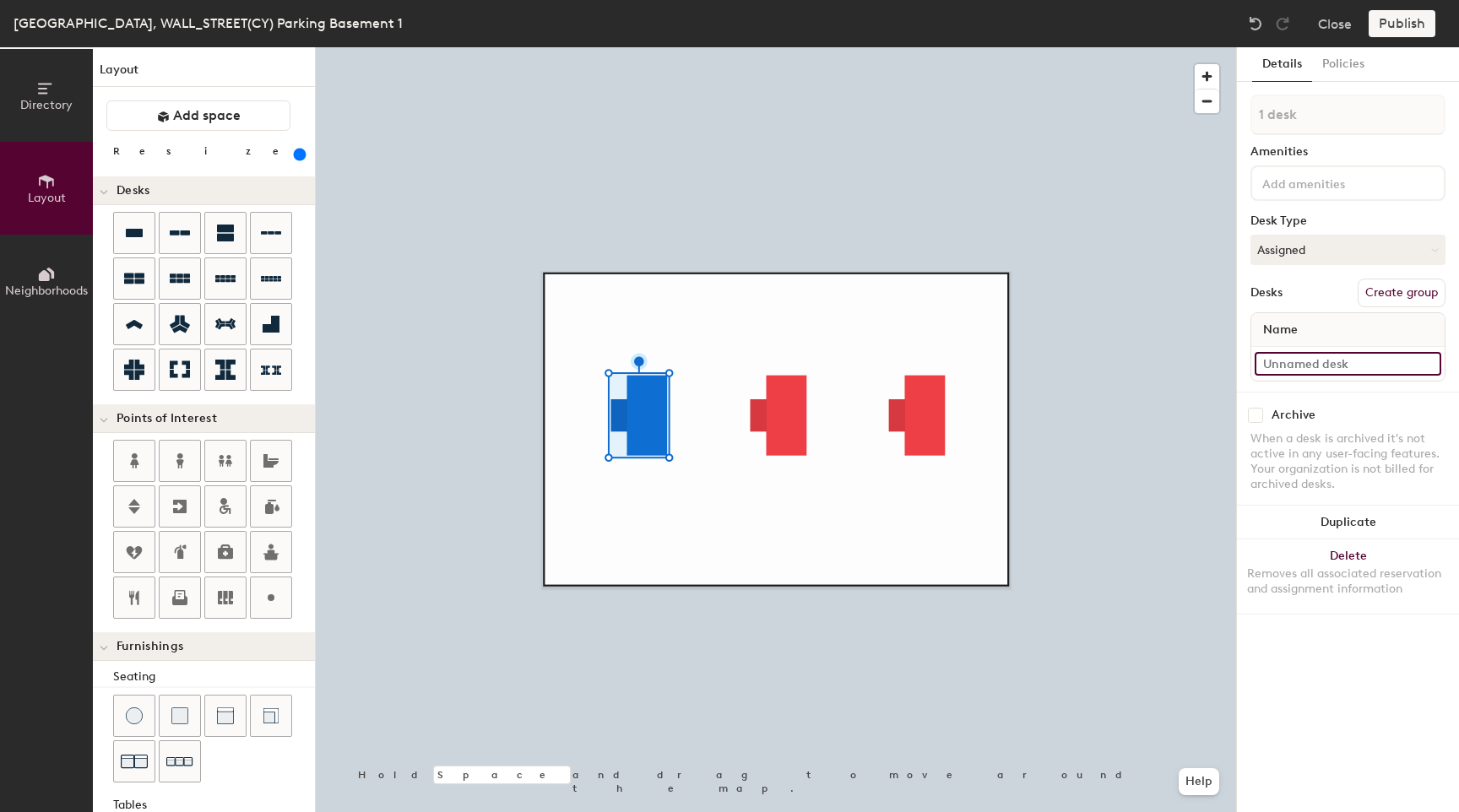
click at [1301, 357] on input at bounding box center [1348, 364] width 187 height 24
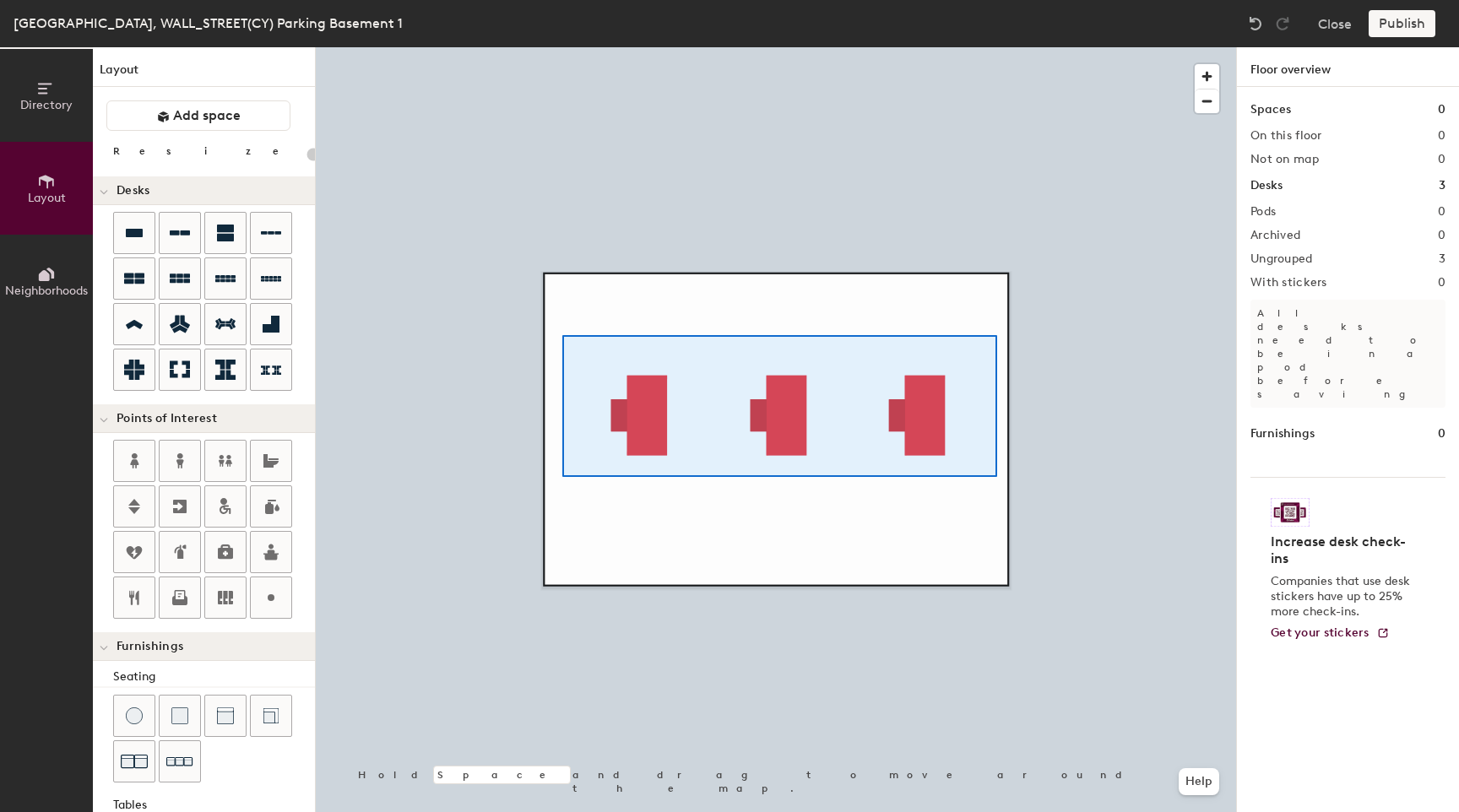
type input "600"
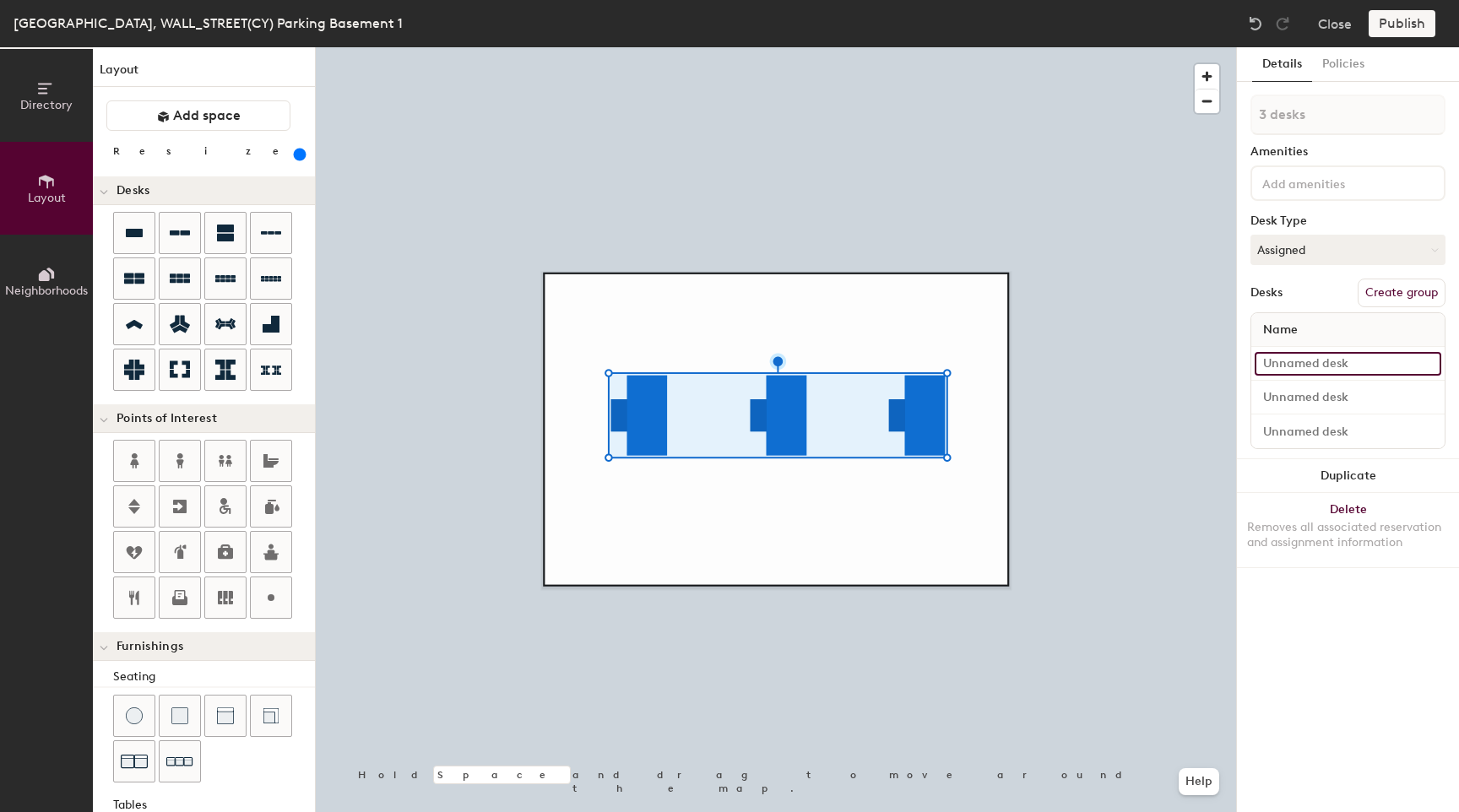
click at [1310, 356] on input at bounding box center [1348, 364] width 187 height 24
type input "48"
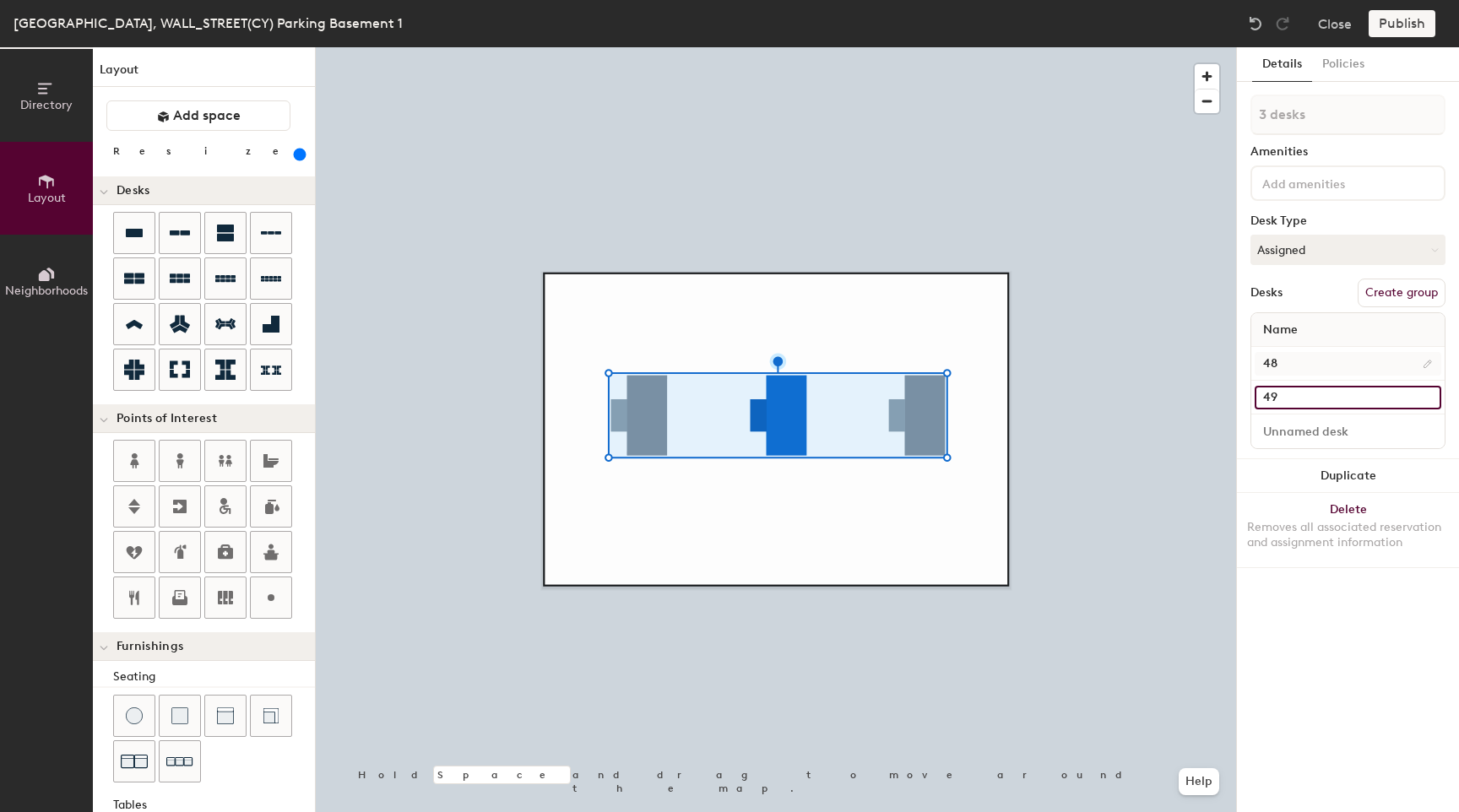
type input "49"
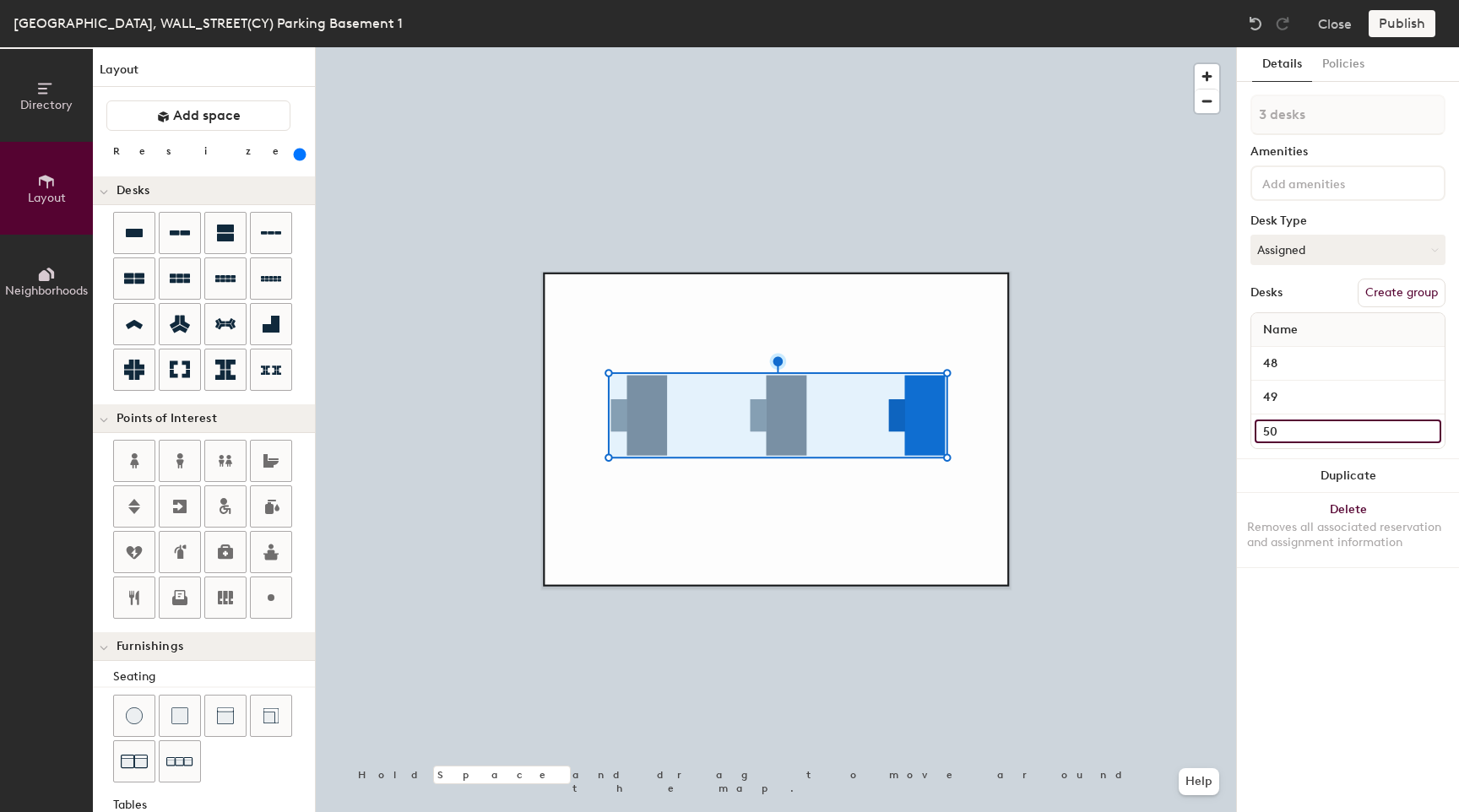
type input "50"
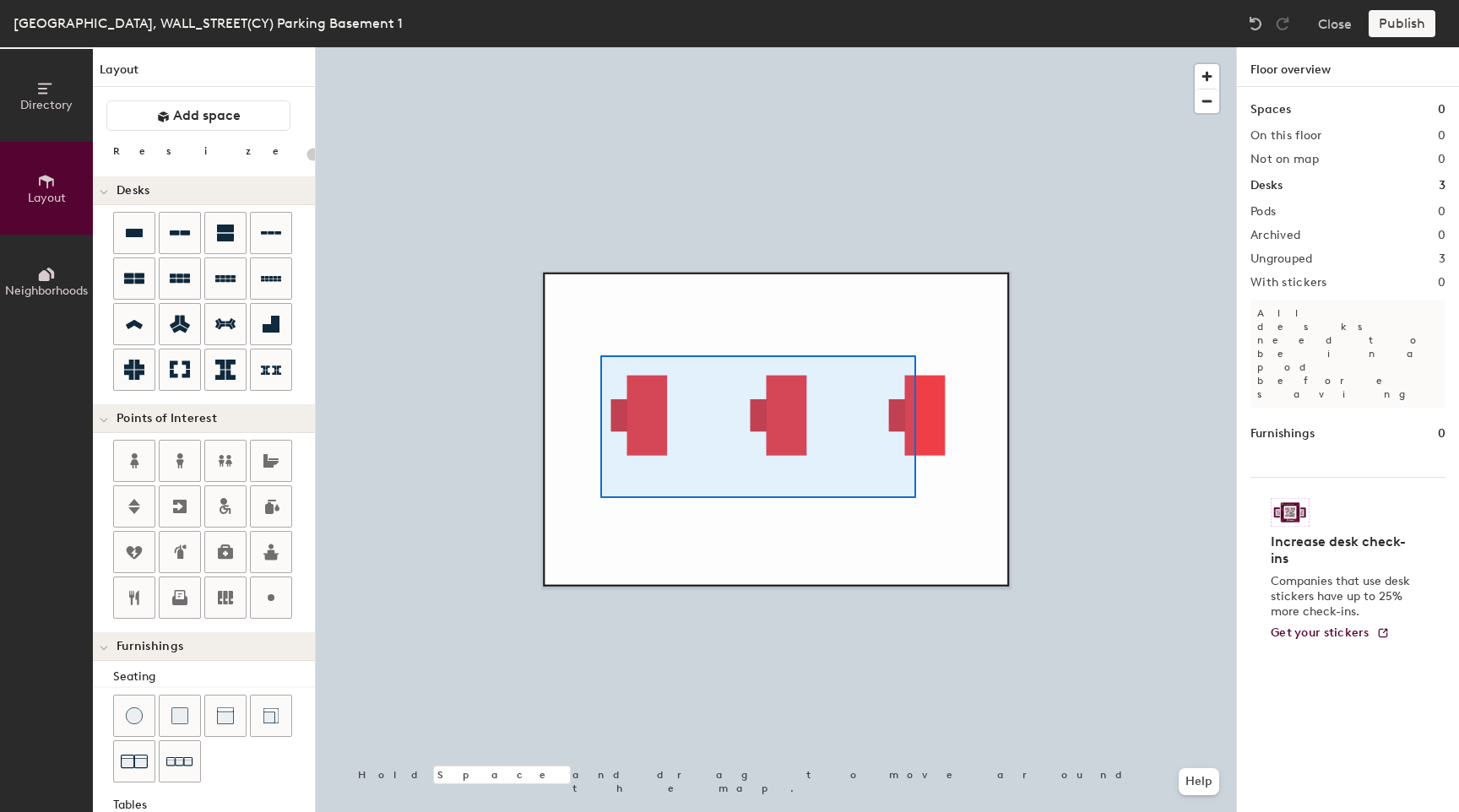
type input "600"
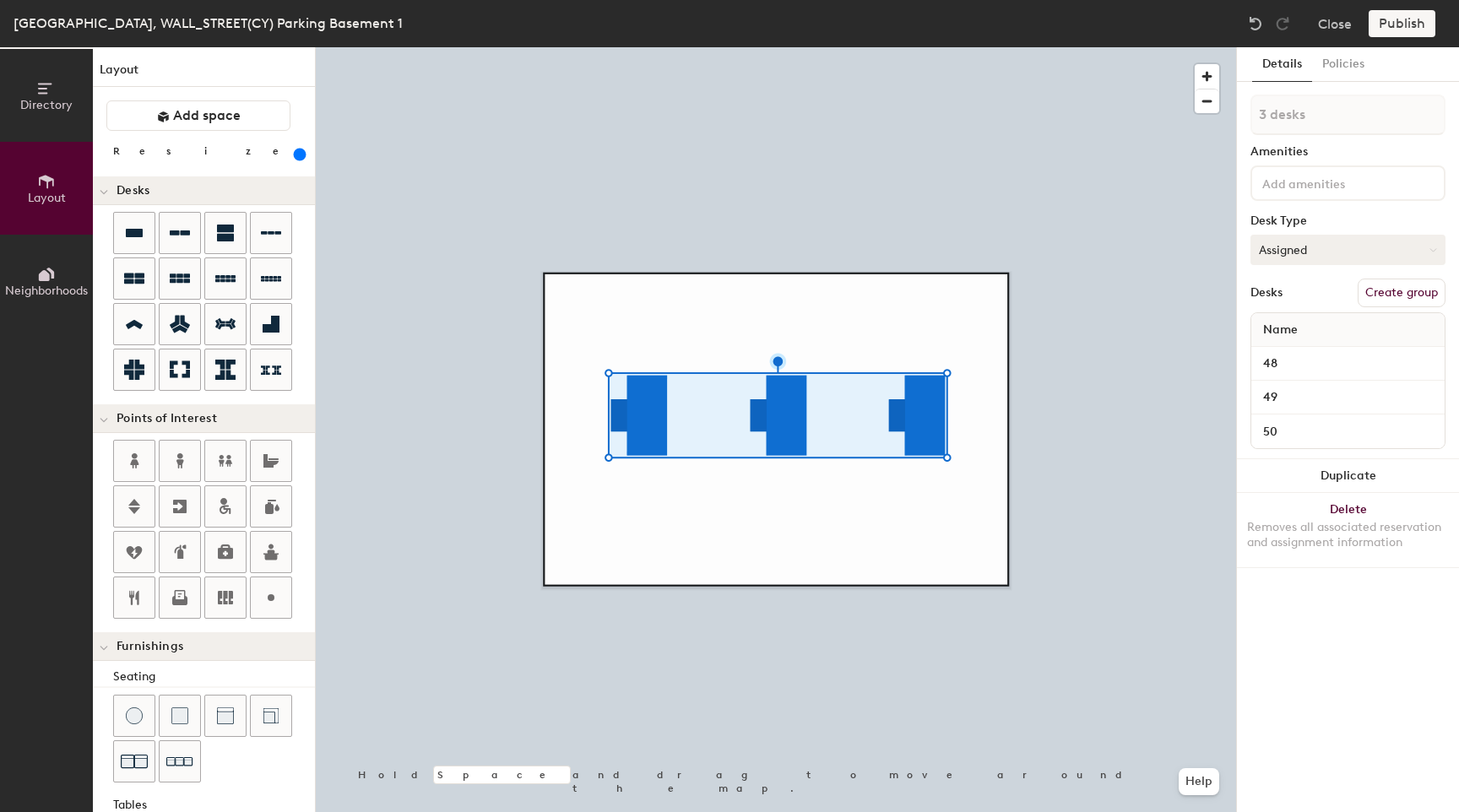
click at [1331, 240] on button "Assigned" at bounding box center [1348, 249] width 195 height 31
click at [1302, 347] on div "Hoteled" at bounding box center [1336, 353] width 169 height 26
click at [1405, 299] on button "Create group" at bounding box center [1401, 292] width 88 height 29
type input "P"
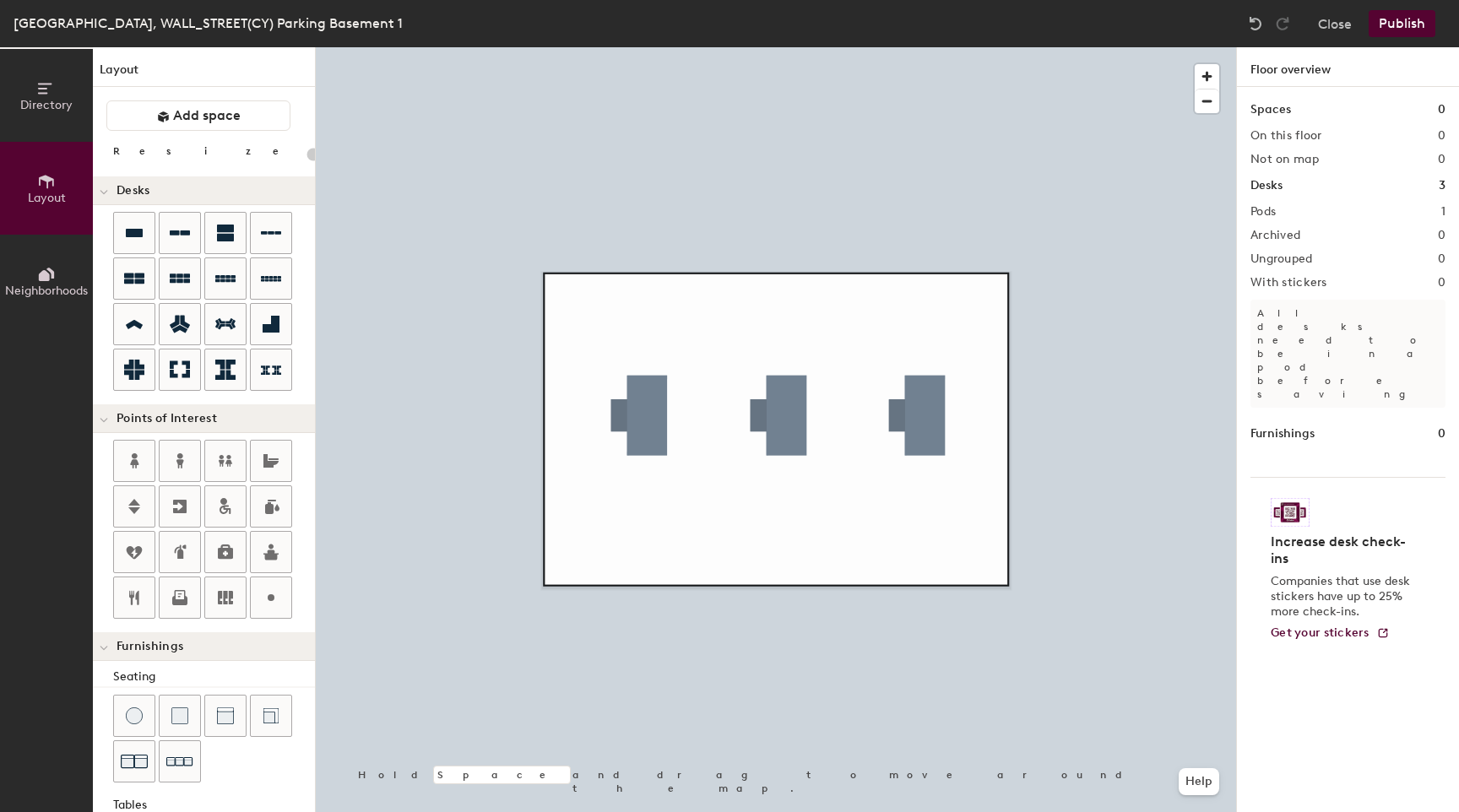
click at [1390, 31] on button "Publish" at bounding box center [1402, 23] width 67 height 27
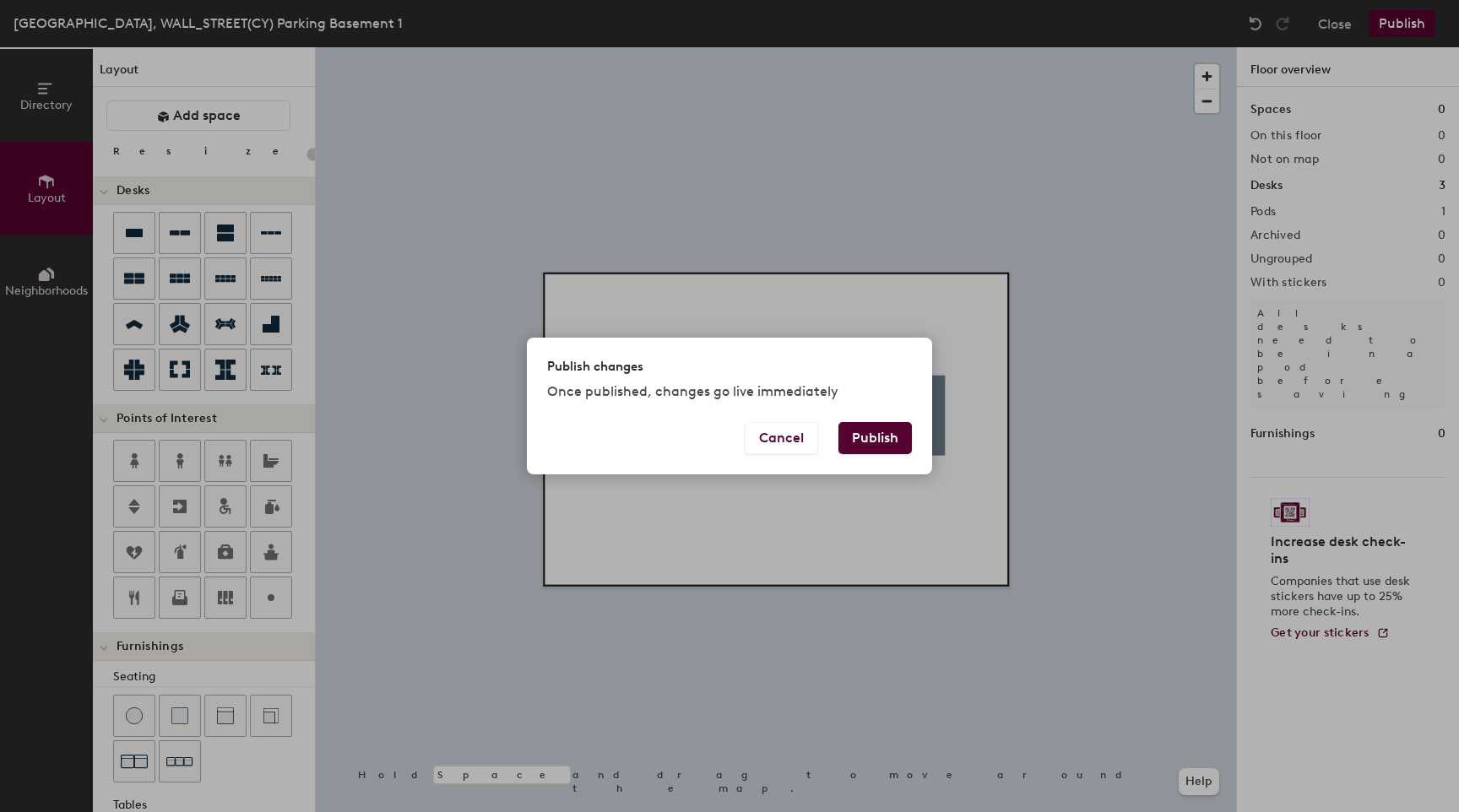
click at [889, 447] on button "Publish" at bounding box center [875, 438] width 74 height 32
type input "20"
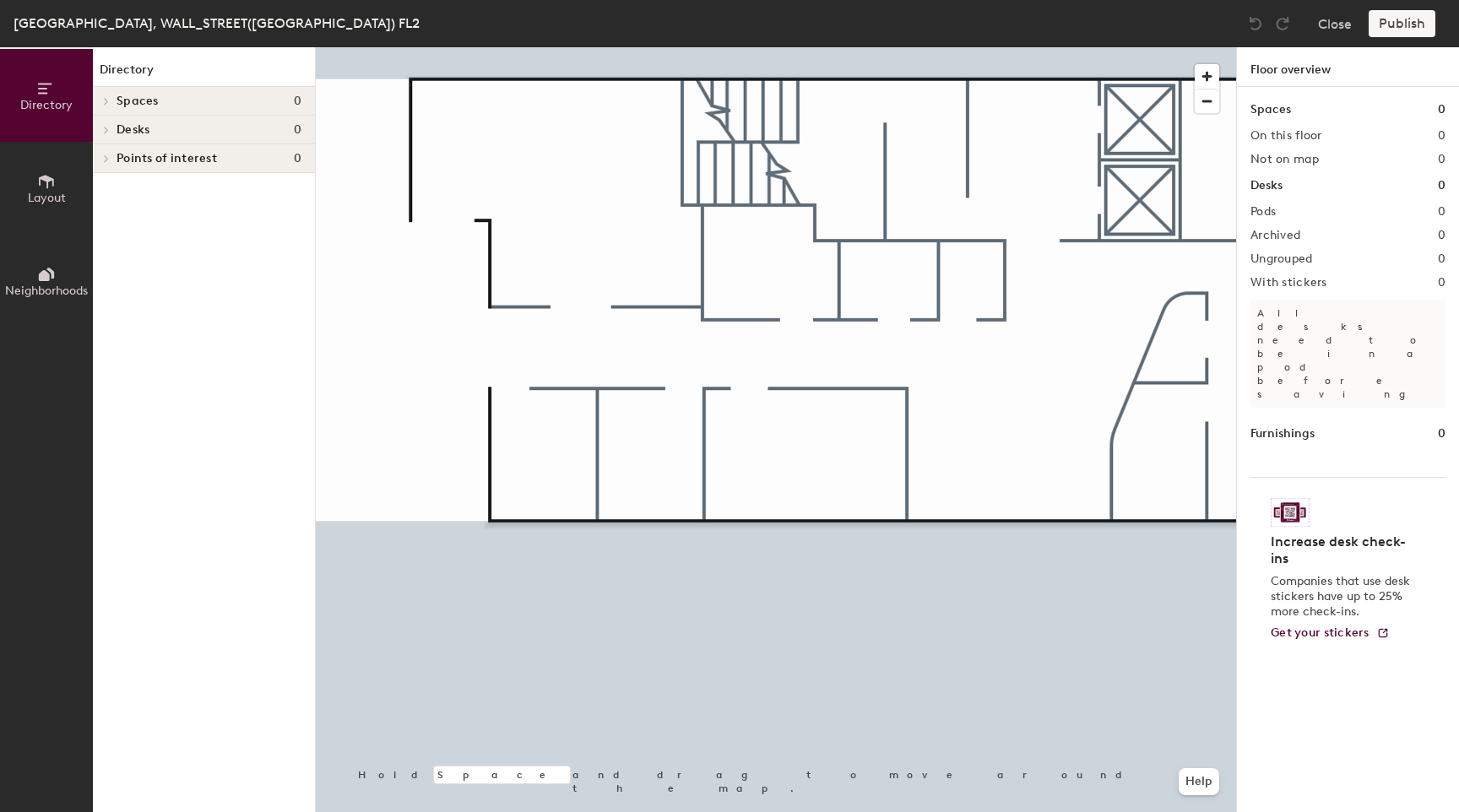
click at [45, 178] on icon at bounding box center [45, 182] width 15 height 14
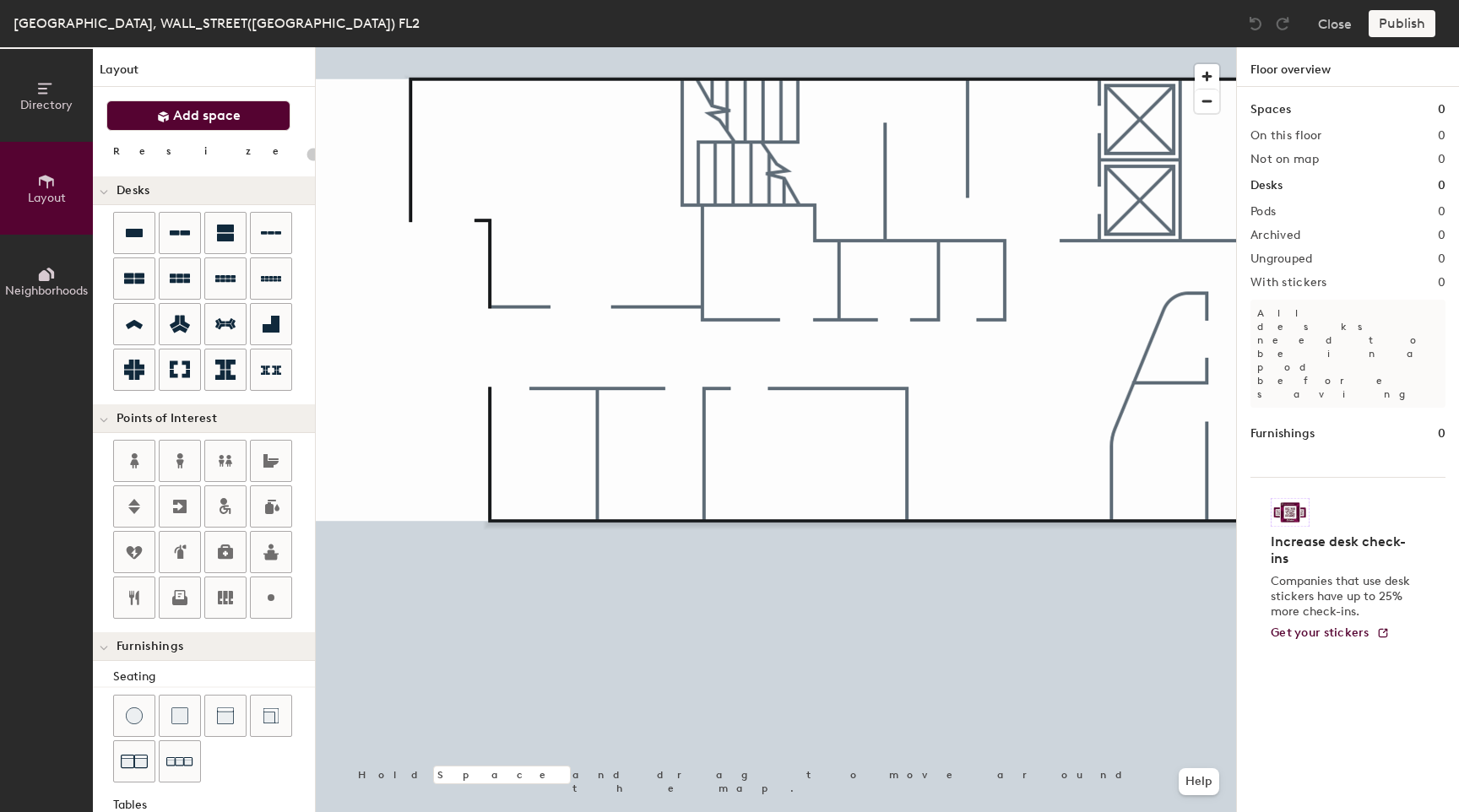
click at [197, 104] on button "Add space" at bounding box center [198, 115] width 184 height 31
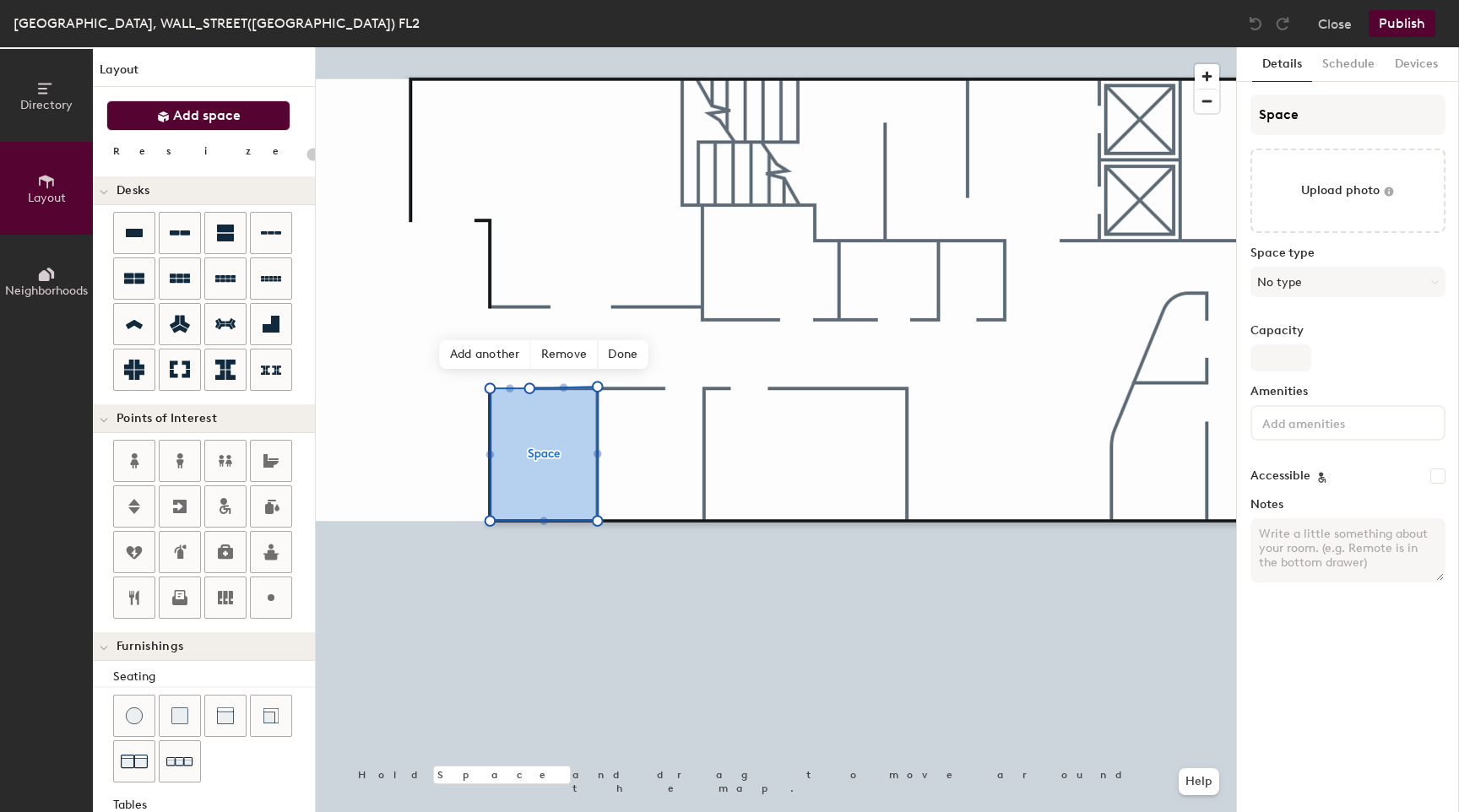
click at [191, 112] on span "Add space" at bounding box center [207, 115] width 68 height 17
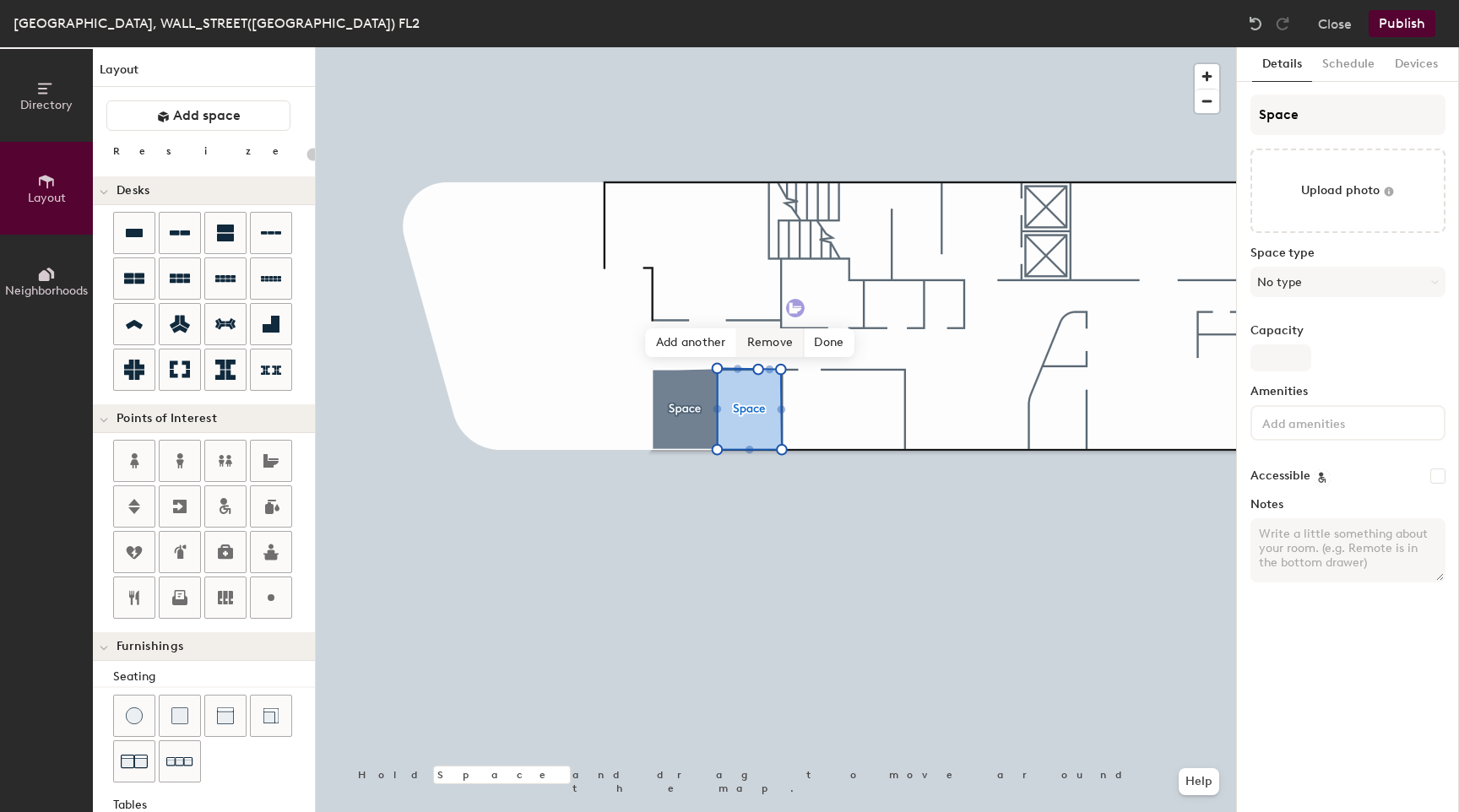
click at [793, 312] on div "Directory Layout Neighborhoods Layout Add space Resize Desks Points of Interest…" at bounding box center [730, 429] width 1459 height 765
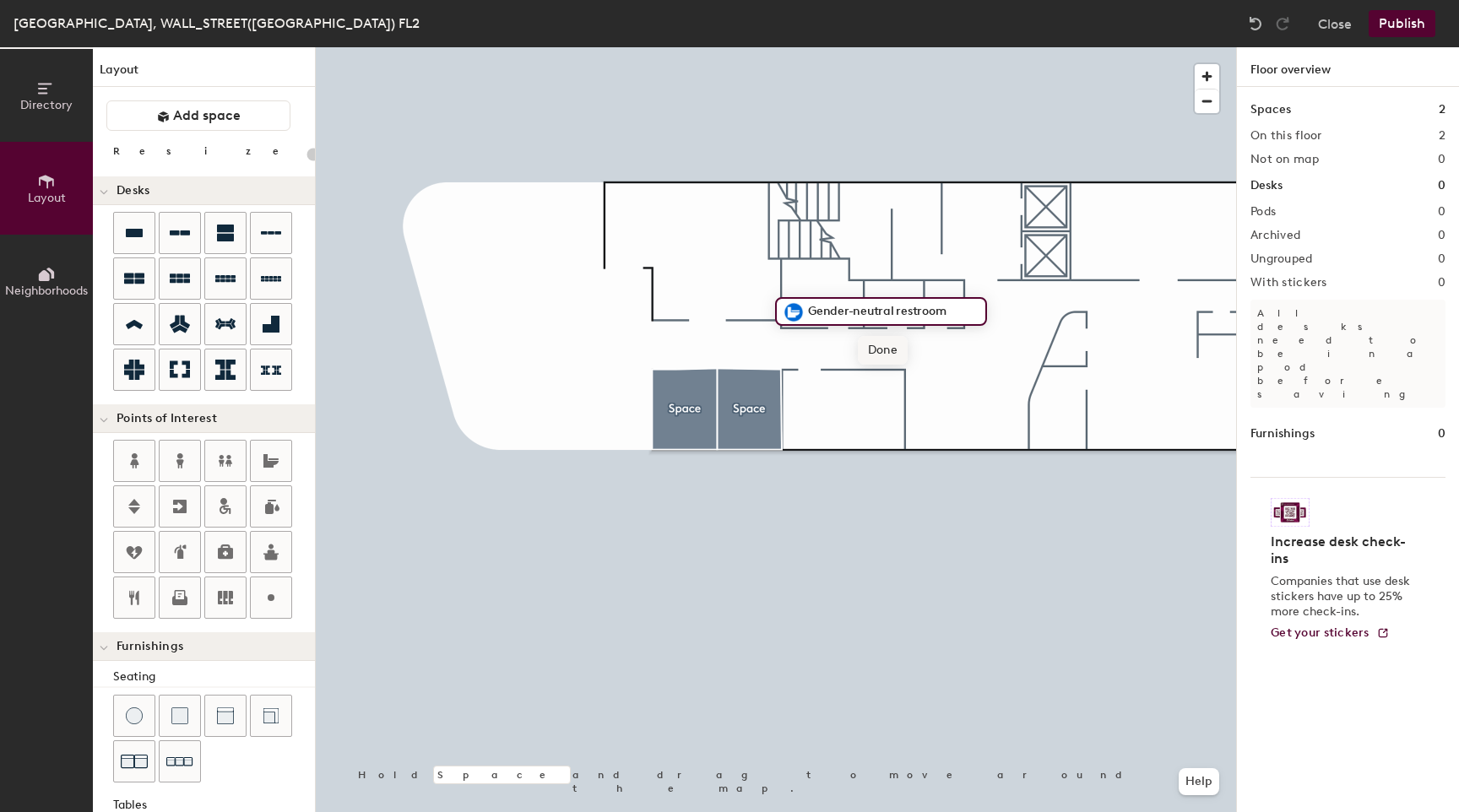
click at [892, 358] on span "Done" at bounding box center [882, 349] width 50 height 29
type input "20"
click at [799, 357] on span "Edit" at bounding box center [800, 348] width 44 height 29
click at [862, 342] on span "Done" at bounding box center [882, 348] width 50 height 29
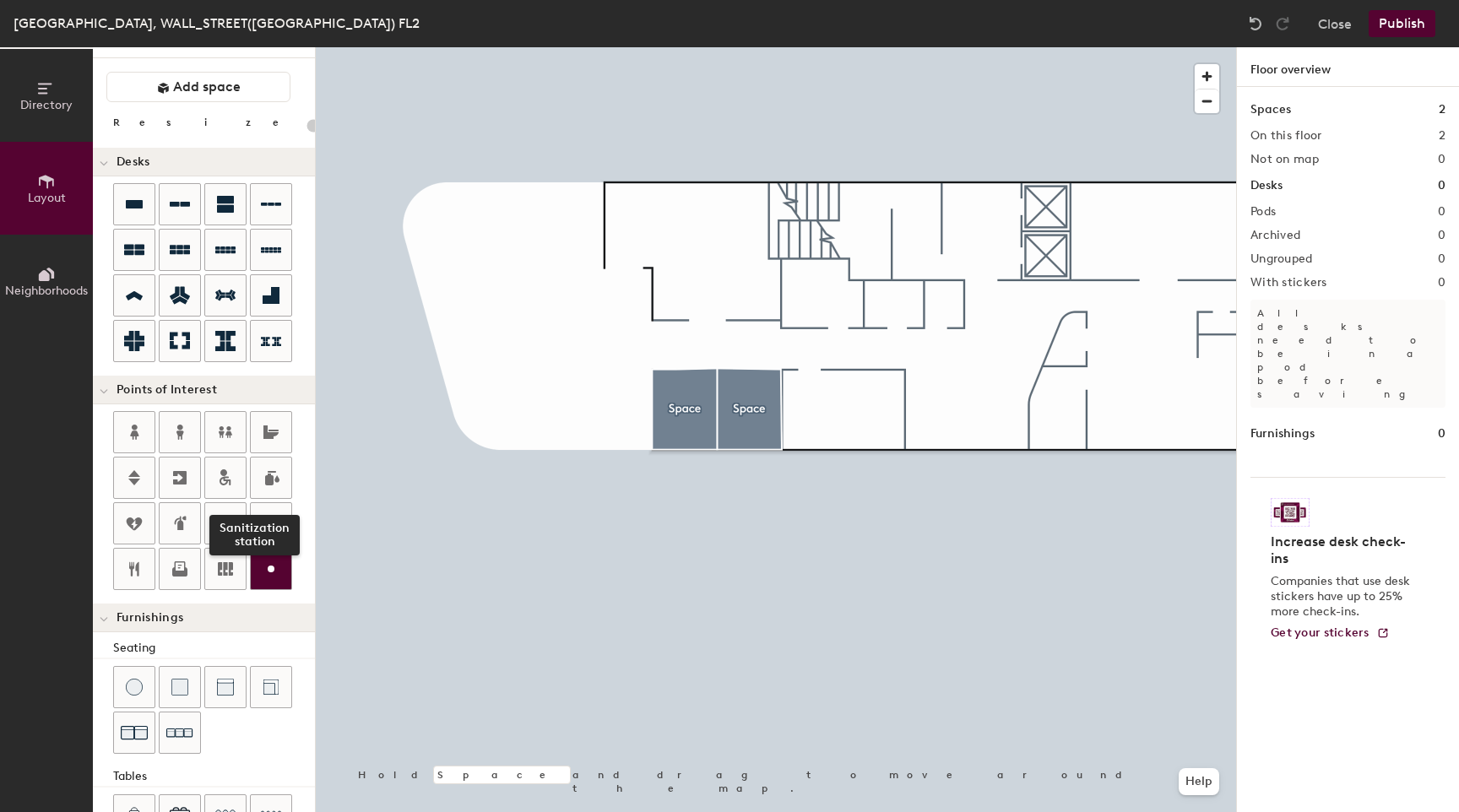
scroll to position [31, 0]
click at [120, 396] on div "Points of Interest" at bounding box center [204, 388] width 222 height 29
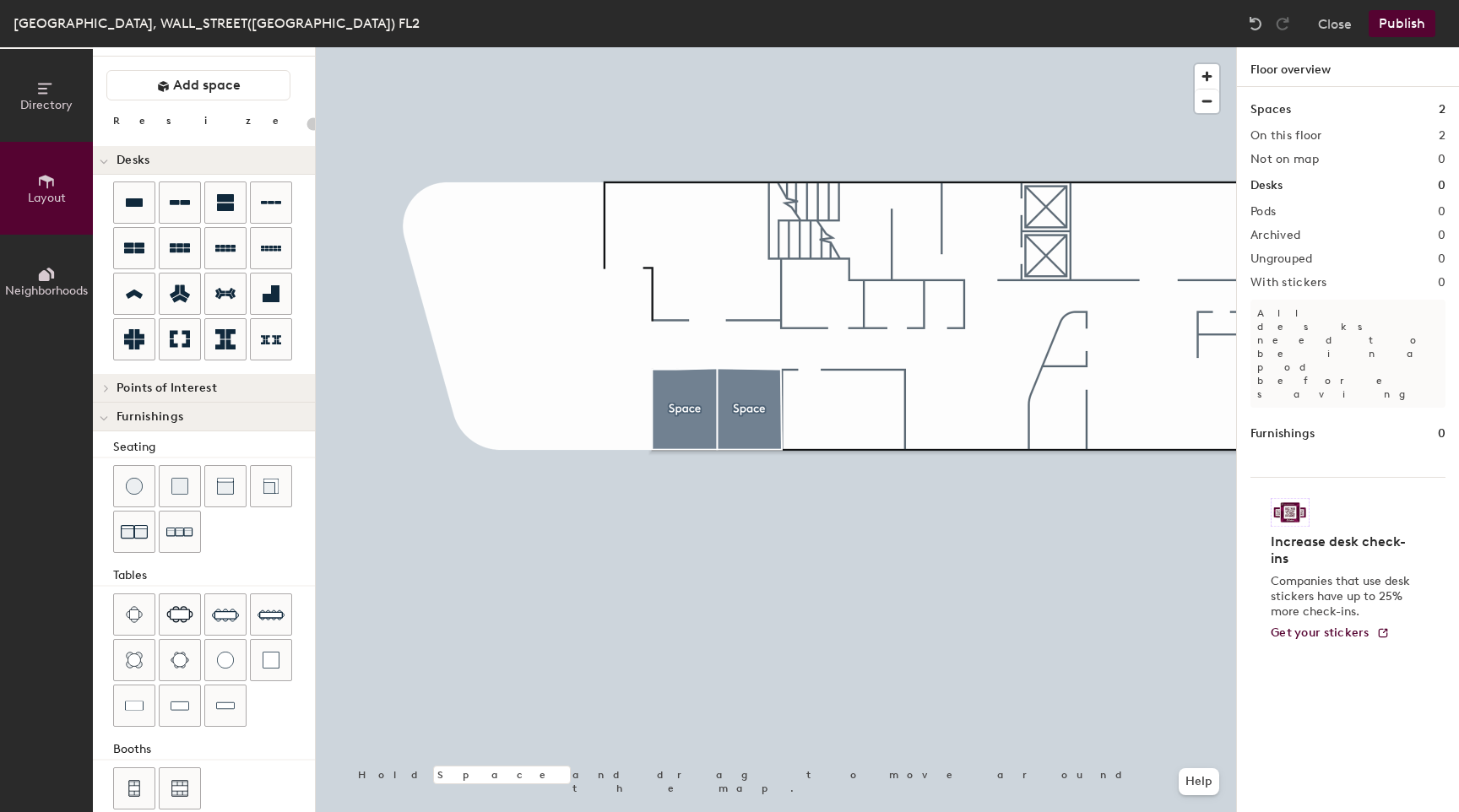
click at [113, 393] on div at bounding box center [103, 388] width 22 height 28
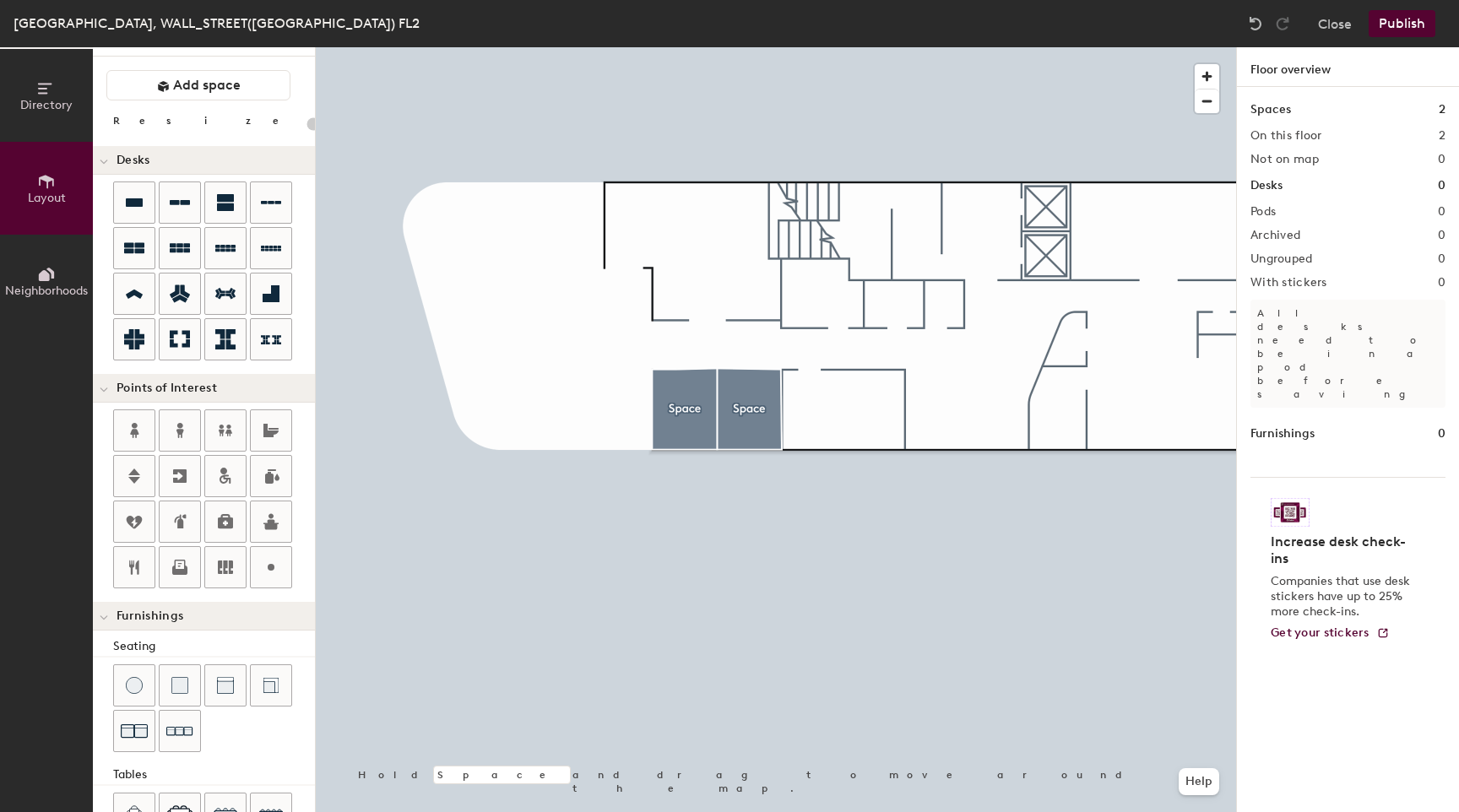
click at [793, 314] on div "Directory Layout Neighborhoods Layout Add space Resize Desks Points of Interest…" at bounding box center [730, 429] width 1459 height 765
type input "20"
click at [807, 303] on span "Done" at bounding box center [821, 309] width 50 height 29
click at [932, 47] on div at bounding box center [776, 47] width 920 height 0
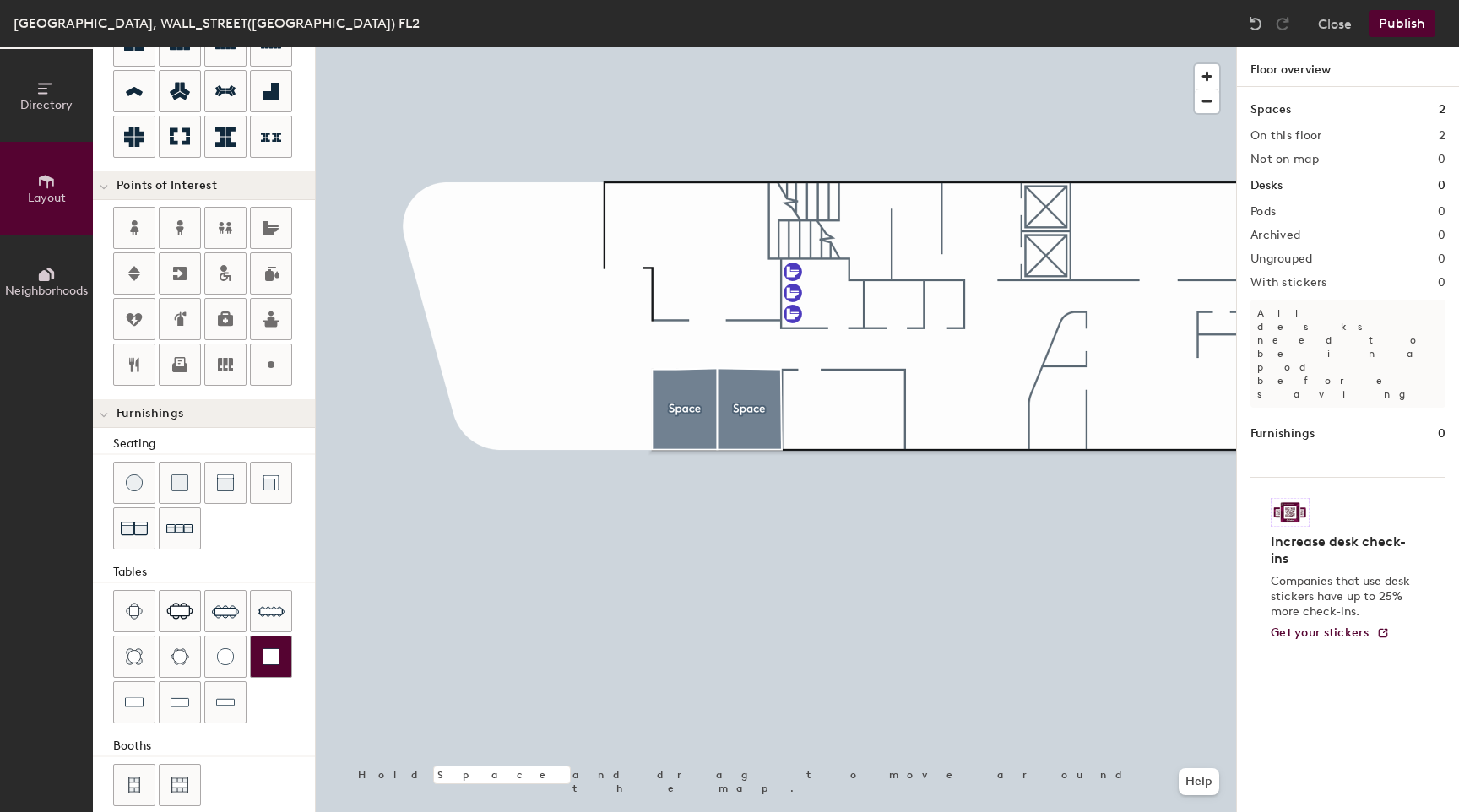
scroll to position [254, 0]
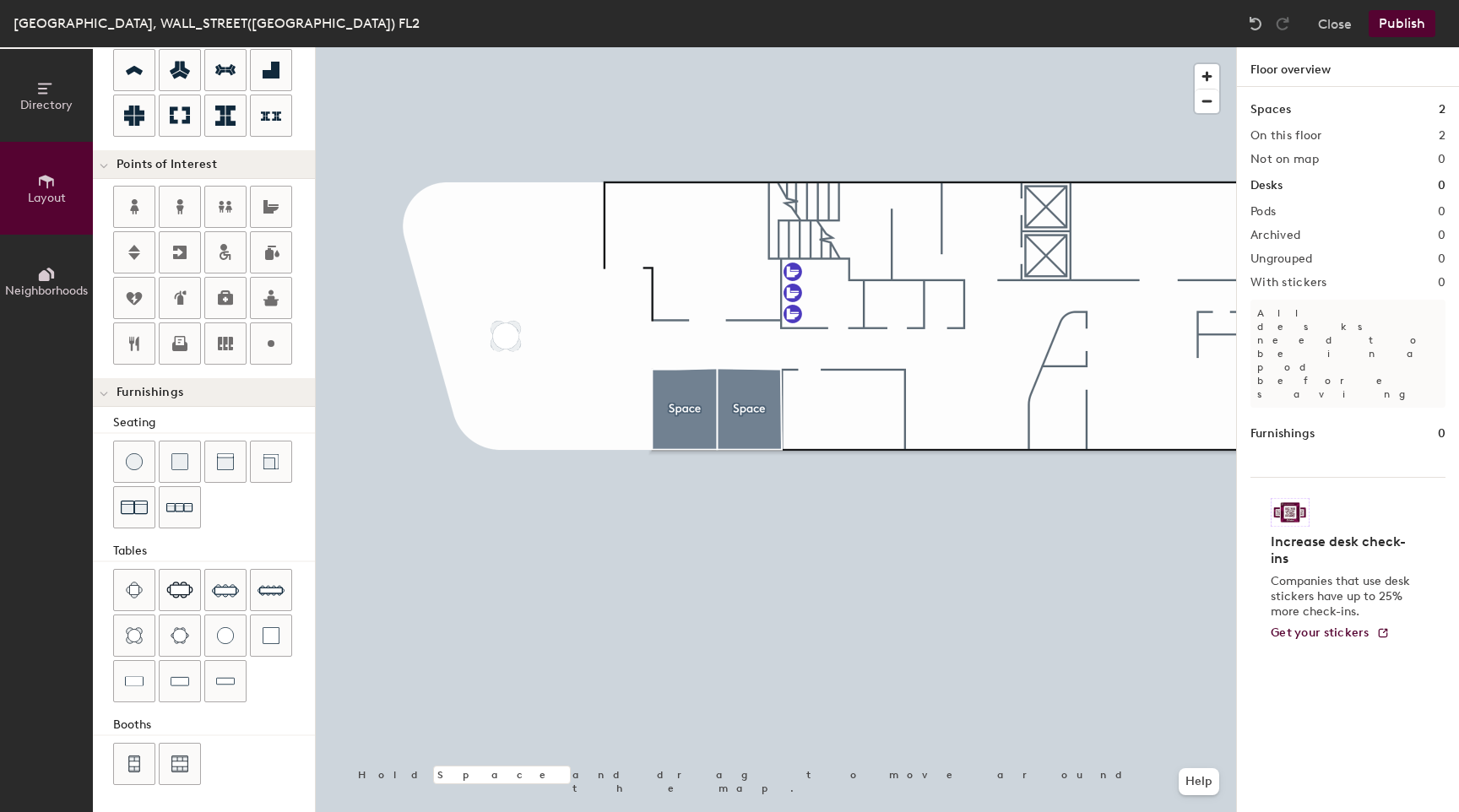
click at [506, 332] on div "Directory Layout Neighborhoods Layout Add space Resize Desks Points of Interest…" at bounding box center [730, 429] width 1459 height 765
click at [548, 329] on div "Directory Layout Neighborhoods Layout Add space Resize Desks Points of Interest…" at bounding box center [730, 429] width 1459 height 765
click at [548, 47] on div at bounding box center [776, 47] width 920 height 0
click at [575, 47] on div at bounding box center [776, 47] width 920 height 0
drag, startPoint x: 142, startPoint y: 624, endPoint x: 531, endPoint y: 386, distance: 456.0
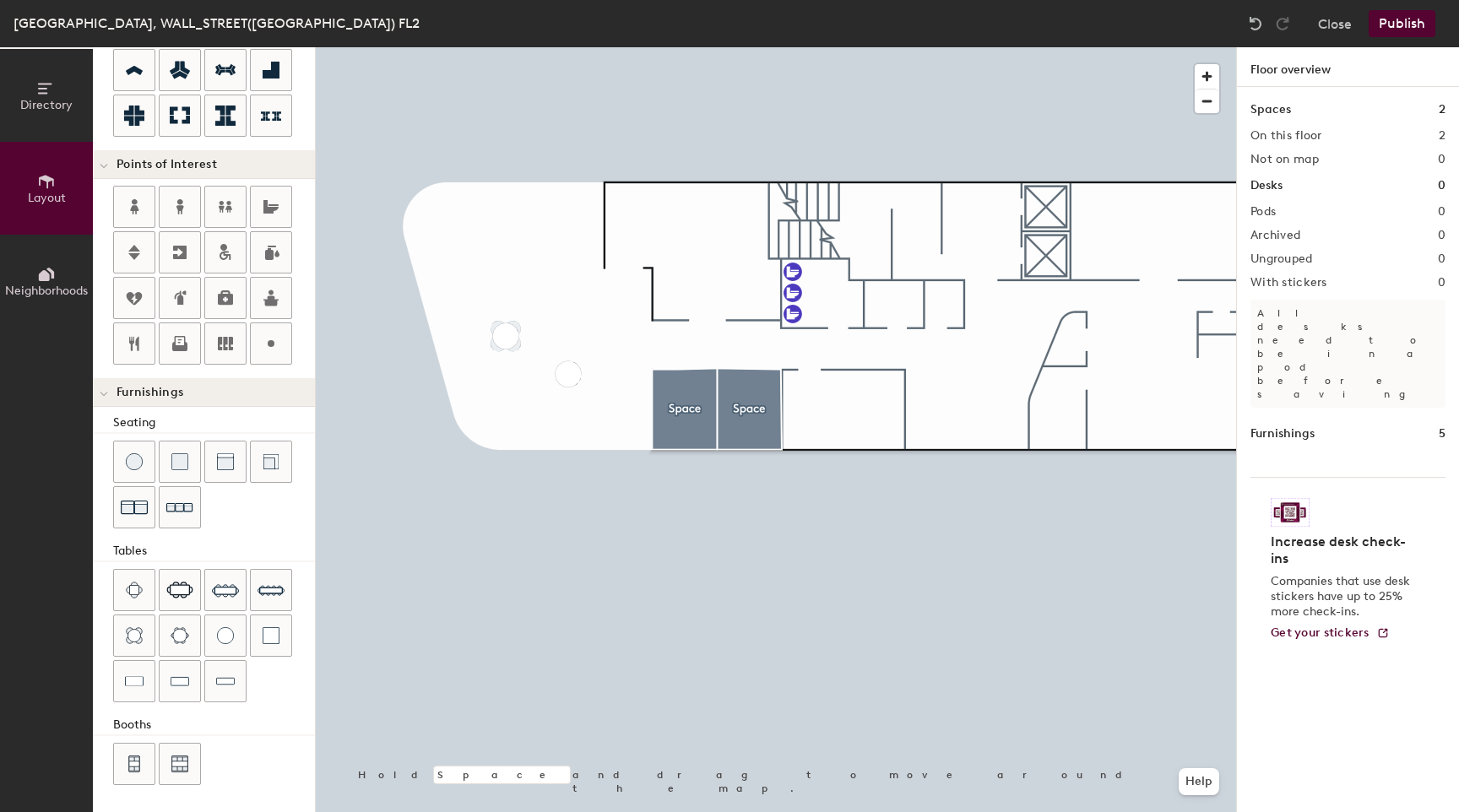
click at [565, 47] on div at bounding box center [776, 47] width 920 height 0
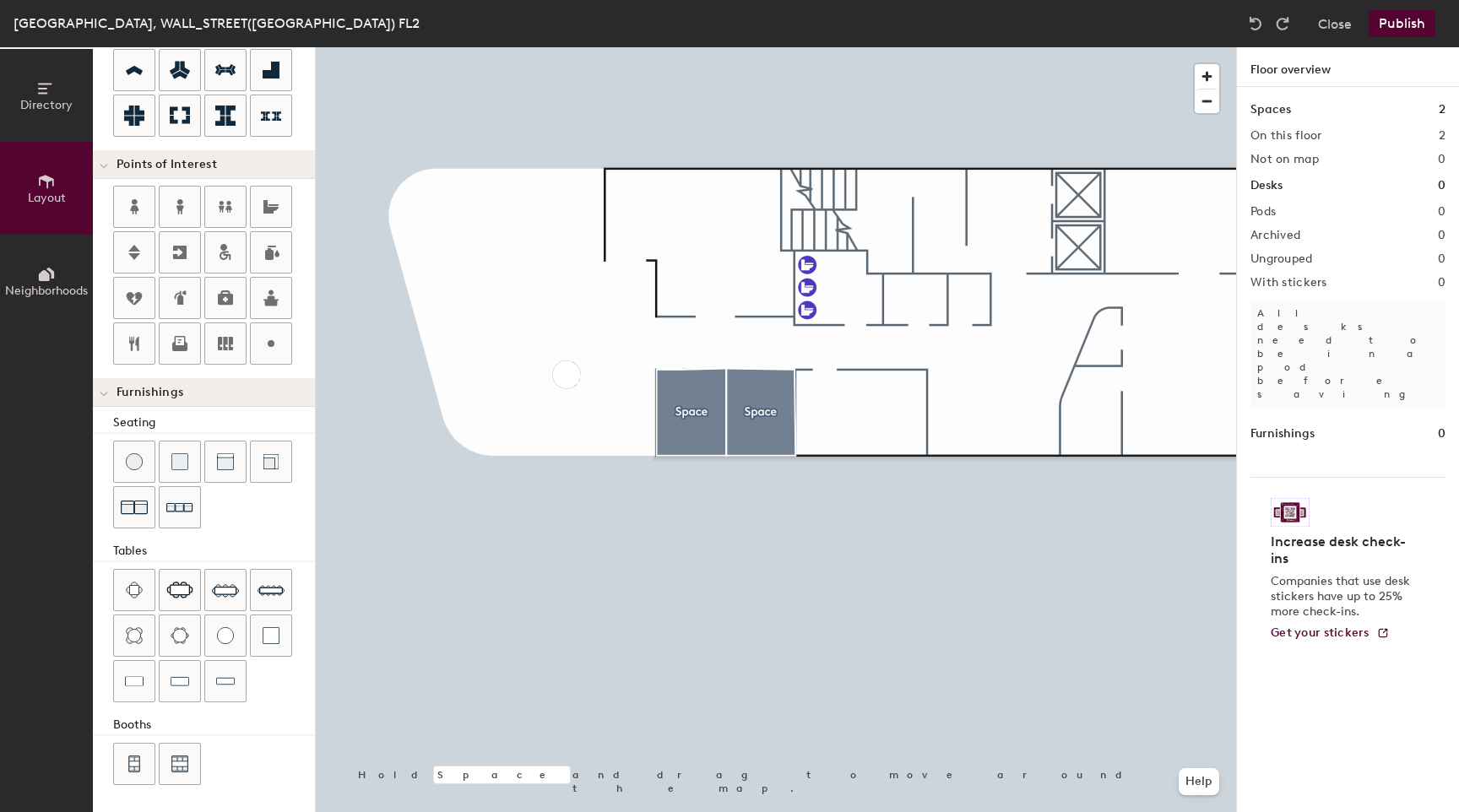
click at [628, 47] on div at bounding box center [776, 47] width 920 height 0
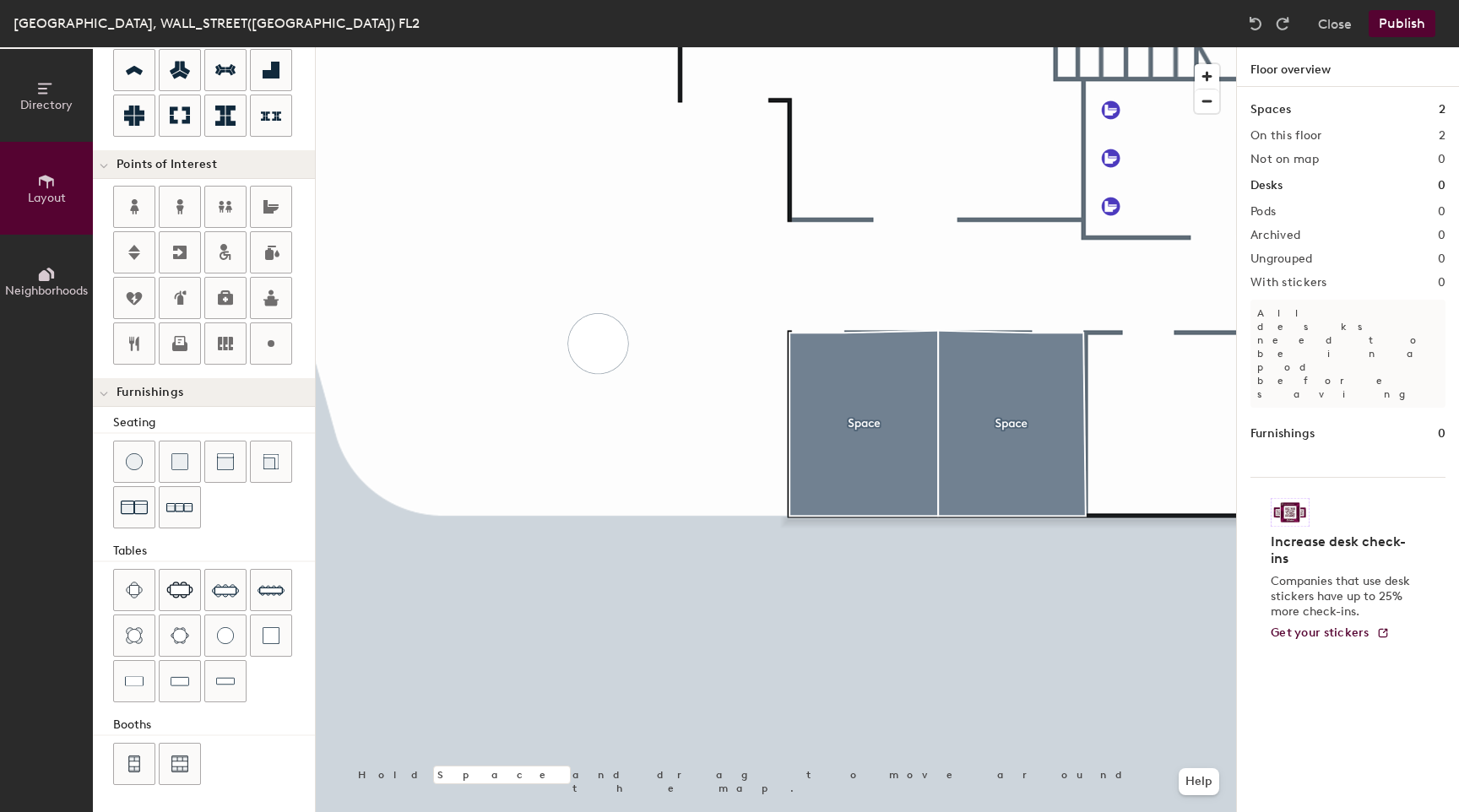
click at [625, 47] on div at bounding box center [776, 47] width 920 height 0
click at [577, 47] on div at bounding box center [776, 47] width 920 height 0
click at [608, 345] on div at bounding box center [602, 348] width 46 height 27
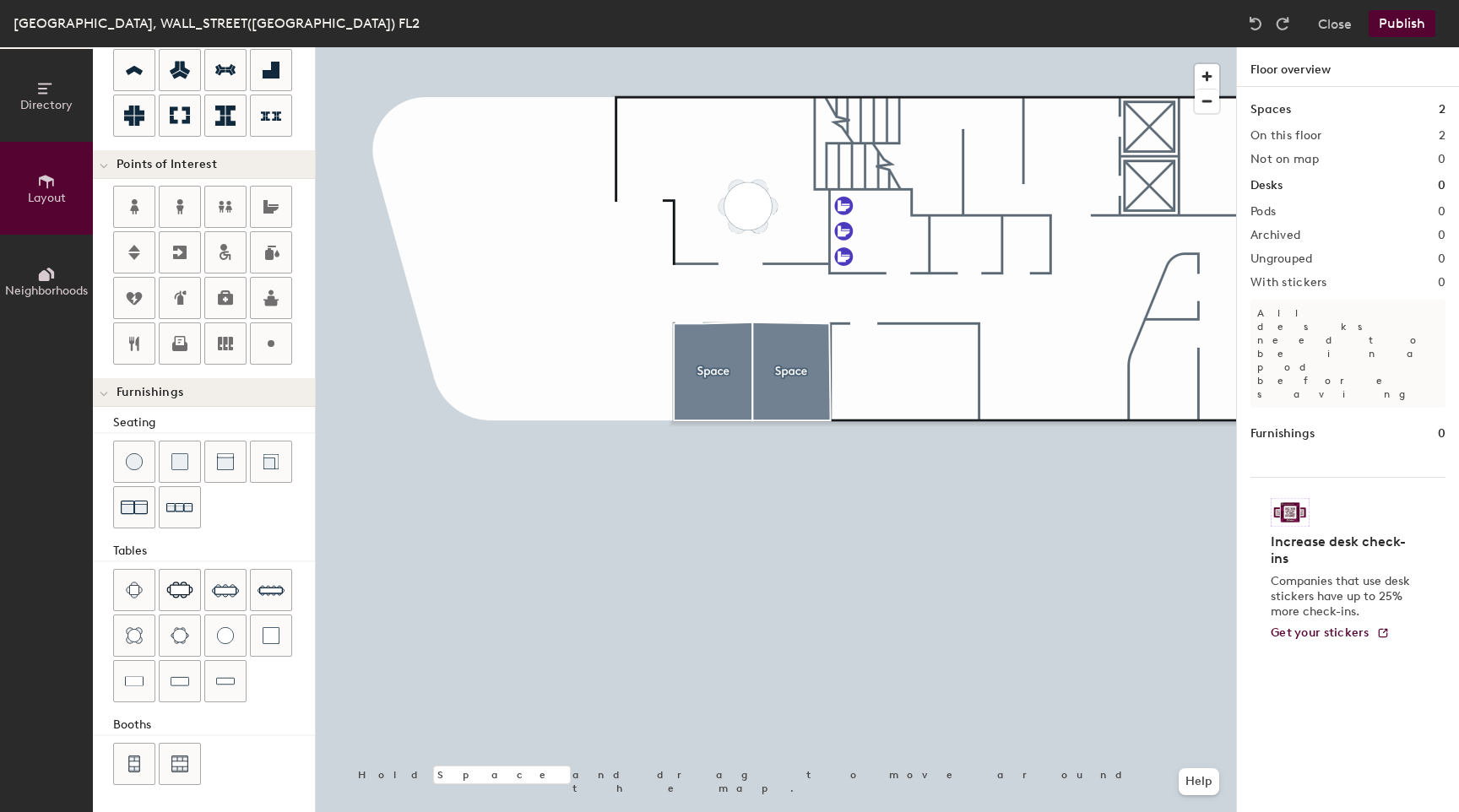
click at [748, 199] on div "Directory Layout Neighborhoods Layout Add space Resize Desks Points of Interest…" at bounding box center [730, 429] width 1459 height 765
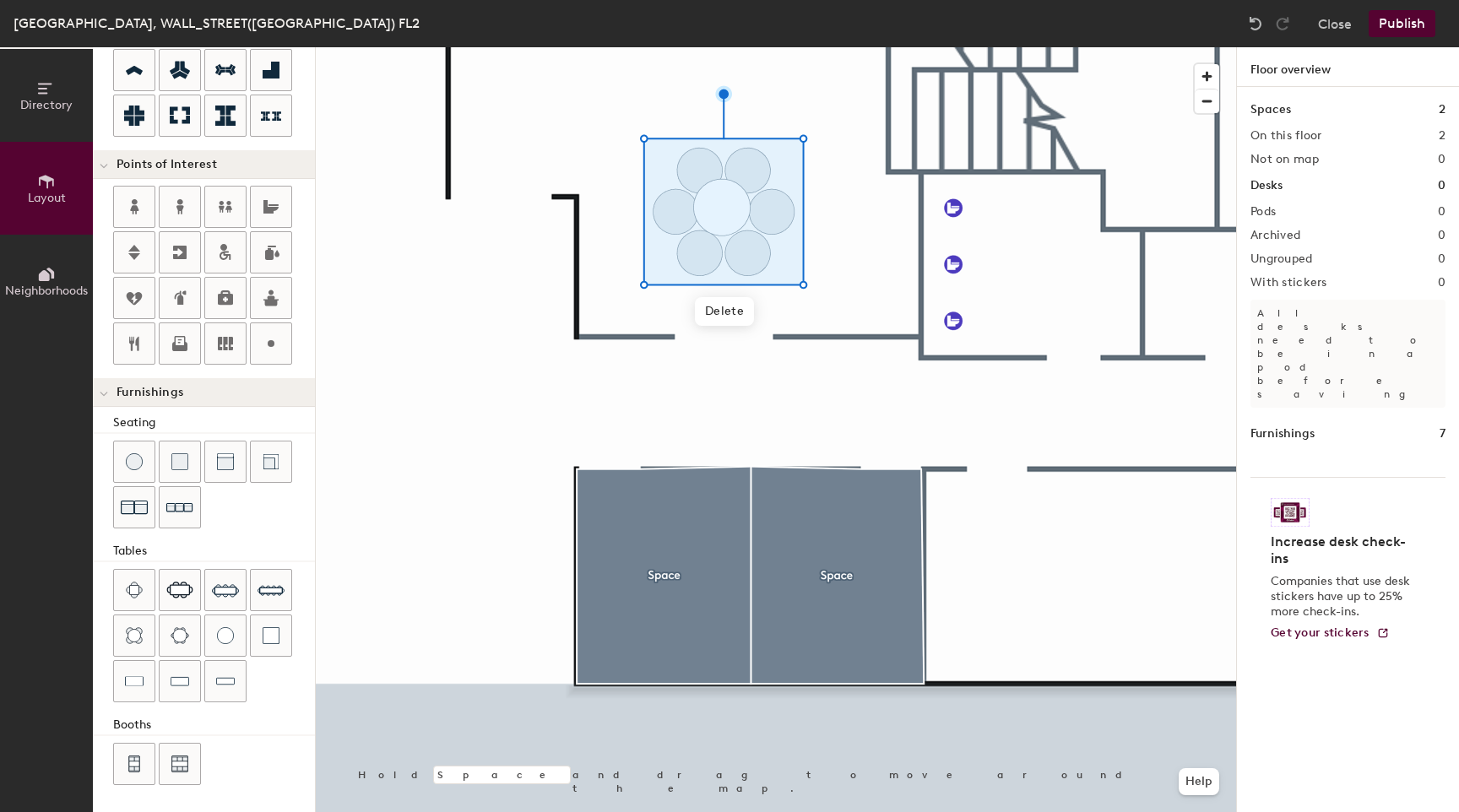
drag, startPoint x: 188, startPoint y: 644, endPoint x: 572, endPoint y: 190, distance: 594.6
click at [570, 47] on div at bounding box center [776, 47] width 920 height 0
click at [734, 47] on div at bounding box center [776, 47] width 920 height 0
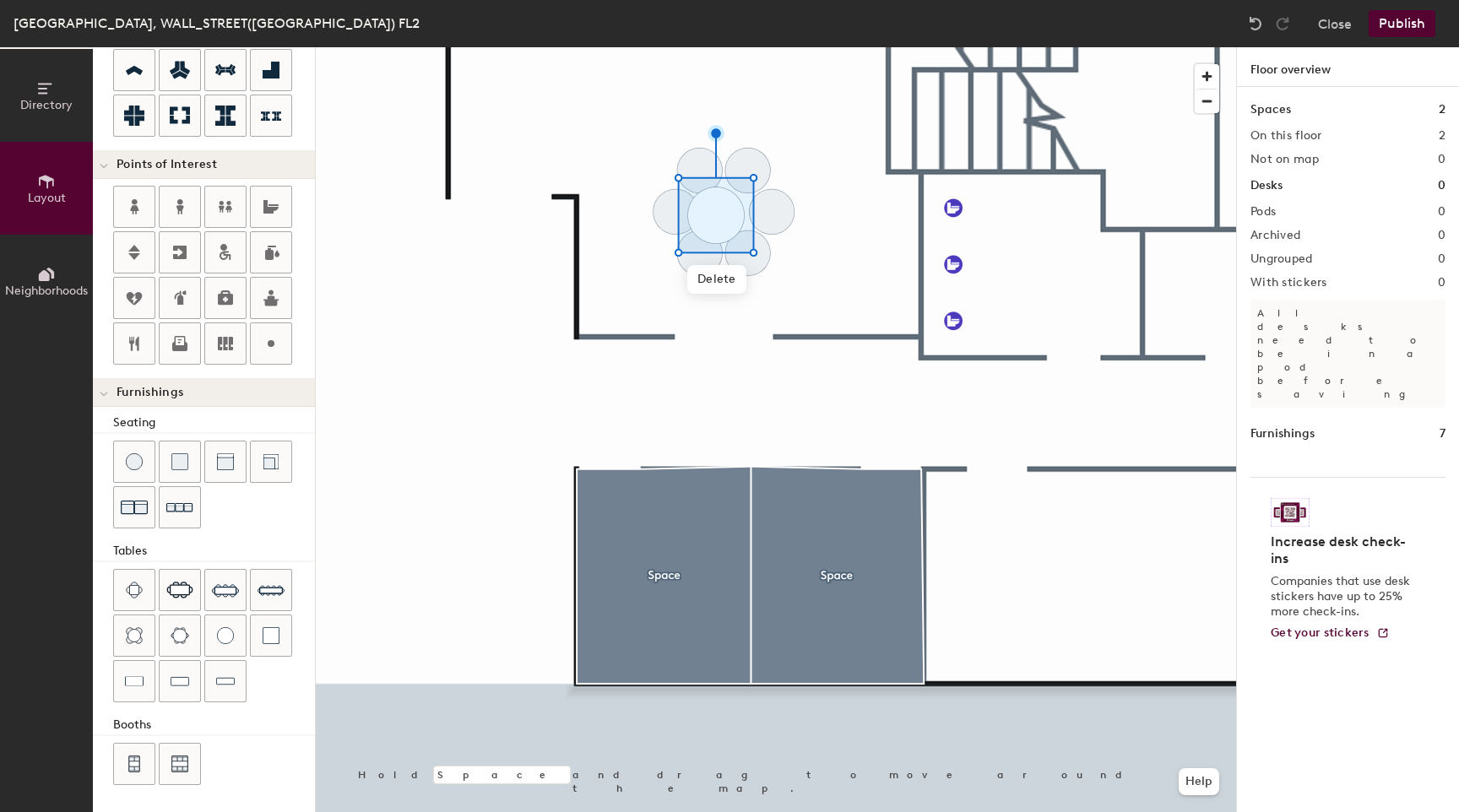
click at [800, 47] on div at bounding box center [776, 47] width 920 height 0
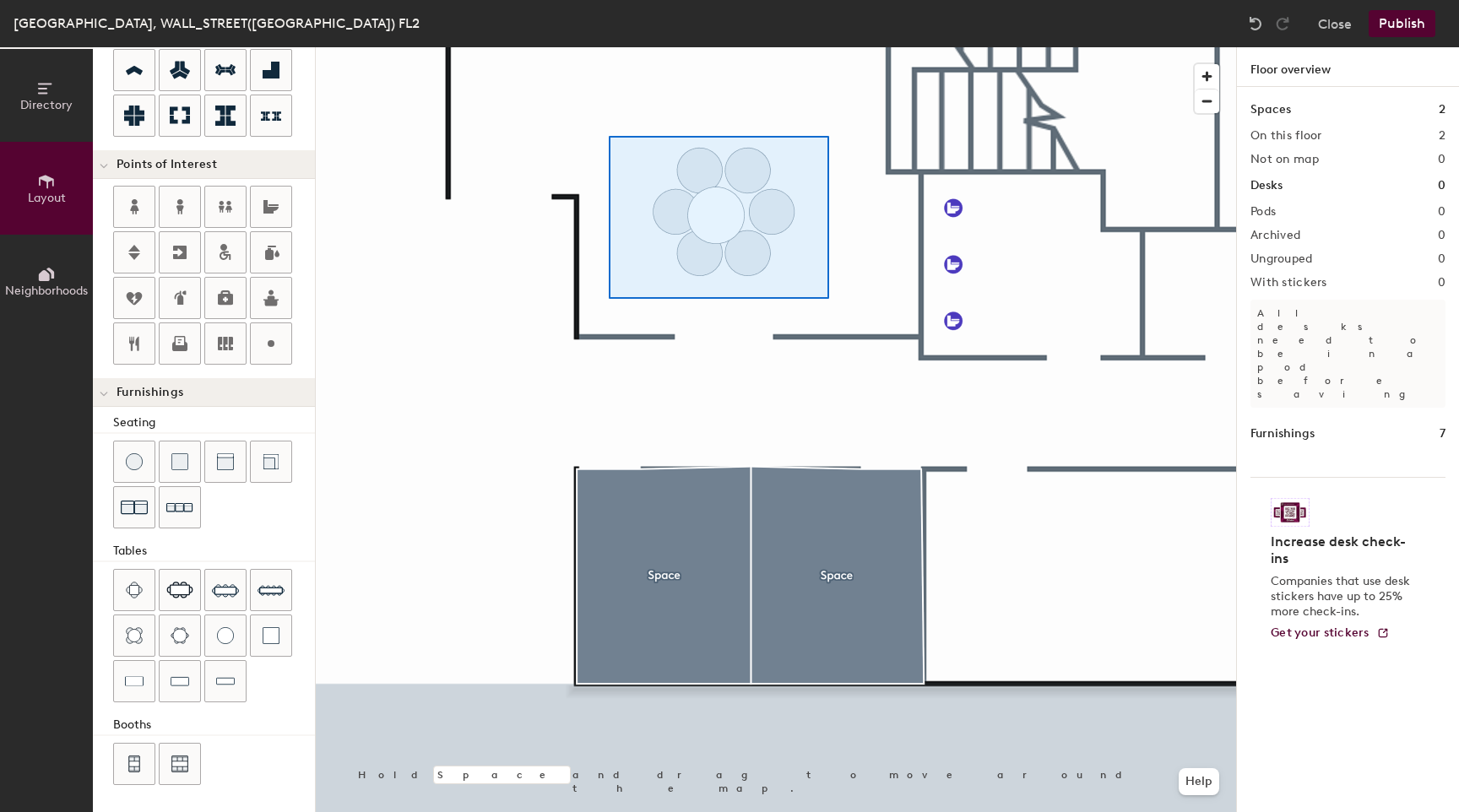
click at [608, 47] on div at bounding box center [776, 47] width 920 height 0
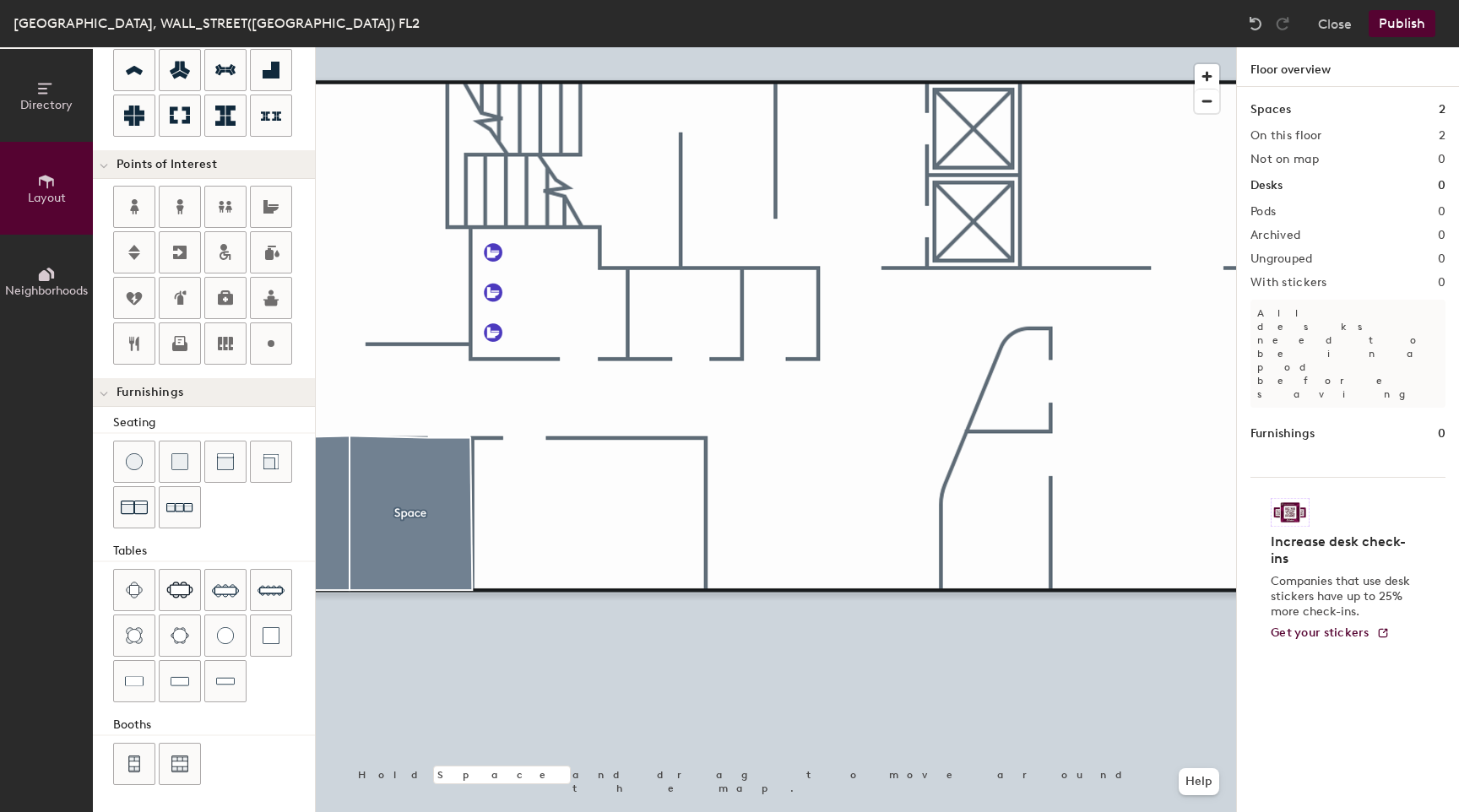
click at [651, 286] on div "Directory Layout Neighborhoods Layout Add space Resize Desks Points of Interest…" at bounding box center [730, 429] width 1459 height 765
type input "20"
drag, startPoint x: 271, startPoint y: 204, endPoint x: 741, endPoint y: 311, distance: 482.0
click at [740, 47] on div at bounding box center [776, 47] width 920 height 0
type input "20"
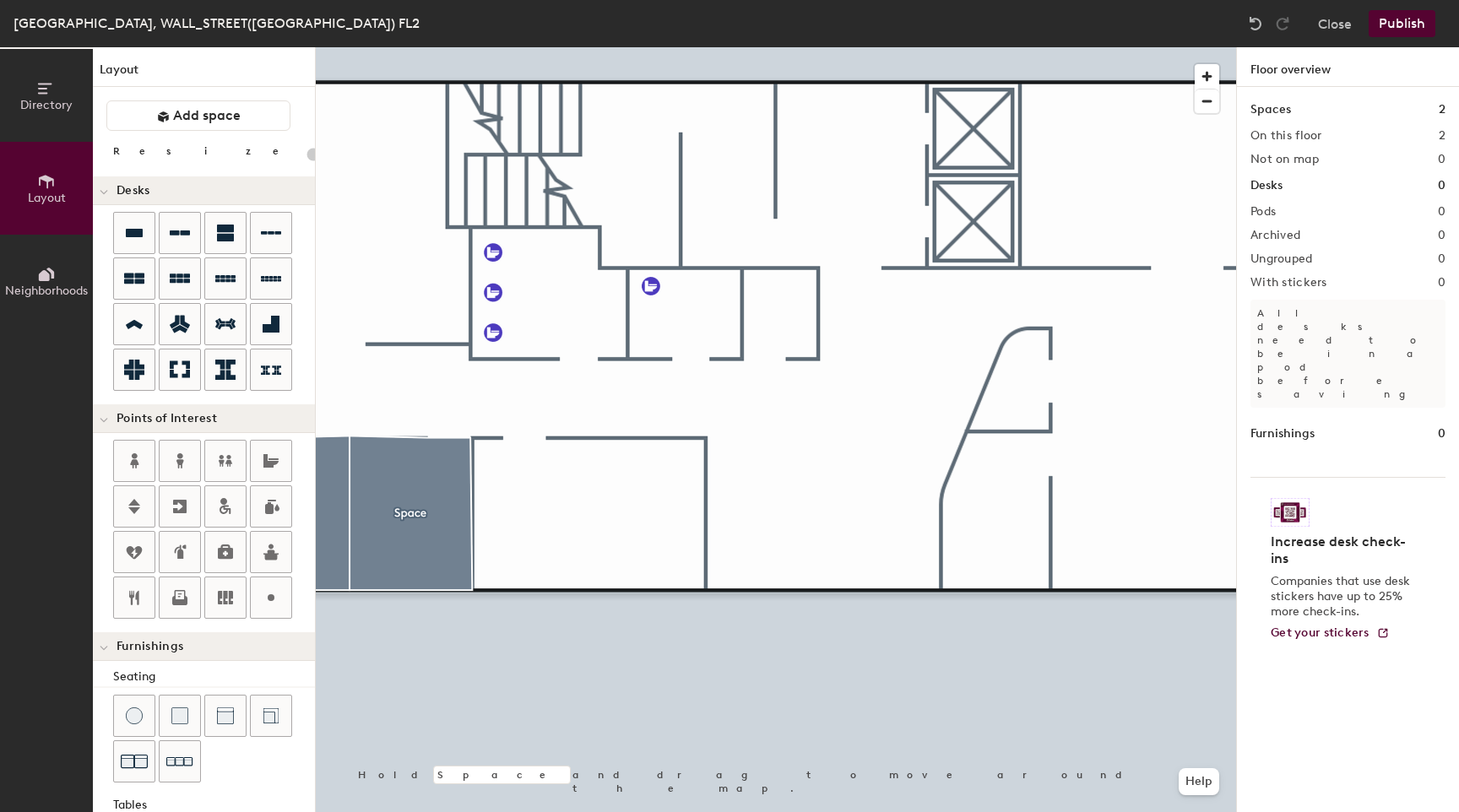
scroll to position [254, 0]
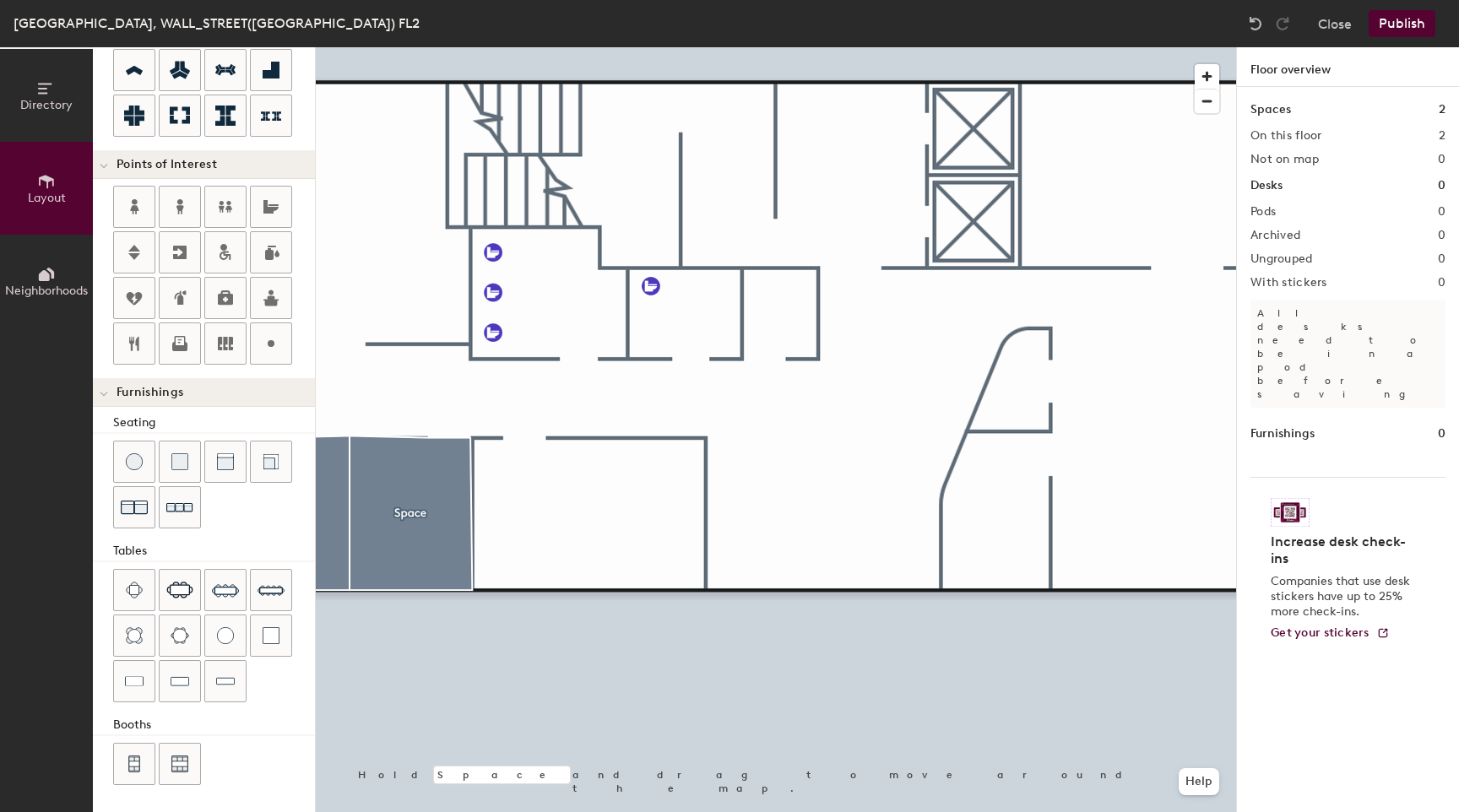
click at [669, 311] on div "Directory Layout Neighborhoods Layout Add space Resize Desks Points of Interest…" at bounding box center [730, 429] width 1459 height 765
type input "20"
click at [702, 351] on span "Done" at bounding box center [698, 348] width 50 height 29
click at [787, 47] on div at bounding box center [776, 47] width 920 height 0
click at [837, 47] on div at bounding box center [776, 47] width 920 height 0
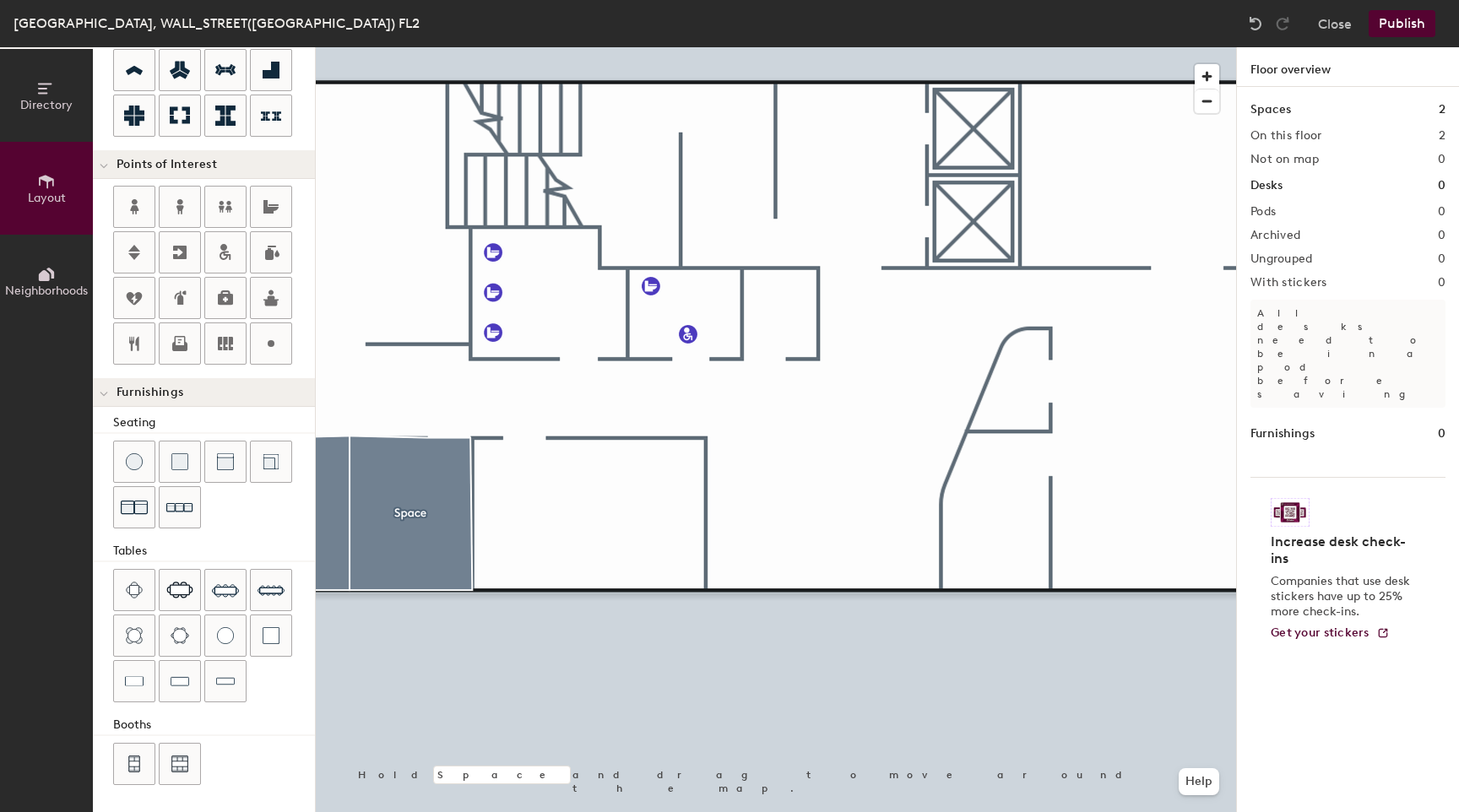
click at [946, 47] on div at bounding box center [776, 47] width 920 height 0
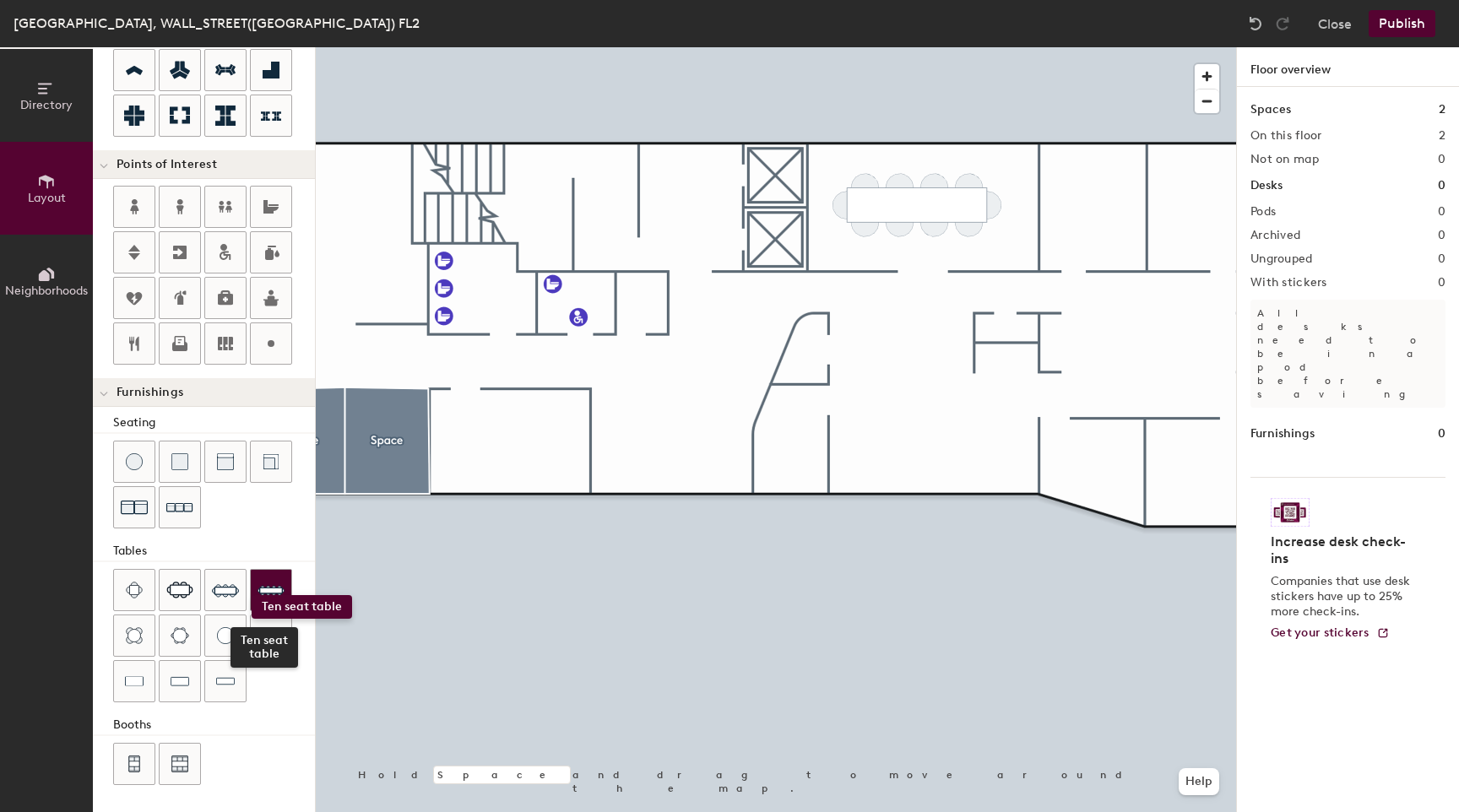
click at [252, 595] on div at bounding box center [271, 590] width 40 height 40
click at [269, 527] on div at bounding box center [214, 486] width 202 height 92
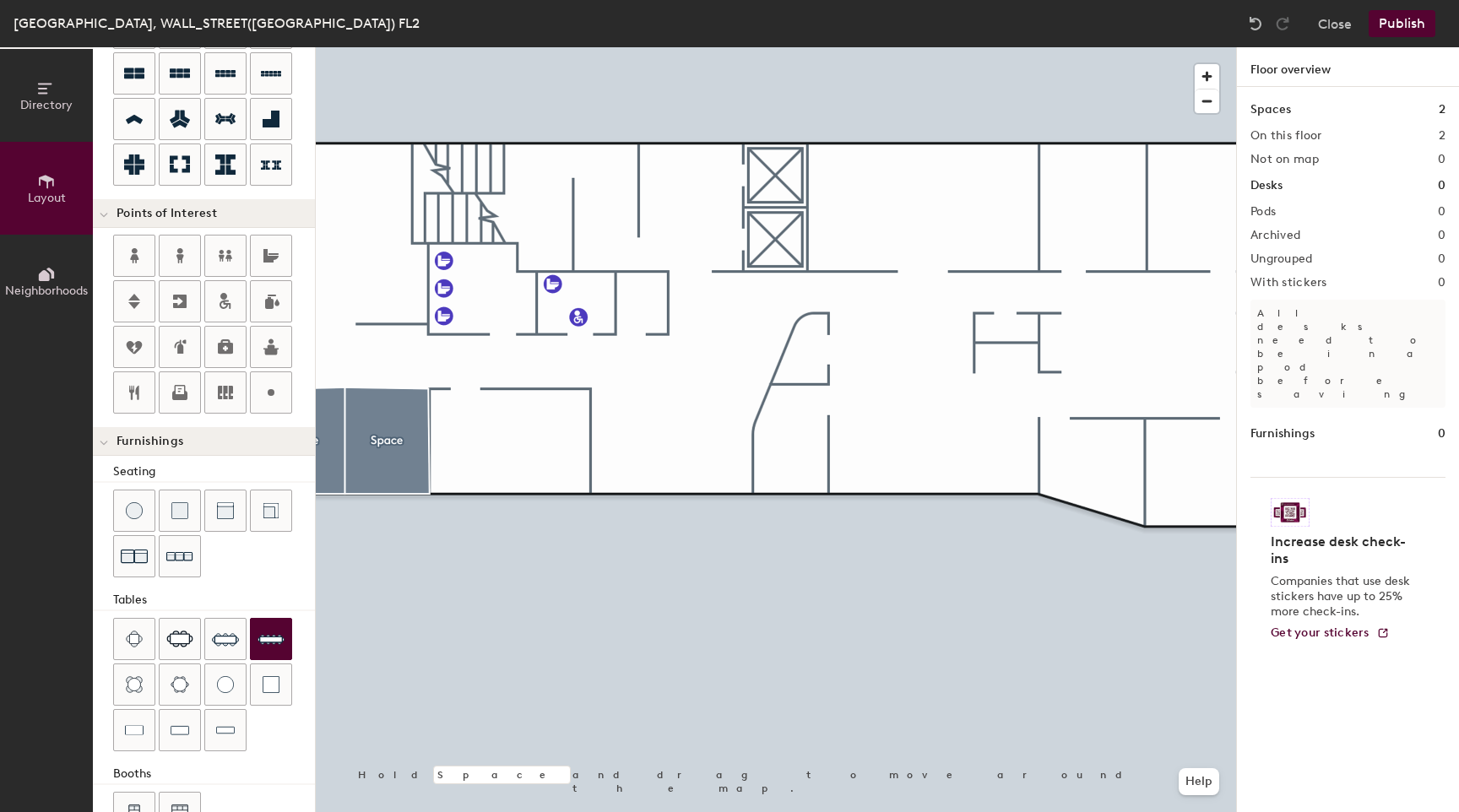
scroll to position [0, 0]
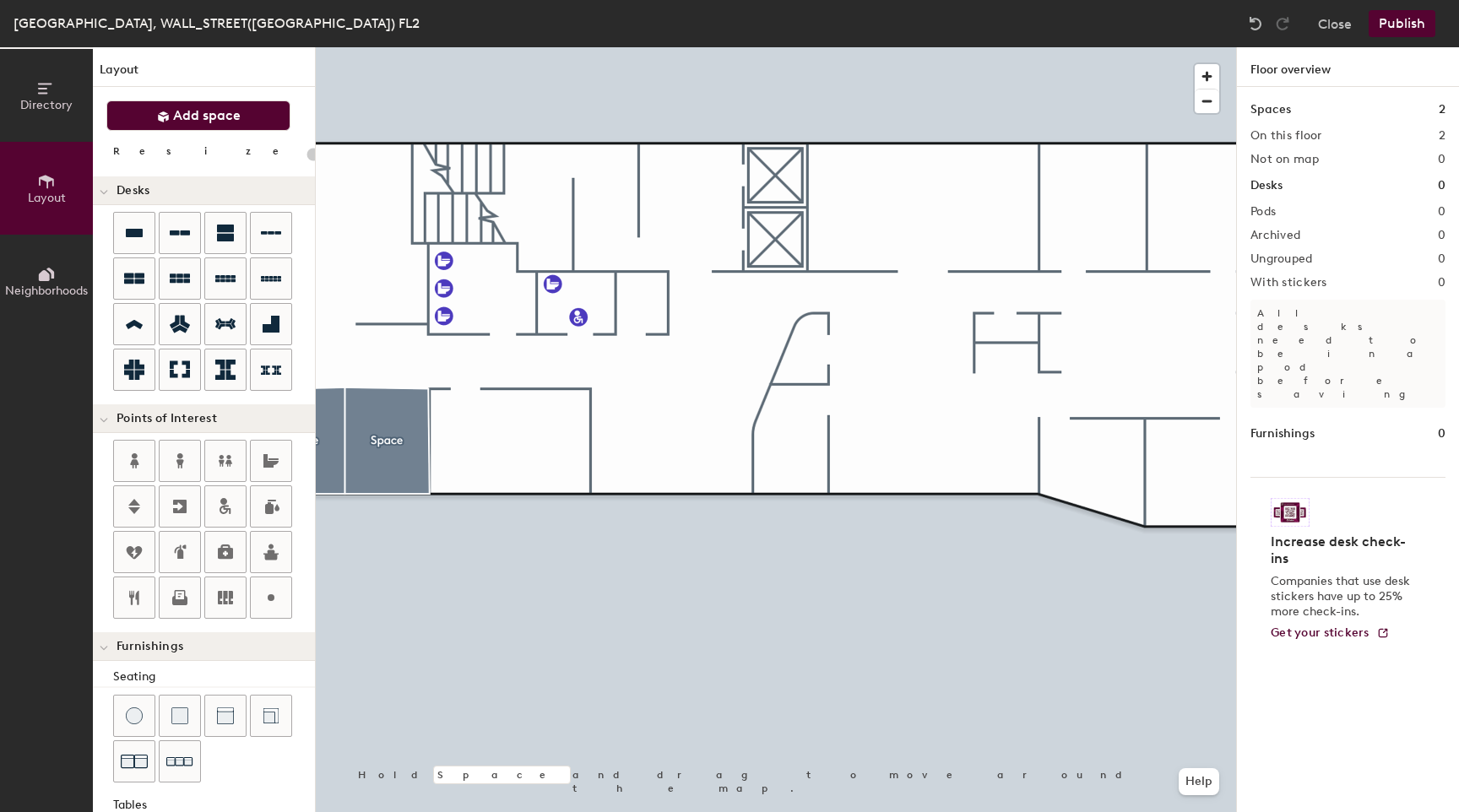
click at [231, 125] on button "Add space" at bounding box center [198, 115] width 184 height 31
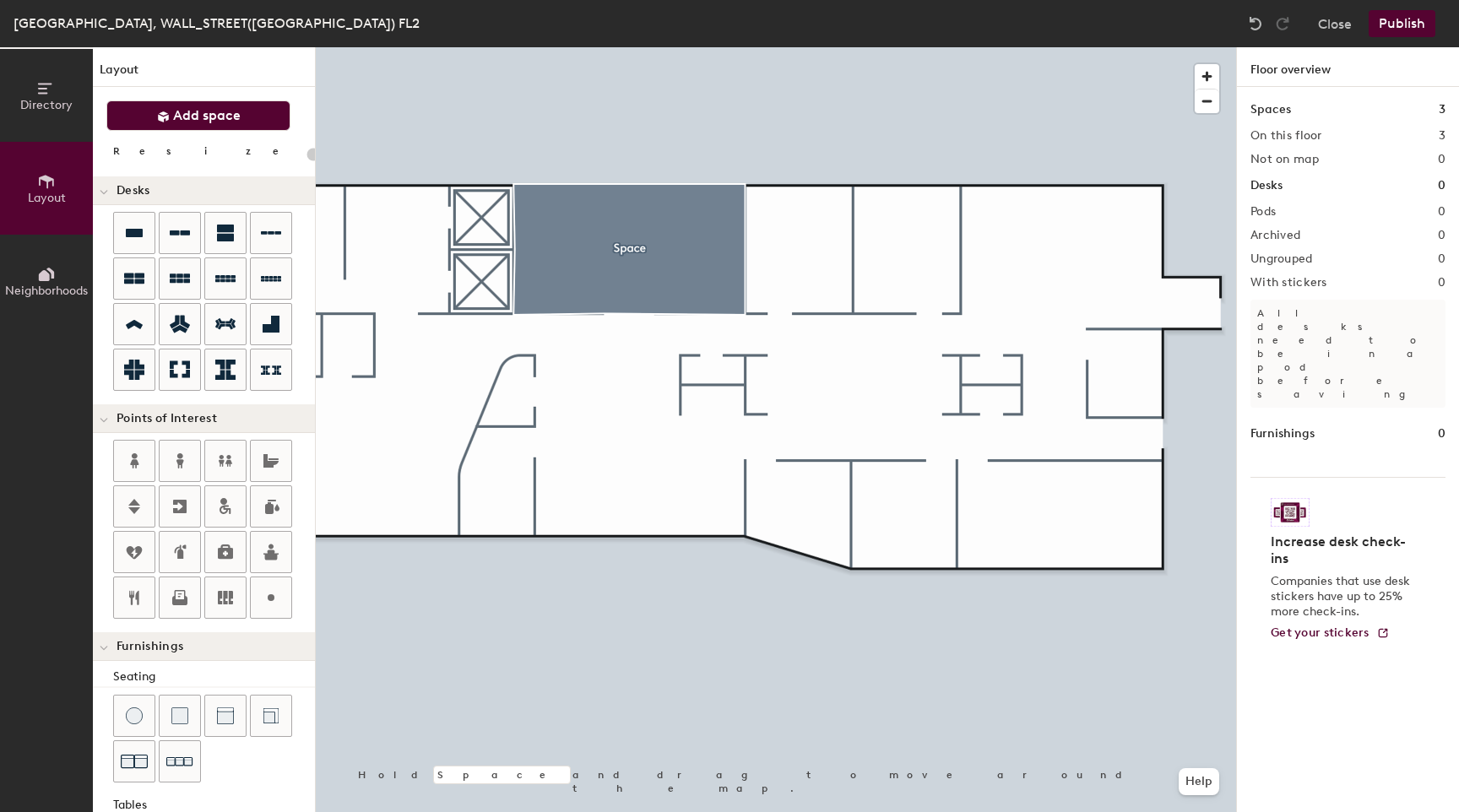
click at [202, 116] on span "Add space" at bounding box center [207, 115] width 68 height 17
click at [233, 118] on span "Add space" at bounding box center [207, 115] width 68 height 17
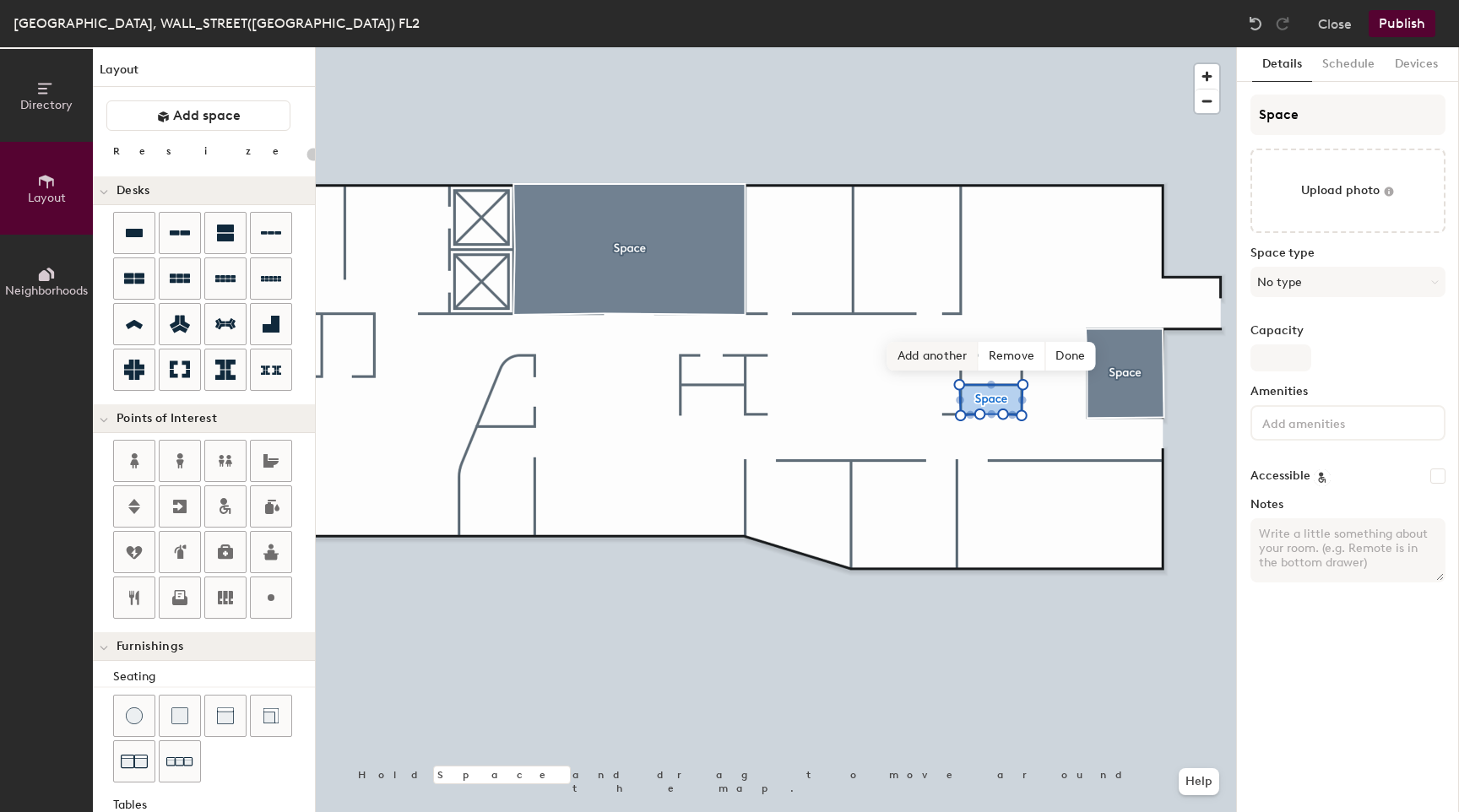
click at [922, 360] on span "Add another" at bounding box center [932, 355] width 92 height 29
click at [871, 325] on span "Add another" at bounding box center [893, 325] width 92 height 29
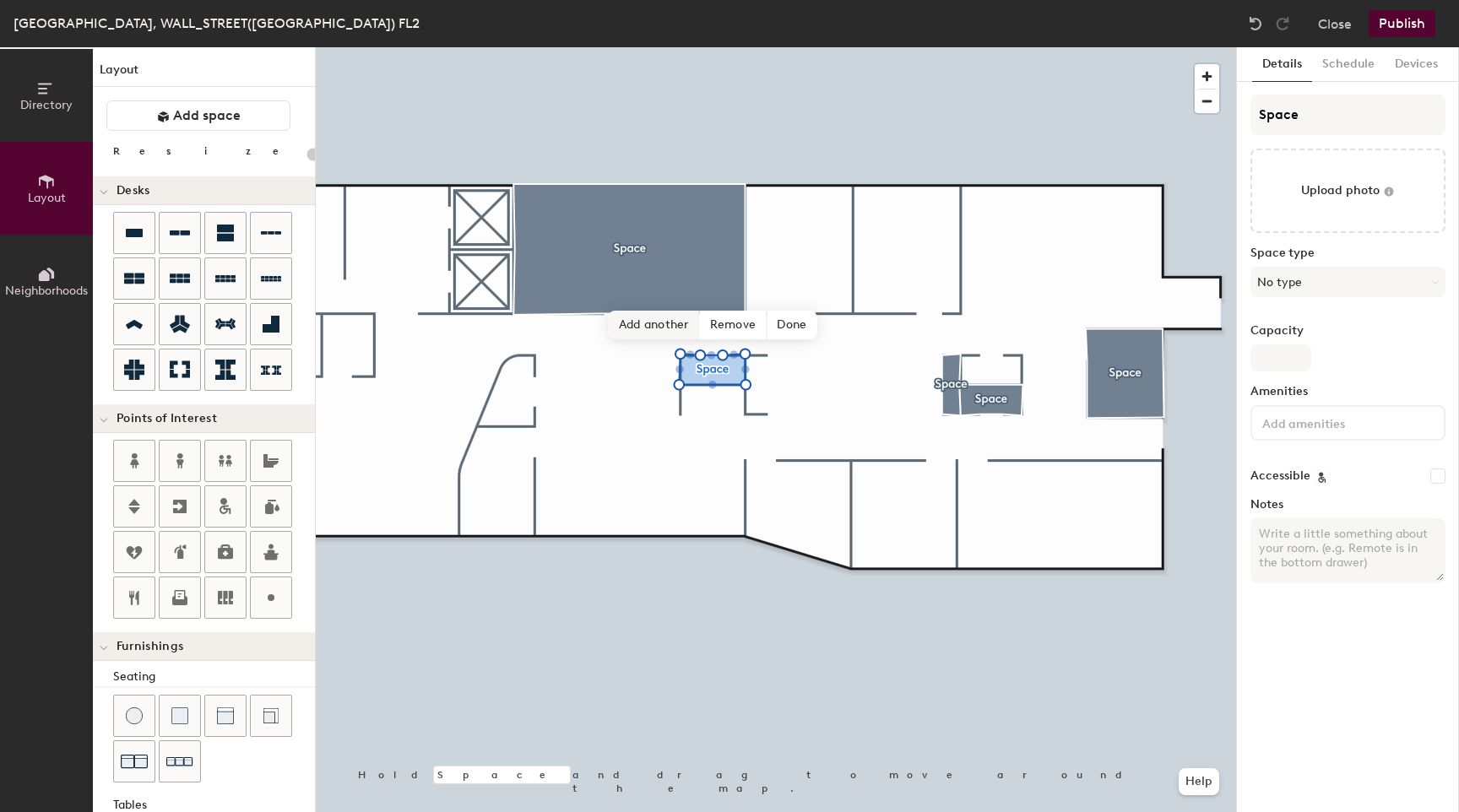
click at [651, 328] on span "Add another" at bounding box center [654, 325] width 92 height 29
click at [776, 329] on span "Remove" at bounding box center [777, 327] width 68 height 29
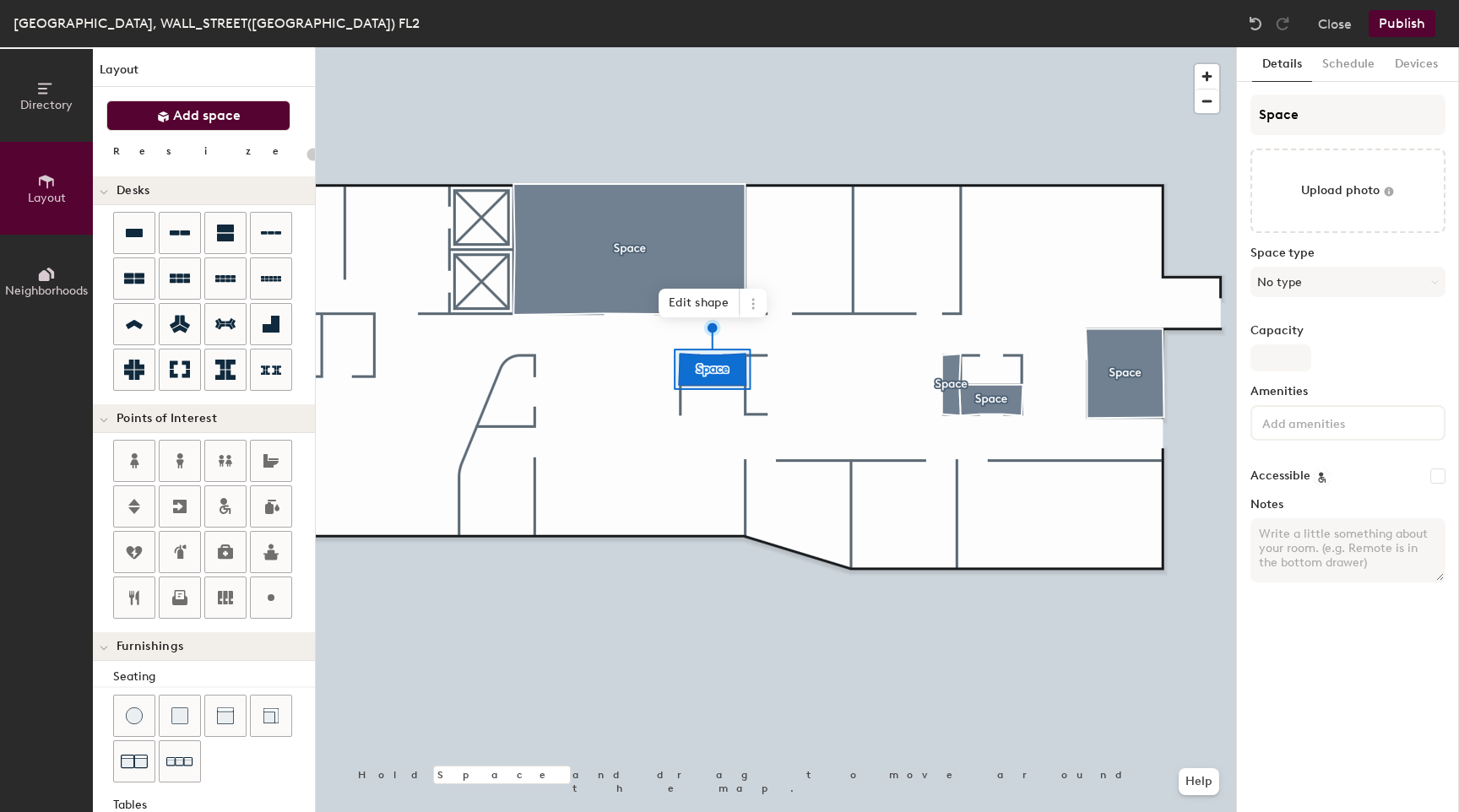
click at [226, 120] on span "Add space" at bounding box center [207, 115] width 68 height 17
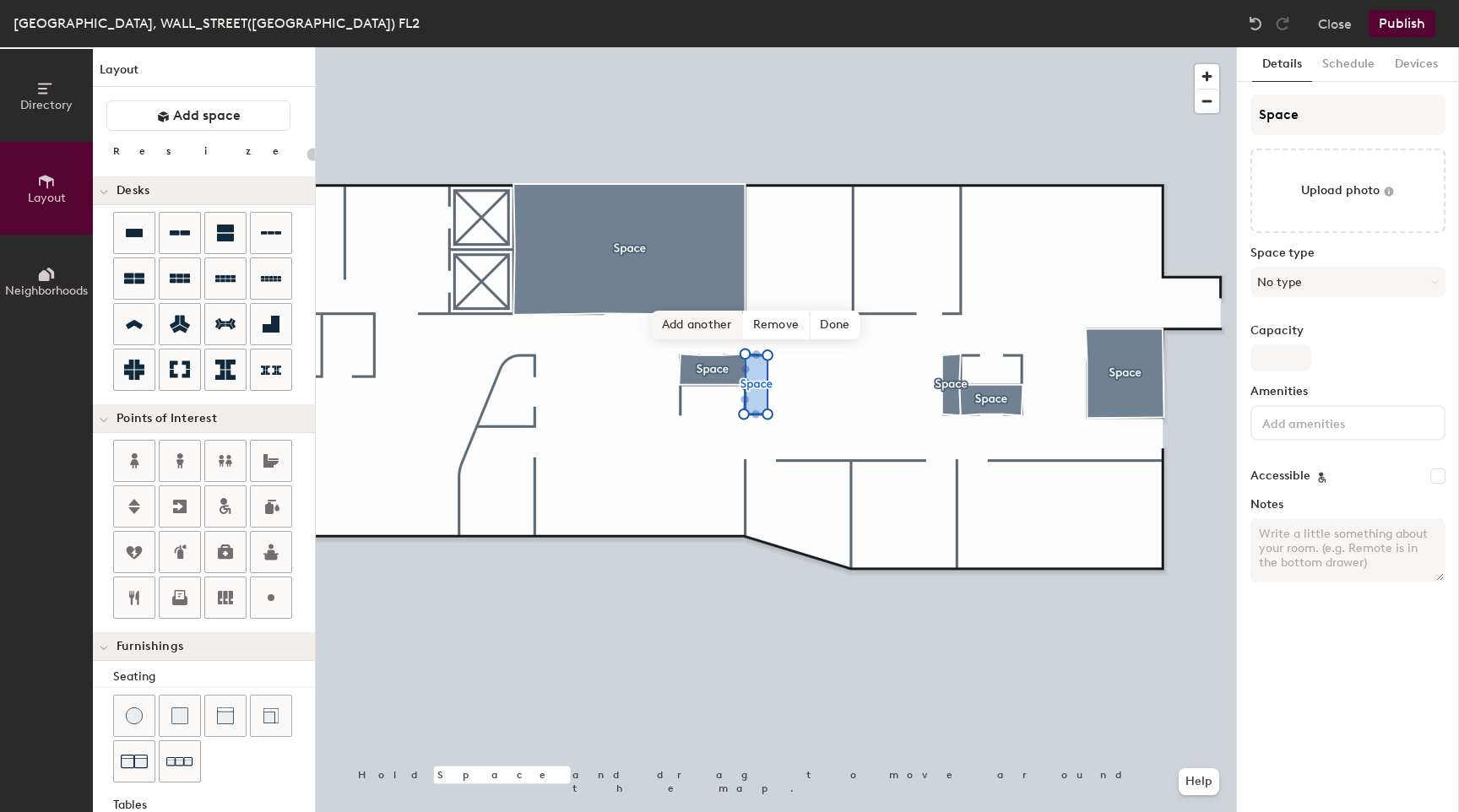
click at [701, 328] on span "Add another" at bounding box center [697, 325] width 92 height 29
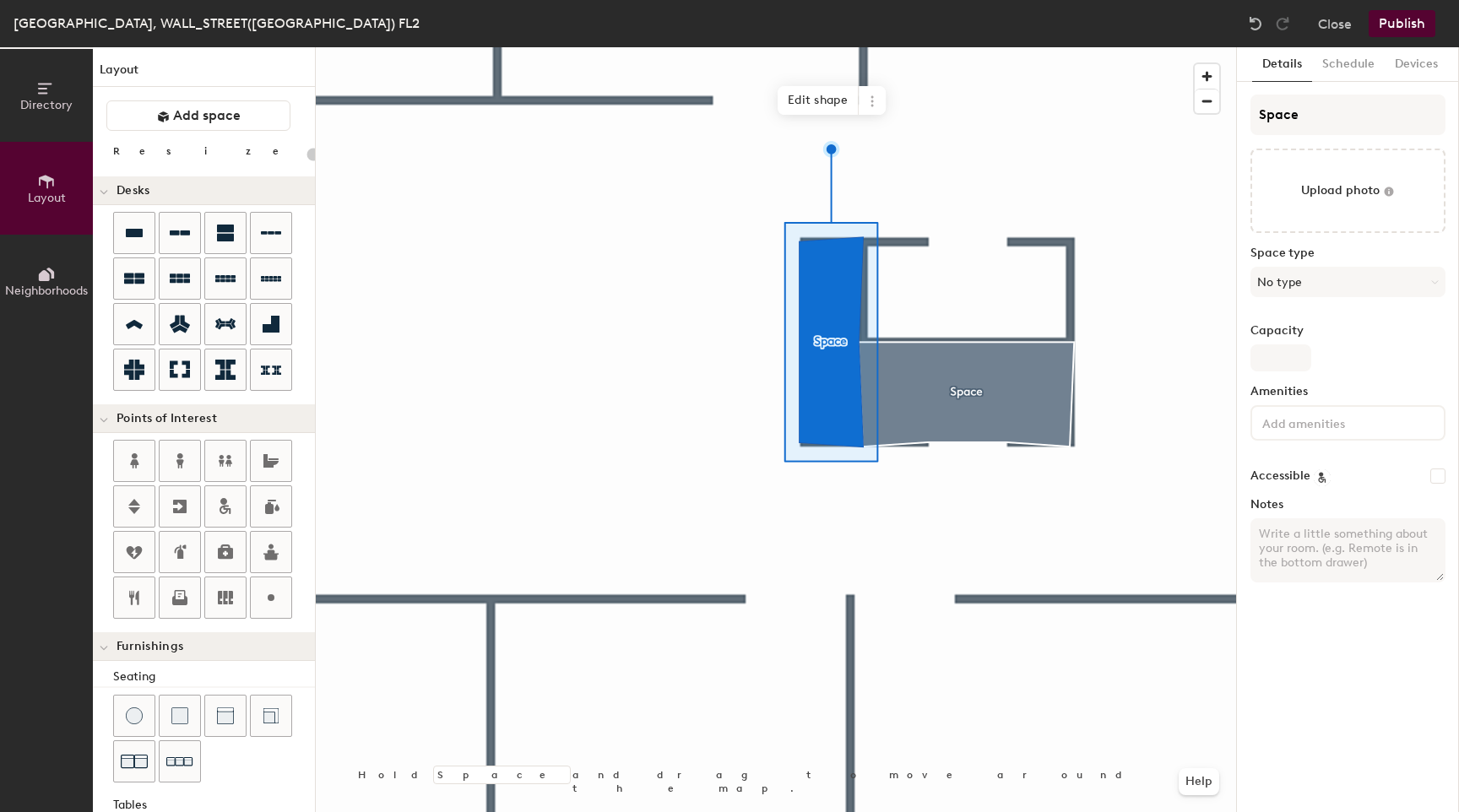
click at [709, 47] on div at bounding box center [776, 47] width 920 height 0
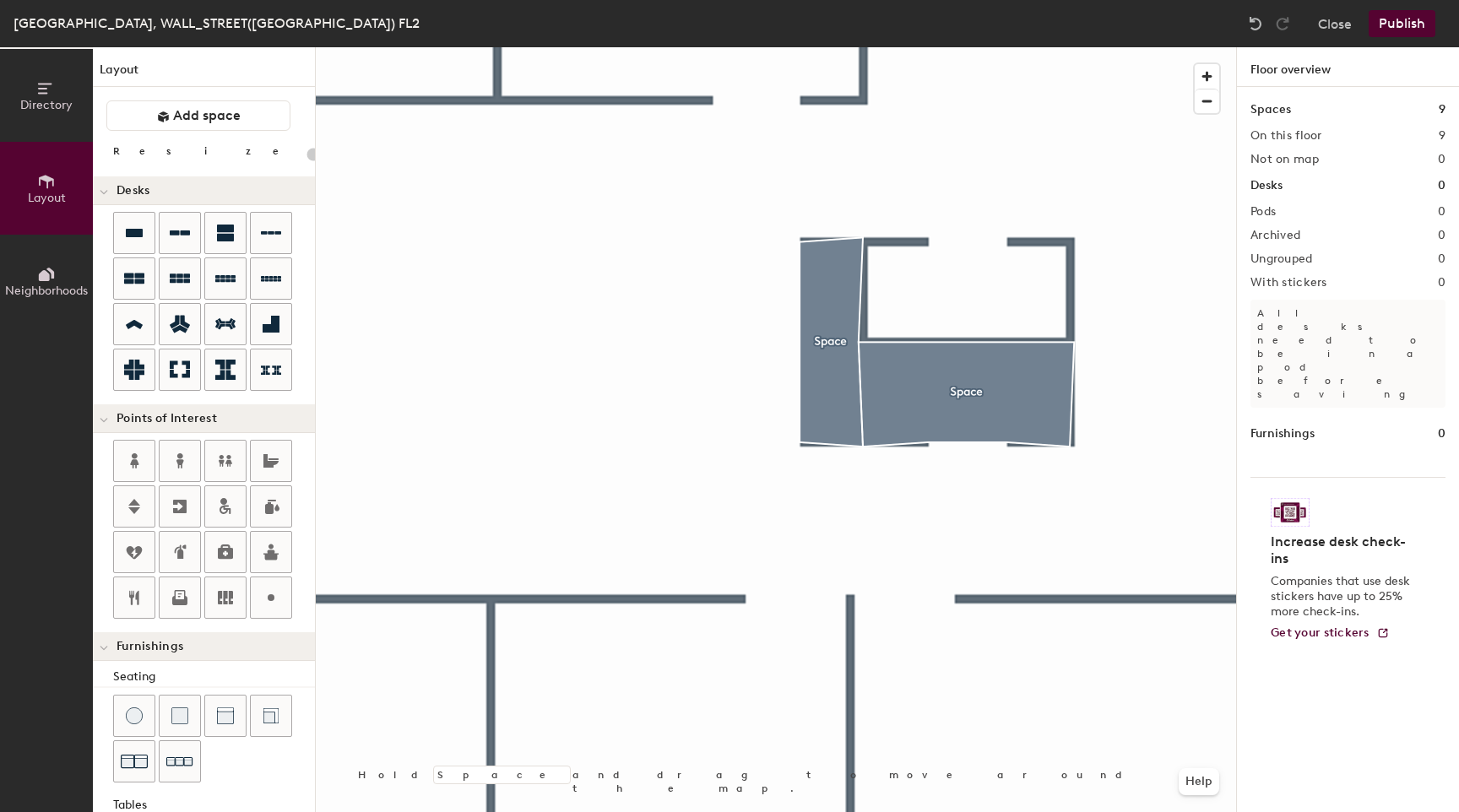
type input "20"
